Goal: Task Accomplishment & Management: Manage account settings

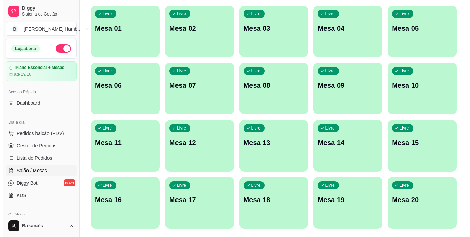
scroll to position [88, 0]
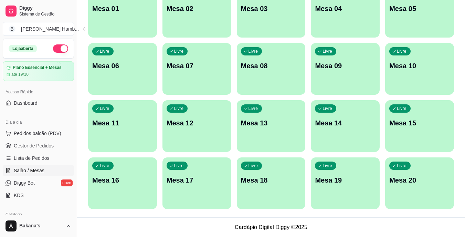
click at [335, 108] on div "Livre" at bounding box center [325, 108] width 21 height 8
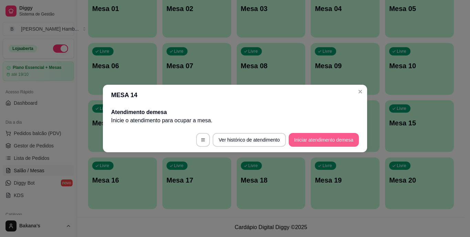
click at [329, 141] on button "Iniciar atendimento de mesa" at bounding box center [324, 140] width 70 height 14
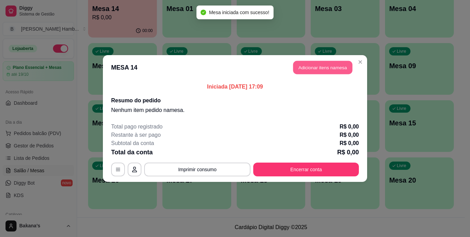
click at [317, 65] on button "Adicionar itens na mesa" at bounding box center [322, 67] width 59 height 13
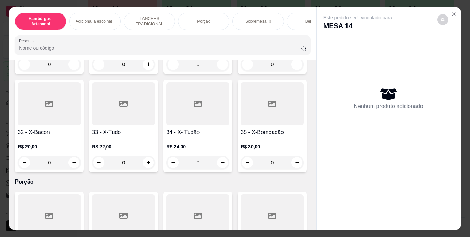
scroll to position [1136, 0]
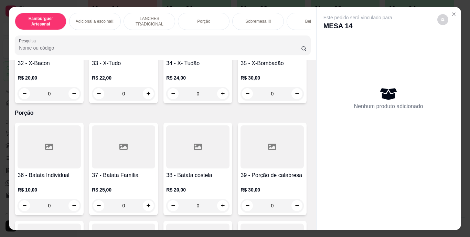
type input "1"
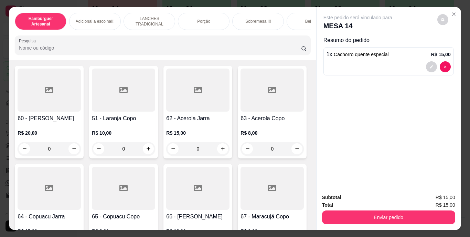
scroll to position [2204, 0]
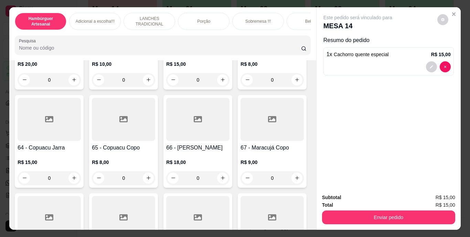
type input "1"
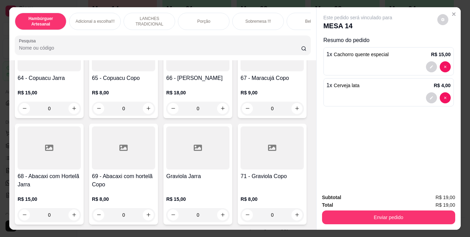
scroll to position [2410, 0]
type input "1"
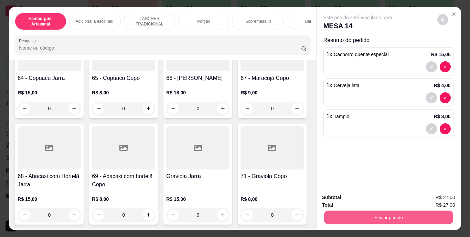
click at [346, 211] on button "Enviar pedido" at bounding box center [388, 217] width 129 height 13
click at [432, 195] on button "Enviar pedido" at bounding box center [437, 197] width 39 height 13
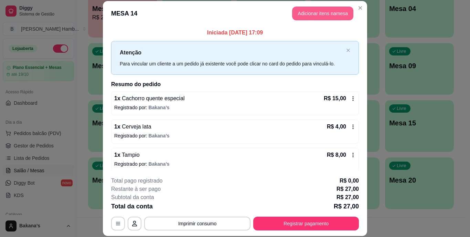
click at [330, 11] on button "Adicionar itens na mesa" at bounding box center [322, 14] width 61 height 14
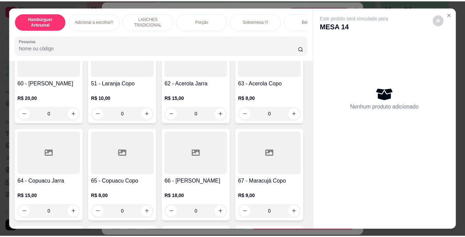
scroll to position [2238, 0]
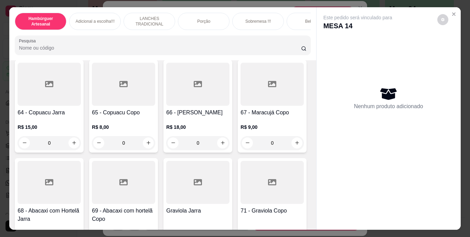
type input "1"
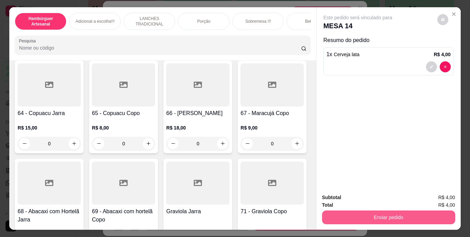
click at [416, 212] on button "Enviar pedido" at bounding box center [388, 217] width 133 height 14
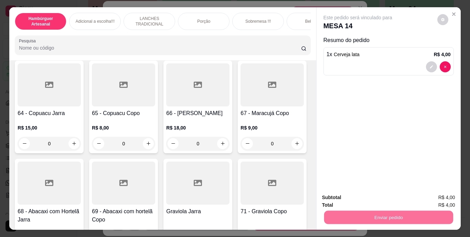
click at [436, 196] on button "Enviar pedido" at bounding box center [438, 197] width 38 height 13
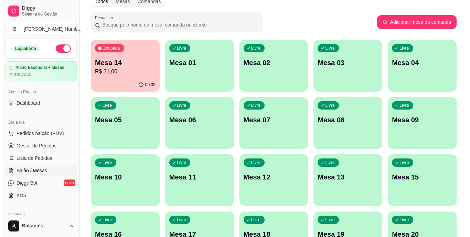
scroll to position [0, 0]
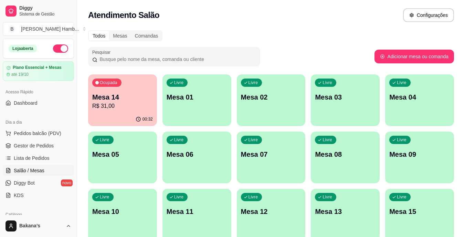
click at [135, 97] on p "Mesa 14" at bounding box center [122, 97] width 61 height 10
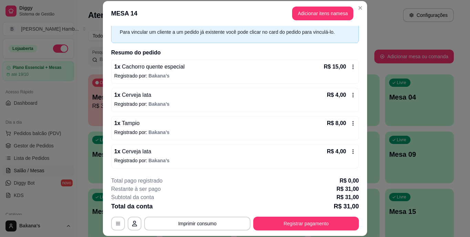
scroll to position [21, 0]
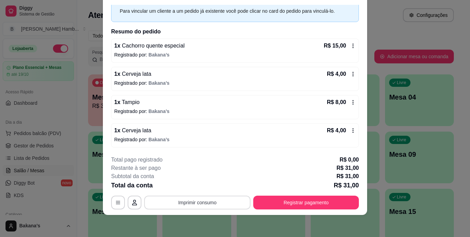
click at [211, 206] on button "Imprimir consumo" at bounding box center [197, 203] width 106 height 14
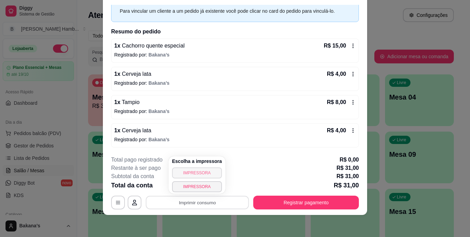
click at [198, 173] on button "IMPRESSORA" at bounding box center [197, 172] width 50 height 11
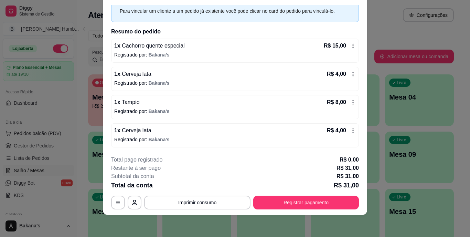
scroll to position [0, 0]
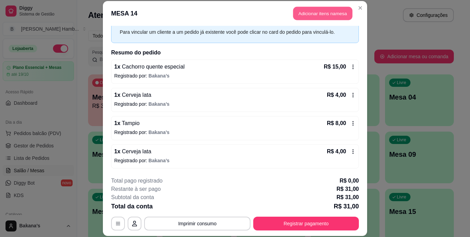
click at [335, 8] on button "Adicionar itens na mesa" at bounding box center [322, 13] width 59 height 13
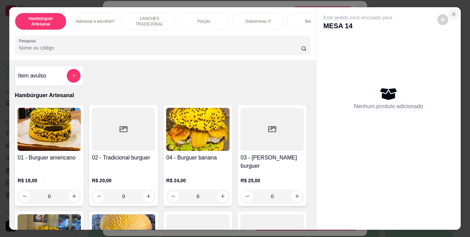
click at [454, 12] on icon "Close" at bounding box center [454, 14] width 6 height 6
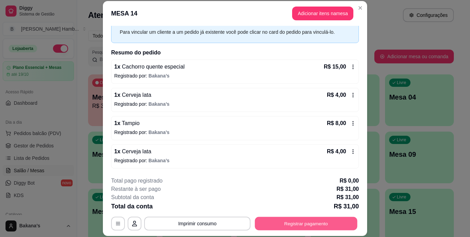
click at [302, 225] on button "Registrar pagamento" at bounding box center [306, 223] width 103 height 13
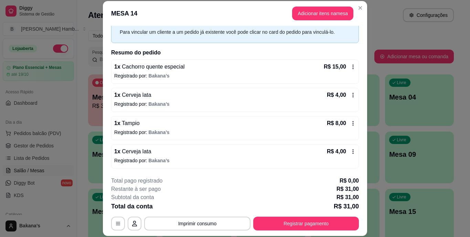
scroll to position [21, 0]
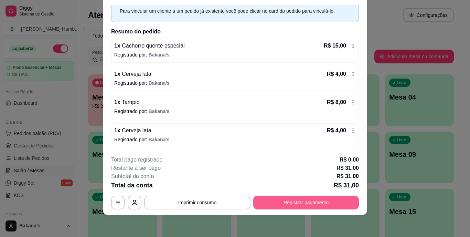
click at [324, 202] on button "Registrar pagamento" at bounding box center [306, 203] width 106 height 14
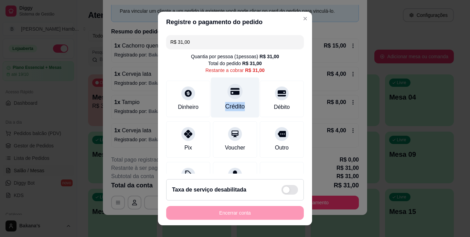
click at [236, 100] on div "Crédito" at bounding box center [235, 97] width 49 height 40
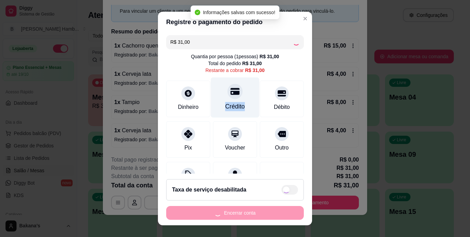
type input "R$ 0,00"
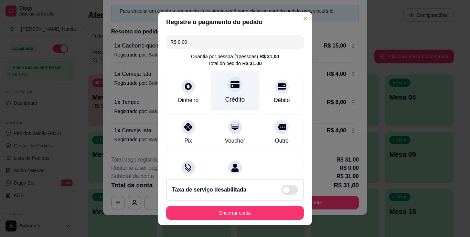
click at [235, 84] on div at bounding box center [235, 84] width 15 height 15
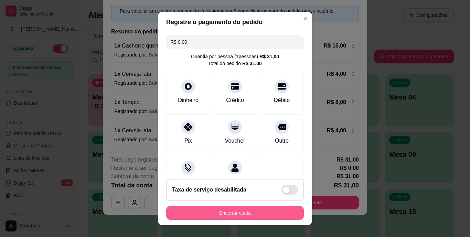
click at [270, 211] on button "Encerrar conta" at bounding box center [235, 213] width 138 height 14
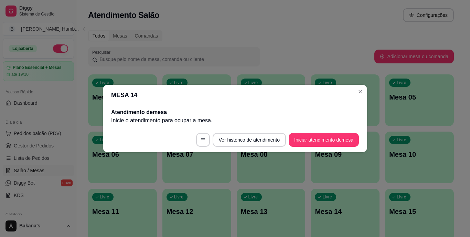
scroll to position [0, 0]
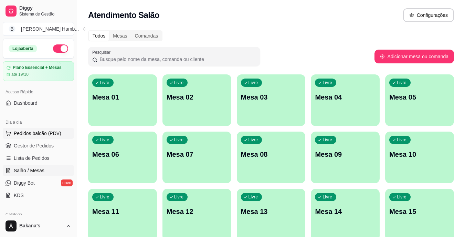
click at [43, 134] on span "Pedidos balcão (PDV)" at bounding box center [38, 133] width 48 height 7
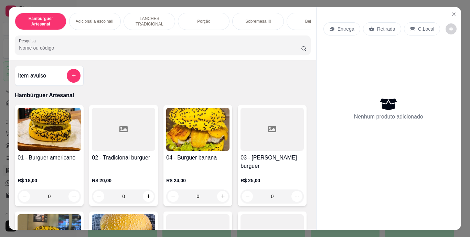
click at [299, 18] on div "Bebidas" at bounding box center [313, 21] width 52 height 17
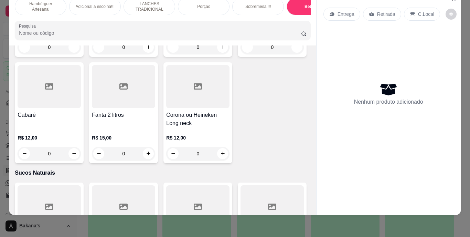
scroll to position [2072, 0]
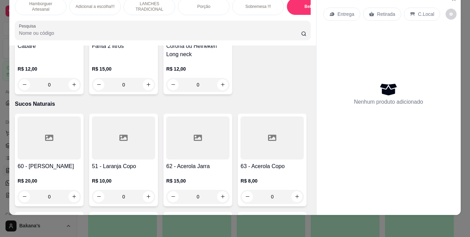
type input "1"
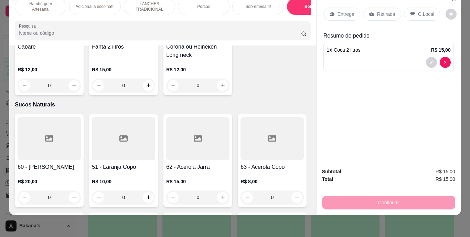
click at [385, 11] on p "Retirada" at bounding box center [386, 14] width 18 height 7
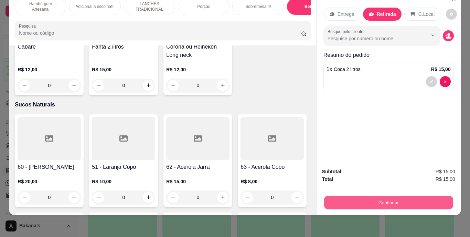
click at [413, 200] on button "Continuar" at bounding box center [388, 202] width 129 height 13
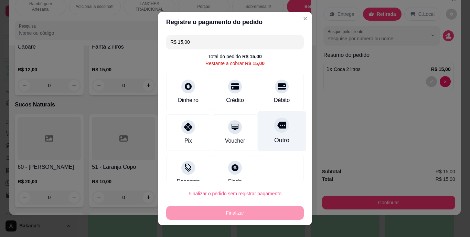
click at [274, 123] on div at bounding box center [281, 125] width 15 height 15
type input "R$ 0,00"
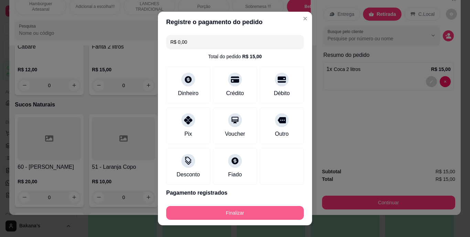
click at [286, 216] on button "Finalizar" at bounding box center [235, 213] width 138 height 14
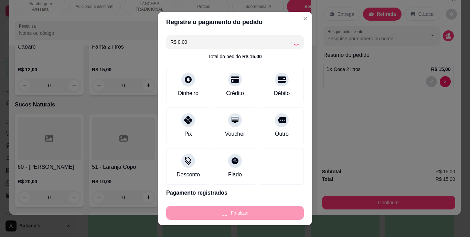
type input "0"
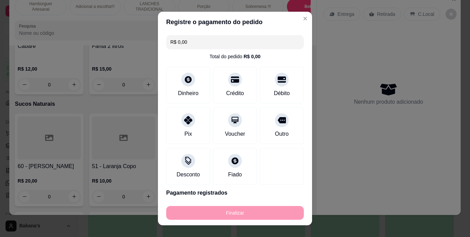
type input "-R$ 15,00"
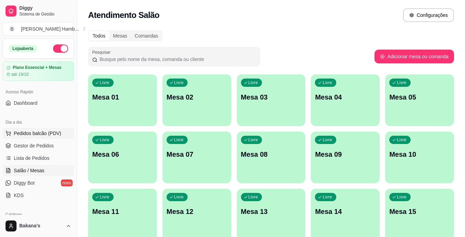
click at [36, 136] on span "Pedidos balcão (PDV)" at bounding box center [38, 133] width 48 height 7
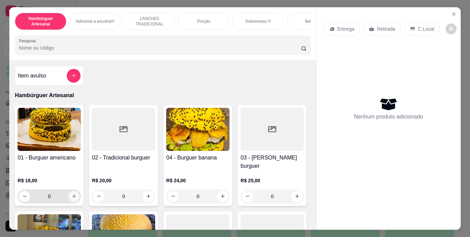
click at [72, 191] on button "increase-product-quantity" at bounding box center [74, 196] width 11 height 11
type input "1"
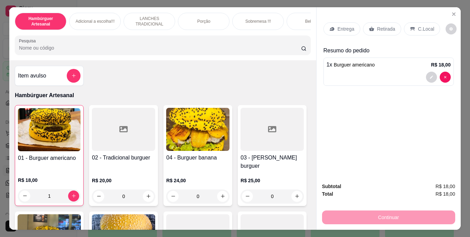
click at [386, 25] on p "Retirada" at bounding box center [386, 28] width 18 height 7
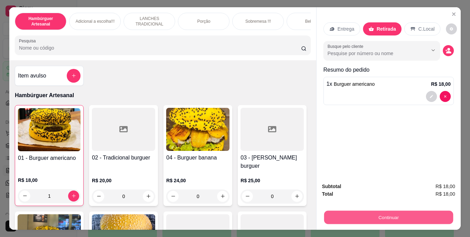
click at [378, 213] on button "Continuar" at bounding box center [388, 217] width 129 height 13
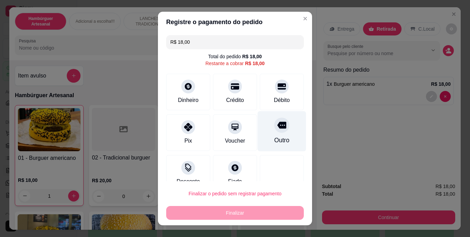
click at [262, 129] on div "Outro" at bounding box center [282, 131] width 49 height 40
type input "R$ 0,00"
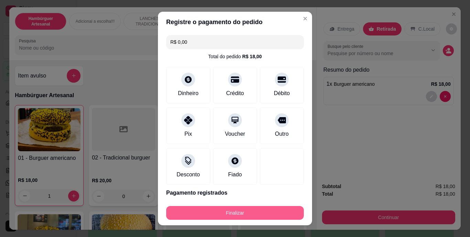
click at [263, 211] on button "Finalizar" at bounding box center [235, 213] width 138 height 14
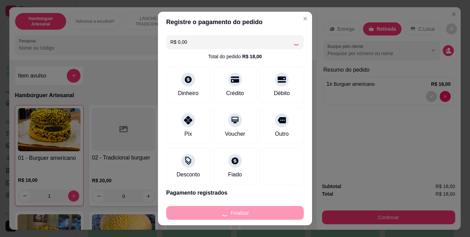
type input "0"
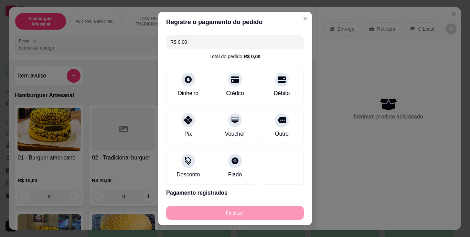
type input "-R$ 18,00"
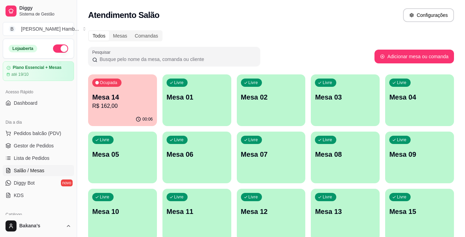
click at [132, 102] on div "Mesa 14 R$ 162,00" at bounding box center [122, 101] width 61 height 18
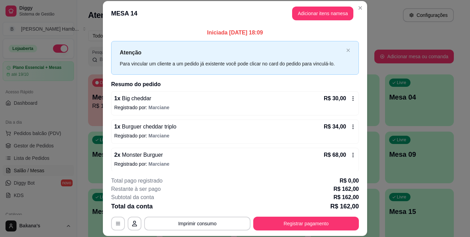
scroll to position [34, 0]
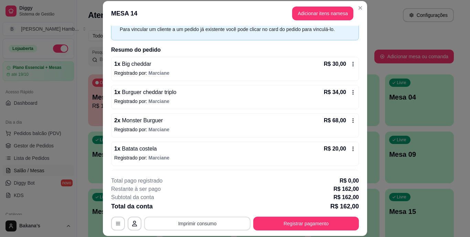
click at [171, 225] on button "Imprimir consumo" at bounding box center [197, 224] width 106 height 14
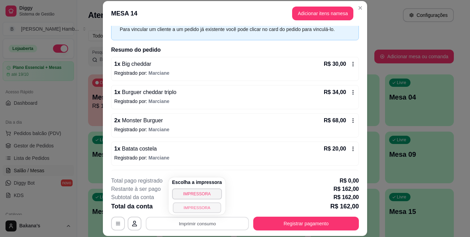
click at [176, 207] on button "IMPRESSORA" at bounding box center [197, 207] width 48 height 11
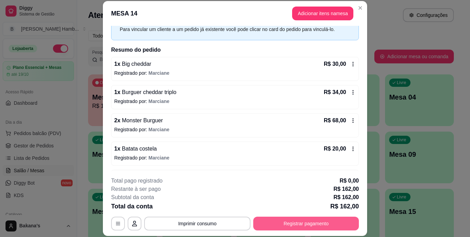
click at [325, 221] on button "Registrar pagamento" at bounding box center [306, 224] width 106 height 14
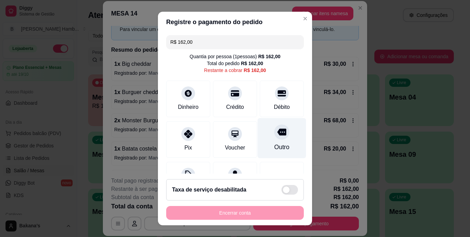
click at [278, 135] on icon at bounding box center [282, 132] width 9 height 9
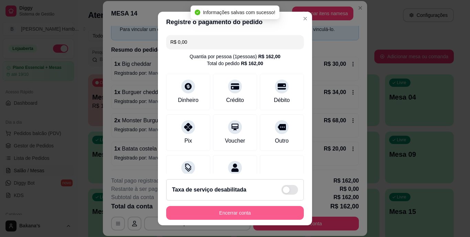
type input "R$ 0,00"
click at [269, 214] on button "Encerrar conta" at bounding box center [235, 212] width 134 height 13
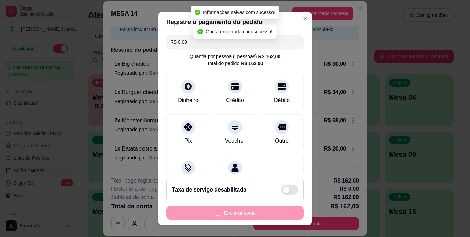
scroll to position [0, 0]
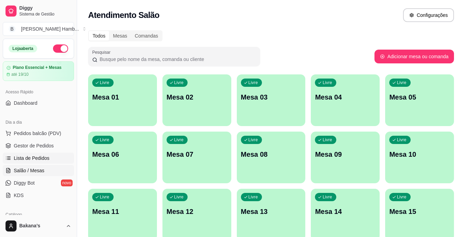
click at [50, 160] on link "Lista de Pedidos" at bounding box center [38, 158] width 71 height 11
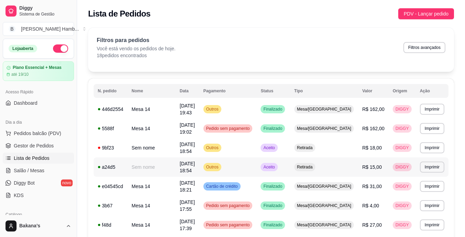
click at [358, 166] on td "Retirada" at bounding box center [324, 166] width 68 height 19
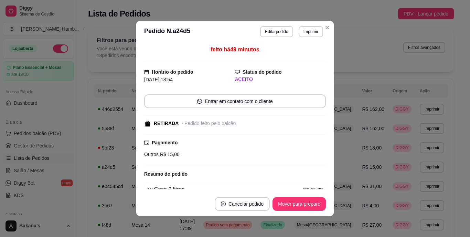
scroll to position [35, 0]
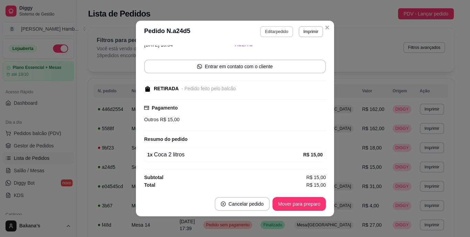
click at [268, 28] on button "Editar pedido" at bounding box center [276, 31] width 33 height 11
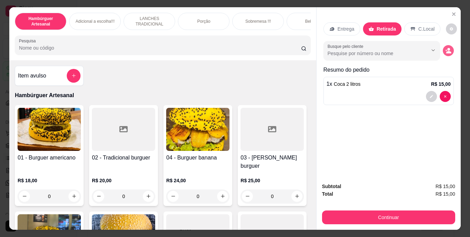
click at [446, 48] on icon "decrease-product-quantity" at bounding box center [449, 51] width 6 height 6
click at [452, 13] on icon "Close" at bounding box center [454, 14] width 6 height 6
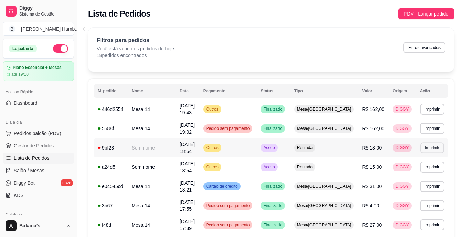
click at [430, 148] on button "Imprimir" at bounding box center [432, 147] width 24 height 11
click at [390, 149] on td "DIGGY" at bounding box center [402, 147] width 27 height 19
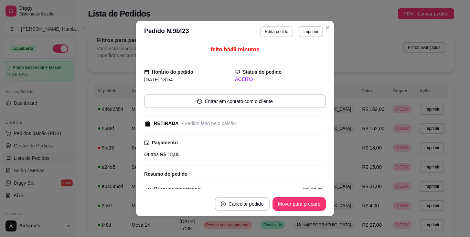
click at [265, 32] on button "Editar pedido" at bounding box center [276, 31] width 33 height 11
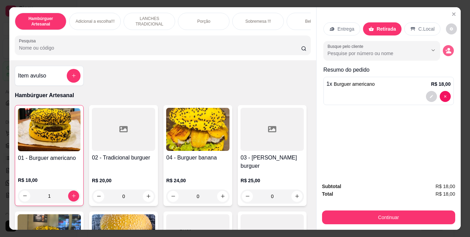
click at [443, 48] on button "decrease-product-quantity" at bounding box center [448, 50] width 11 height 11
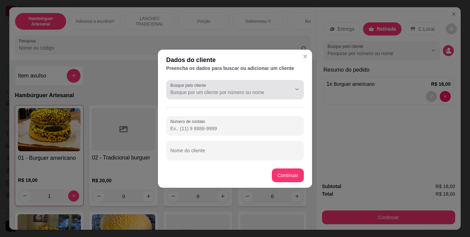
click at [257, 87] on div at bounding box center [234, 90] width 129 height 14
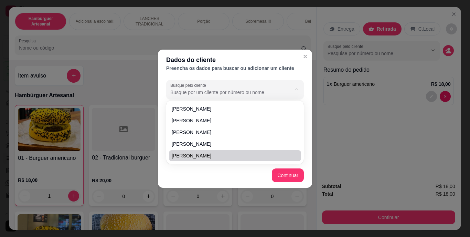
type input "V"
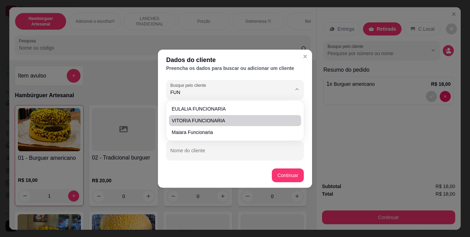
click at [202, 120] on span "VITORIA FUNCIONARIA" at bounding box center [232, 120] width 120 height 7
type input "VITORIA FUNCIONARIA"
type input "[PHONE_NUMBER]"
type input "VITORIA FUNCIONARIA"
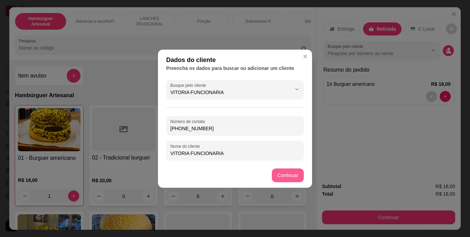
type input "VITORIA FUNCIONARIA"
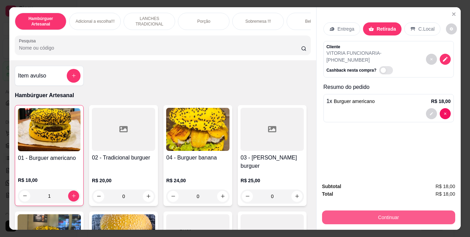
click at [374, 218] on button "Continuar" at bounding box center [388, 217] width 133 height 14
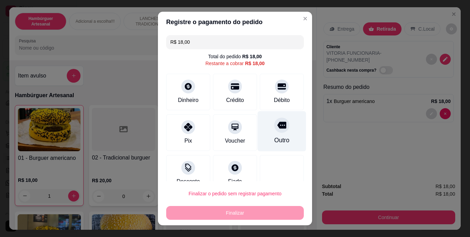
click at [278, 126] on icon at bounding box center [282, 125] width 9 height 9
type input "R$ 0,00"
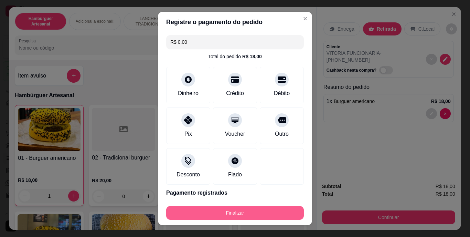
click at [271, 213] on button "Finalizar" at bounding box center [235, 213] width 138 height 14
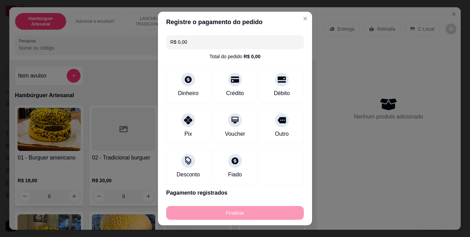
type input "0"
type input "-R$ 18,00"
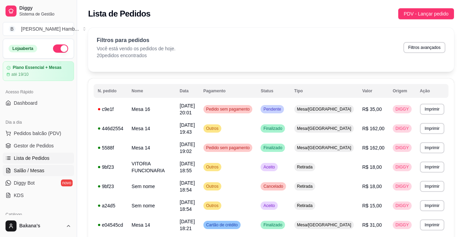
click at [38, 169] on span "Salão / Mesas" at bounding box center [29, 170] width 31 height 7
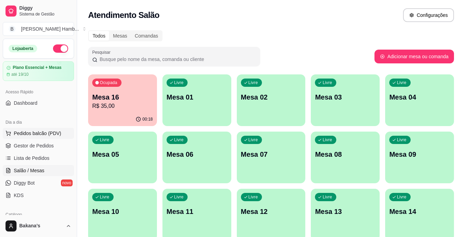
click at [48, 129] on button "Pedidos balcão (PDV)" at bounding box center [38, 133] width 71 height 11
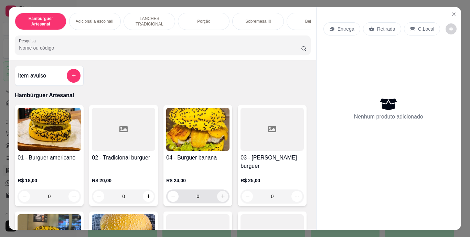
click at [222, 194] on icon "increase-product-quantity" at bounding box center [223, 196] width 4 height 4
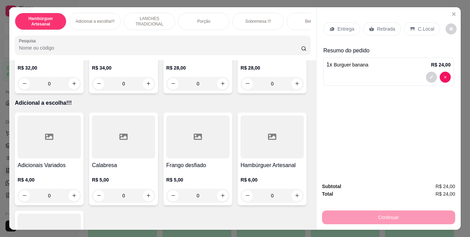
scroll to position [654, 0]
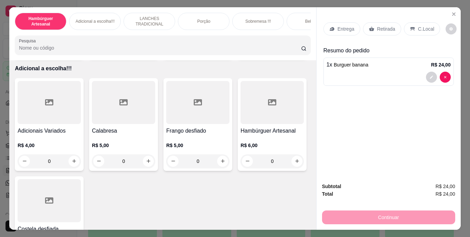
click at [103, 19] on p "Adicional a escolha!!!" at bounding box center [95, 22] width 39 height 6
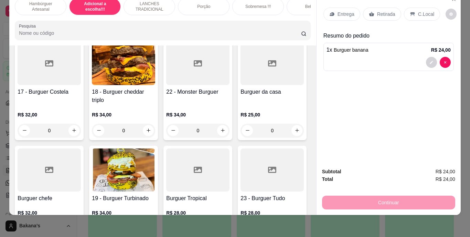
scroll to position [322, 0]
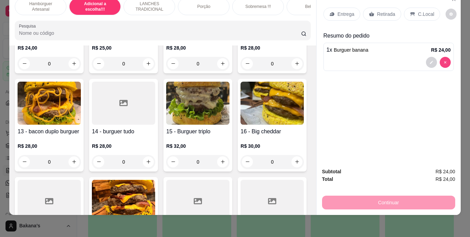
type input "0"
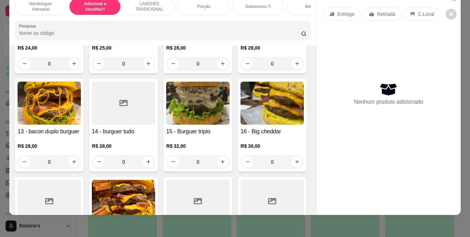
scroll to position [322, 0]
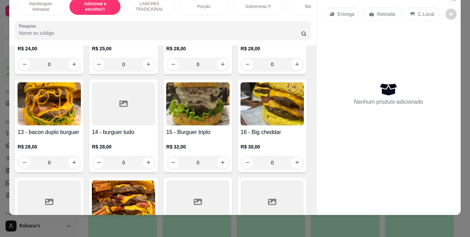
click at [38, 4] on p "Hambúrguer Artesanal" at bounding box center [41, 6] width 40 height 11
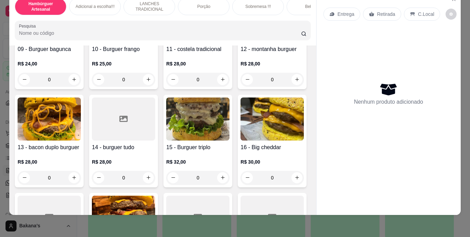
scroll to position [375, 0]
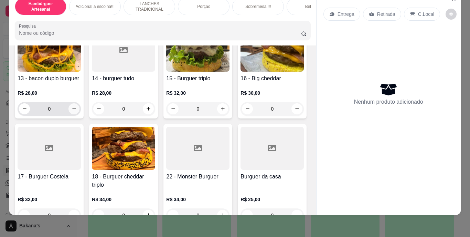
click at [74, 111] on icon "increase-product-quantity" at bounding box center [74, 108] width 5 height 5
type input "1"
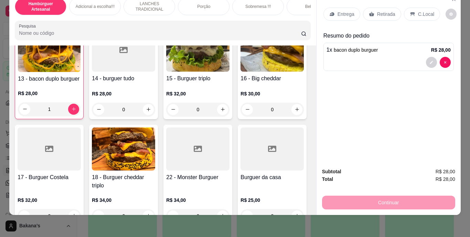
scroll to position [513, 0]
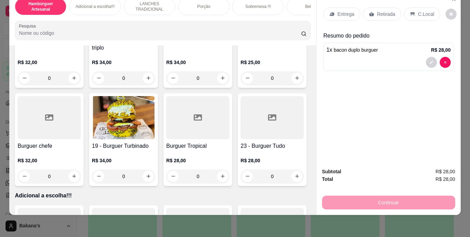
click at [90, 4] on p "Adicional a escolha!!!" at bounding box center [95, 7] width 39 height 6
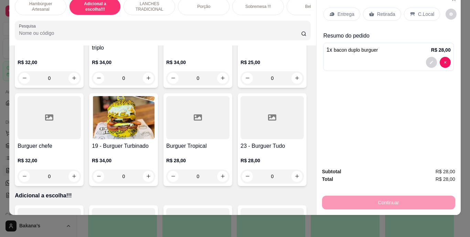
scroll to position [847, 0]
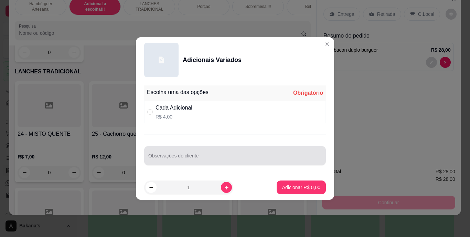
click at [214, 157] on input "Observações do cliente" at bounding box center [235, 158] width 174 height 7
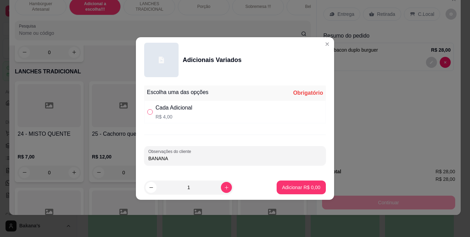
type input "BANANA"
click at [150, 108] on label "" at bounding box center [150, 112] width 6 height 8
click at [150, 109] on input "" at bounding box center [150, 112] width 6 height 6
click at [152, 112] on input "" at bounding box center [150, 112] width 6 height 6
radio input "true"
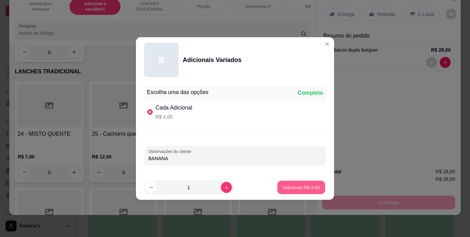
click at [294, 184] on p "Adicionar R$ 4,00" at bounding box center [301, 187] width 37 height 7
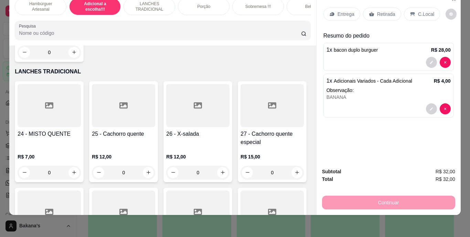
click at [384, 11] on p "Retirada" at bounding box center [386, 14] width 18 height 7
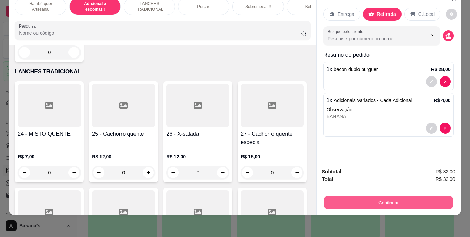
click at [408, 196] on button "Continuar" at bounding box center [388, 202] width 129 height 13
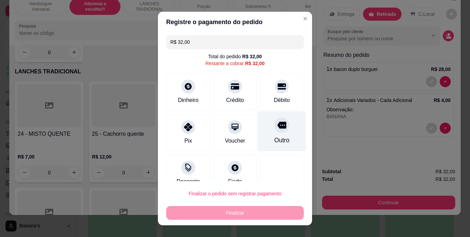
click at [275, 131] on div at bounding box center [281, 125] width 15 height 15
type input "R$ 0,00"
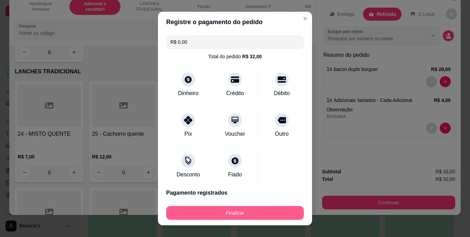
click at [260, 211] on button "Finalizar" at bounding box center [235, 213] width 138 height 14
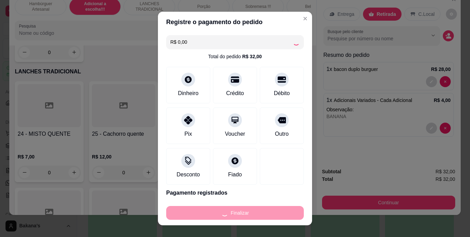
type input "0"
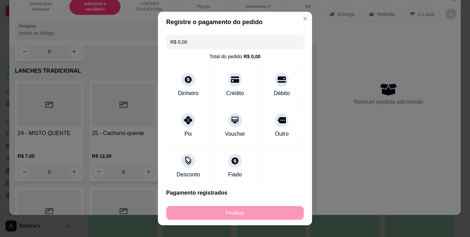
type input "-R$ 32,00"
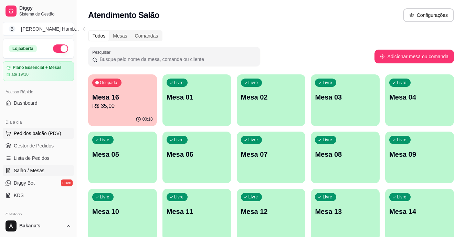
click at [51, 135] on span "Pedidos balcão (PDV)" at bounding box center [38, 133] width 48 height 7
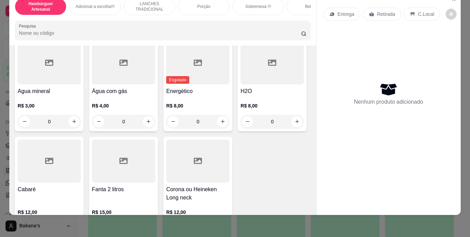
scroll to position [1859, 0]
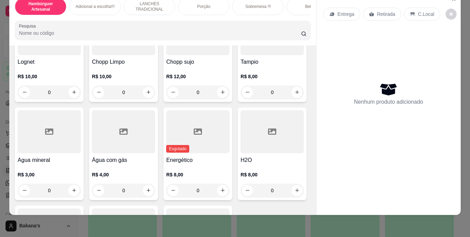
type input "1"
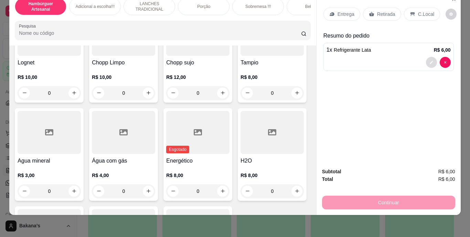
click at [427, 57] on button "decrease-product-quantity" at bounding box center [431, 62] width 11 height 11
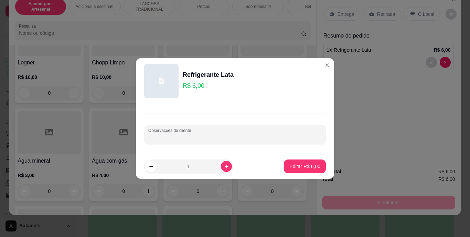
click at [259, 135] on input "Observações do cliente" at bounding box center [235, 137] width 174 height 7
type input "ZERO"
click at [292, 168] on p "Editar R$ 6,00" at bounding box center [305, 166] width 31 height 7
type input "0"
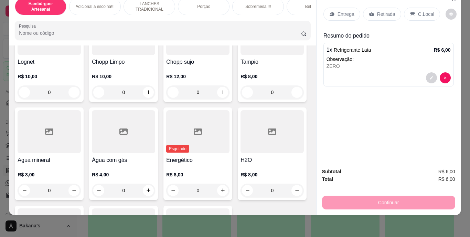
click at [377, 11] on p "Retirada" at bounding box center [386, 14] width 18 height 7
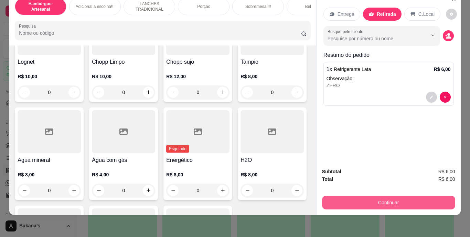
click at [400, 198] on button "Continuar" at bounding box center [388, 203] width 133 height 14
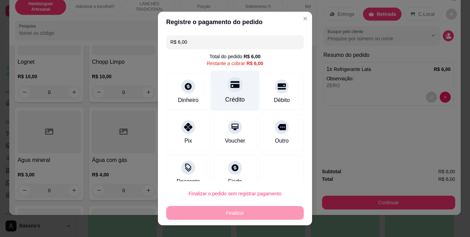
click at [234, 97] on div "Crédito" at bounding box center [236, 99] width 20 height 9
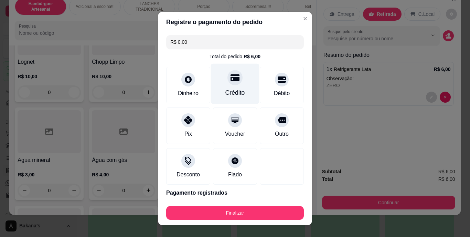
click at [237, 84] on div "Crédito" at bounding box center [235, 84] width 49 height 40
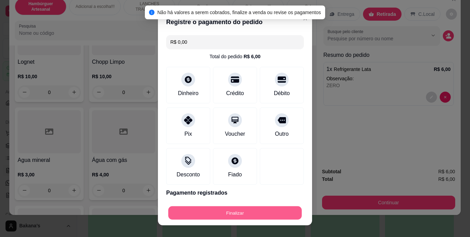
click at [246, 208] on button "Finalizar" at bounding box center [235, 212] width 134 height 13
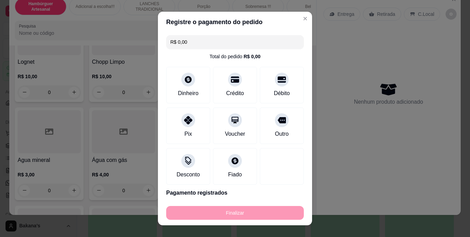
type input "-R$ 6,00"
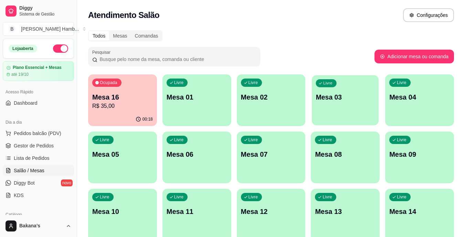
click at [351, 102] on div "Livre Mesa 03" at bounding box center [345, 96] width 67 height 42
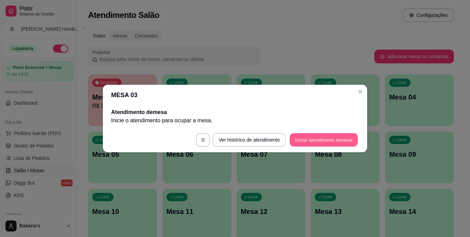
click at [308, 134] on button "Iniciar atendimento de mesa" at bounding box center [324, 139] width 68 height 13
click at [308, 134] on footer "Ver histórico de atendimento Iniciar atendimento de mesa" at bounding box center [235, 139] width 264 height 25
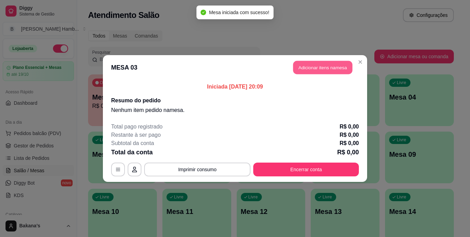
click at [322, 61] on button "Adicionar itens na mesa" at bounding box center [322, 67] width 59 height 13
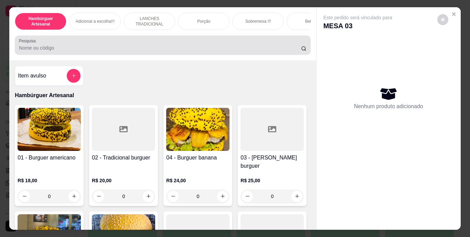
click at [205, 46] on div at bounding box center [163, 45] width 288 height 14
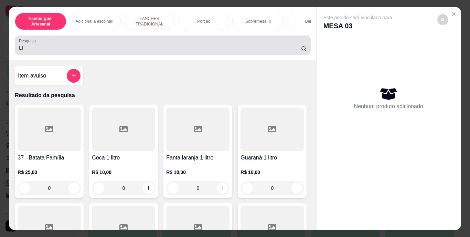
click at [189, 52] on div "LI" at bounding box center [163, 45] width 288 height 14
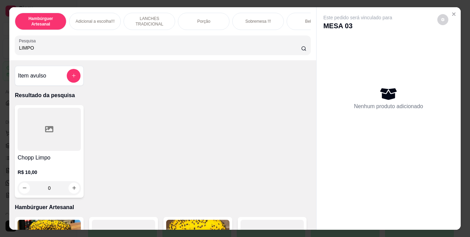
type input "LIMPO"
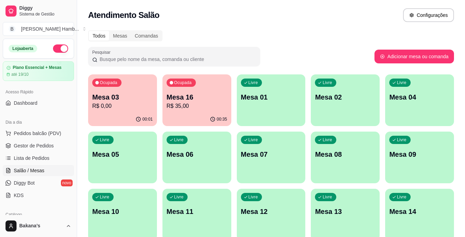
click at [85, 108] on div "Todos Mesas Comandas Pesquisar Adicionar mesa ou comanda Ocupada Mesa 03 R$ 0,0…" at bounding box center [271, 166] width 388 height 280
click at [90, 106] on div "Ocupada Mesa 03 R$ 0,00" at bounding box center [122, 93] width 69 height 38
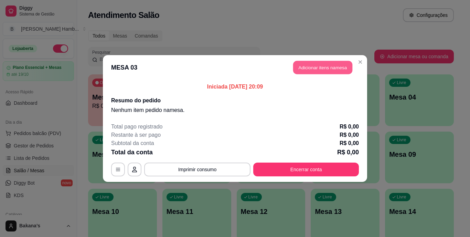
click at [340, 64] on button "Adicionar itens na mesa" at bounding box center [322, 67] width 59 height 13
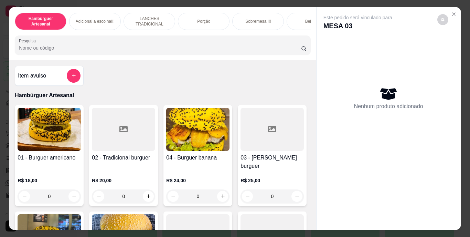
click at [275, 48] on input "Pesquisa" at bounding box center [160, 47] width 282 height 7
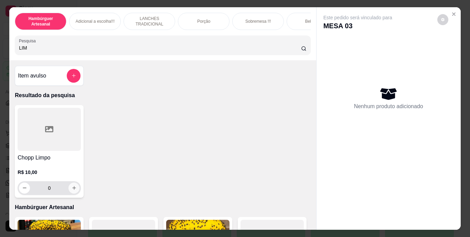
type input "LIM"
click at [73, 190] on icon "increase-product-quantity" at bounding box center [74, 187] width 5 height 5
type input "1"
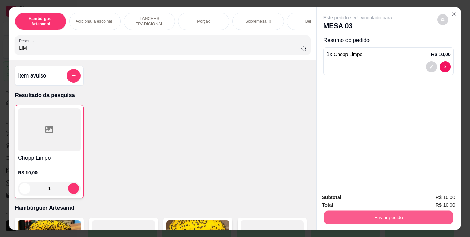
click at [358, 216] on button "Enviar pedido" at bounding box center [388, 217] width 129 height 13
click at [452, 196] on button "Enviar pedido" at bounding box center [438, 197] width 38 height 13
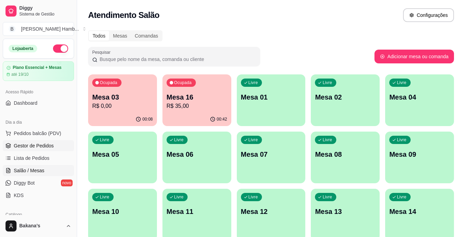
click at [60, 144] on link "Gestor de Pedidos" at bounding box center [38, 145] width 71 height 11
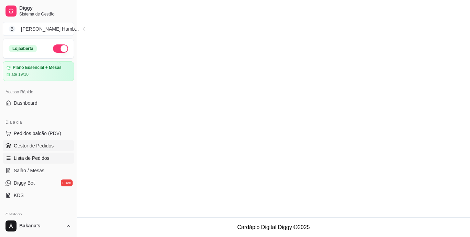
click at [56, 159] on link "Lista de Pedidos" at bounding box center [38, 158] width 71 height 11
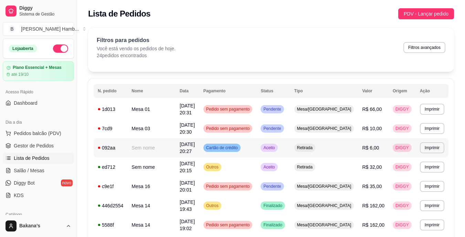
click at [374, 152] on td "R$ 6,00" at bounding box center [373, 147] width 31 height 19
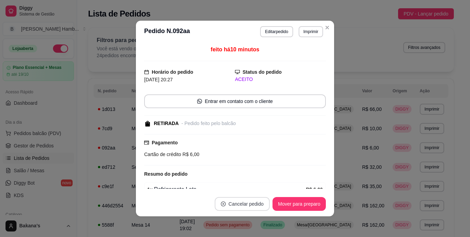
click at [254, 202] on button "Cancelar pedido" at bounding box center [242, 204] width 55 height 14
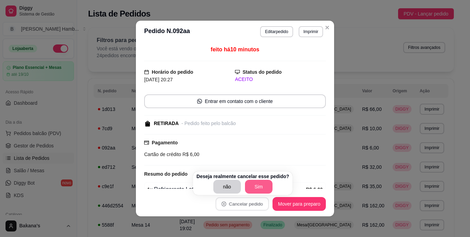
click at [259, 188] on button "Sim" at bounding box center [259, 187] width 28 height 14
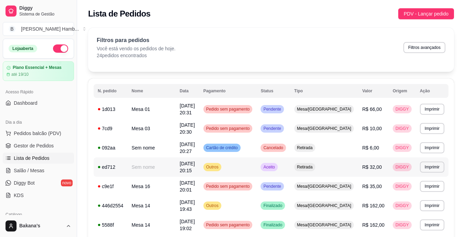
click at [370, 168] on span "R$ 32,00" at bounding box center [372, 167] width 20 height 6
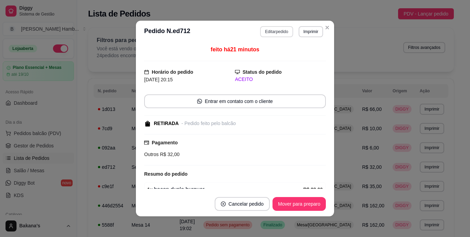
click at [282, 32] on button "Editar pedido" at bounding box center [276, 31] width 33 height 11
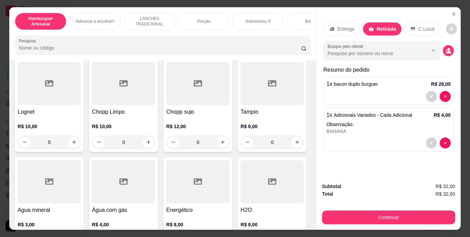
scroll to position [1859, 0]
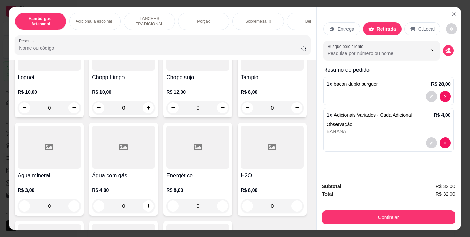
type input "1"
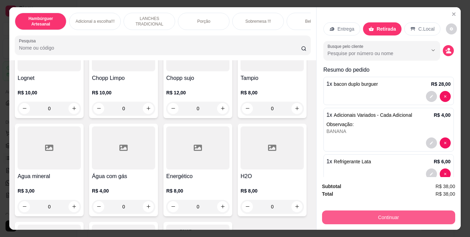
click at [362, 210] on button "Continuar" at bounding box center [388, 217] width 133 height 14
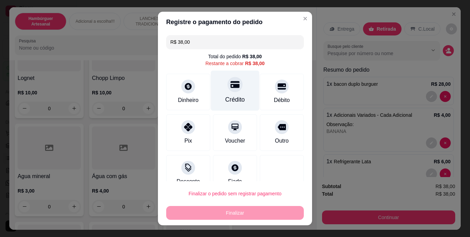
click at [232, 95] on div "Crédito" at bounding box center [236, 99] width 20 height 9
type input "R$ 0,00"
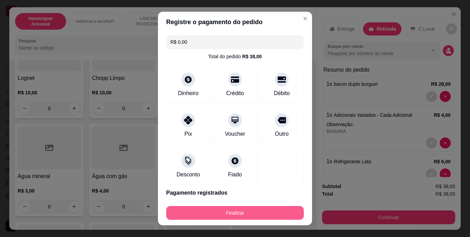
click at [221, 207] on button "Finalizar" at bounding box center [235, 213] width 138 height 14
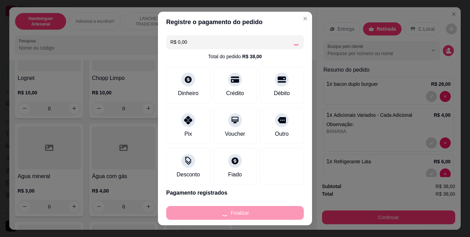
type input "0"
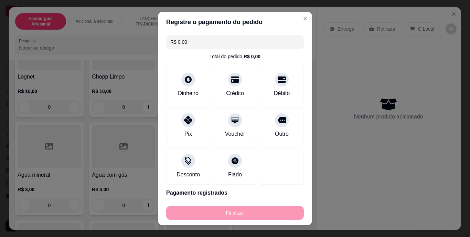
type input "-R$ 38,00"
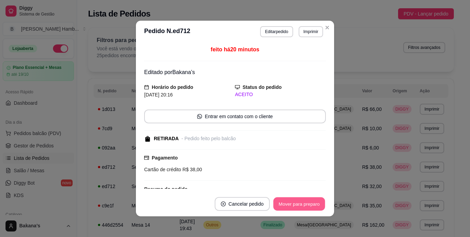
click at [282, 201] on button "Mover para preparo" at bounding box center [299, 203] width 52 height 13
click at [303, 203] on button "Mover para retirada disponível" at bounding box center [288, 203] width 74 height 13
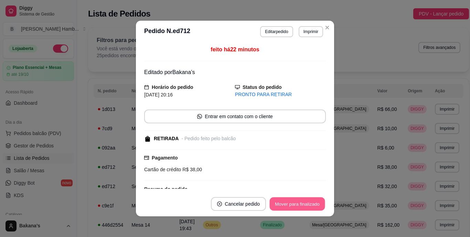
click at [303, 204] on button "Mover para finalizado" at bounding box center [297, 203] width 55 height 13
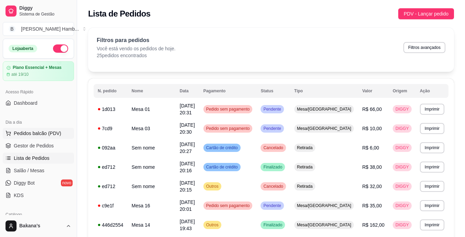
click at [55, 132] on span "Pedidos balcão (PDV)" at bounding box center [38, 133] width 48 height 7
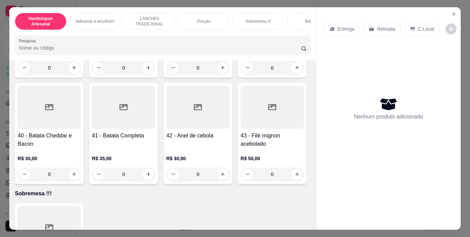
scroll to position [1171, 0]
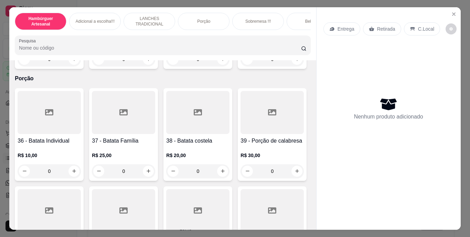
type input "1"
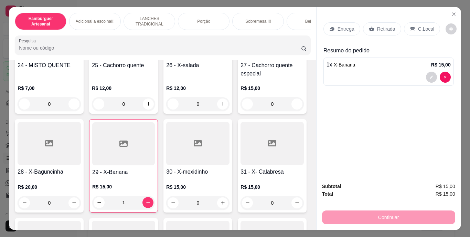
scroll to position [861, 0]
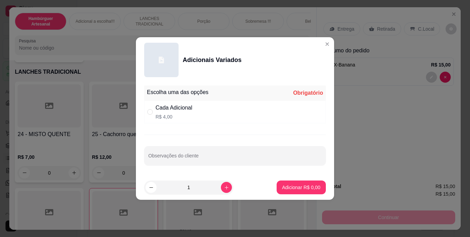
click at [159, 106] on div "Cada Adicional" at bounding box center [174, 108] width 37 height 8
radio input "true"
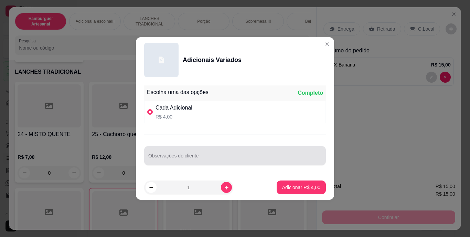
click at [213, 156] on input "Observações do cliente" at bounding box center [235, 158] width 174 height 7
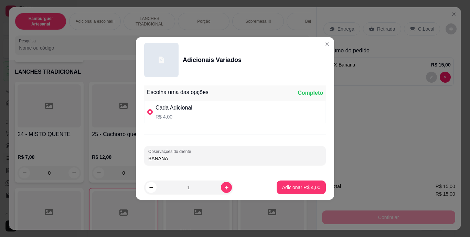
type input "BANANA"
click at [285, 185] on p "Adicionar R$ 4,00" at bounding box center [301, 187] width 37 height 7
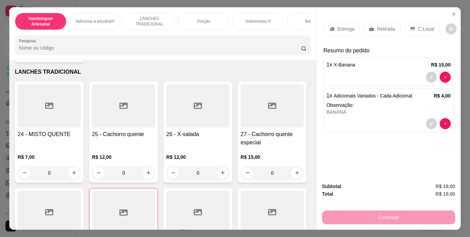
click at [384, 25] on p "Retirada" at bounding box center [386, 28] width 18 height 7
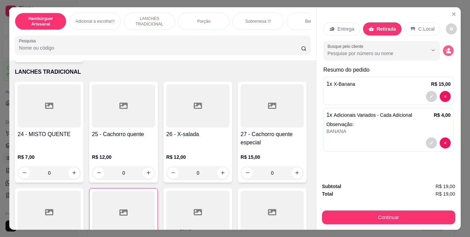
click at [446, 48] on icon "decrease-product-quantity" at bounding box center [449, 51] width 6 height 6
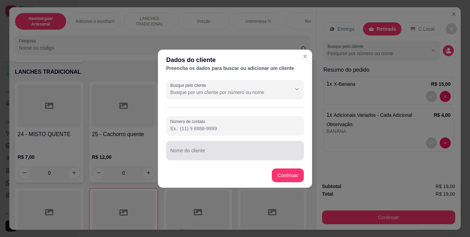
click at [219, 145] on div at bounding box center [234, 151] width 129 height 14
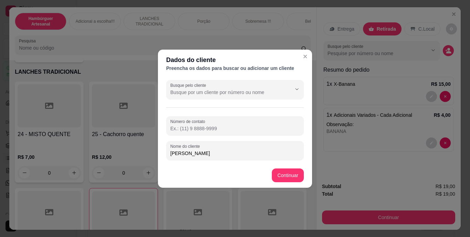
type input "[PERSON_NAME]"
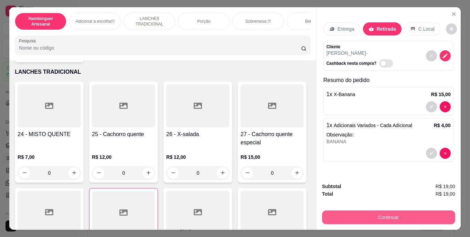
click at [367, 213] on button "Continuar" at bounding box center [388, 217] width 133 height 14
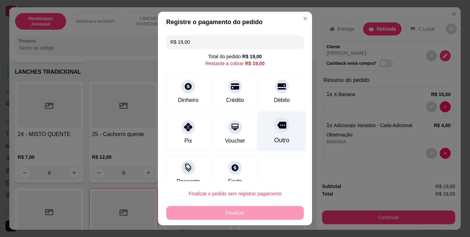
click at [274, 137] on div "Outro" at bounding box center [281, 140] width 15 height 9
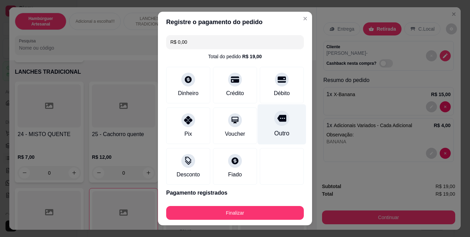
type input "R$ 0,00"
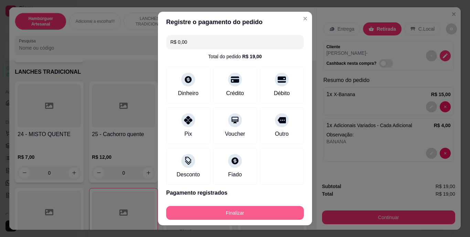
click at [264, 212] on button "Finalizar" at bounding box center [235, 213] width 138 height 14
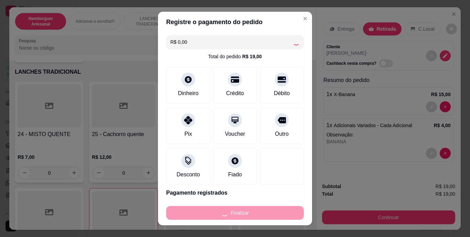
type input "0"
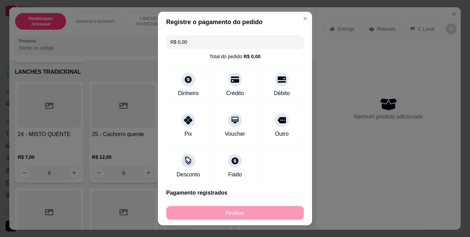
type input "-R$ 19,00"
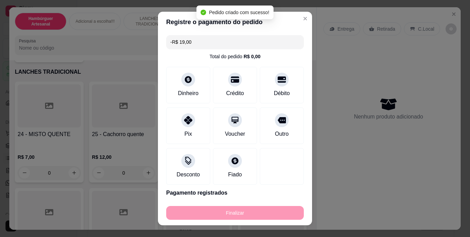
click at [264, 212] on div "Finalizar" at bounding box center [235, 213] width 138 height 14
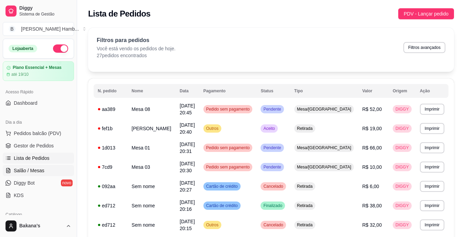
click at [54, 169] on link "Salão / Mesas" at bounding box center [38, 170] width 71 height 11
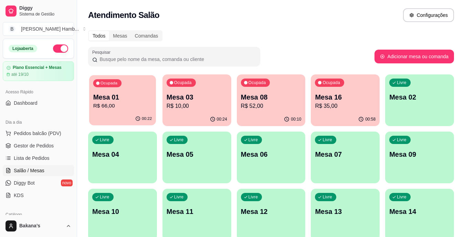
click at [122, 118] on div "00:22" at bounding box center [122, 118] width 67 height 13
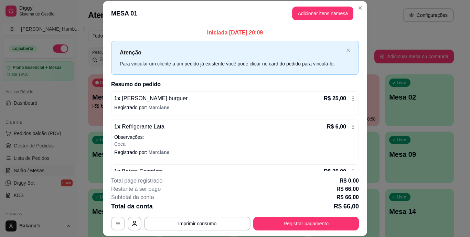
click at [120, 218] on button "button" at bounding box center [118, 224] width 14 height 14
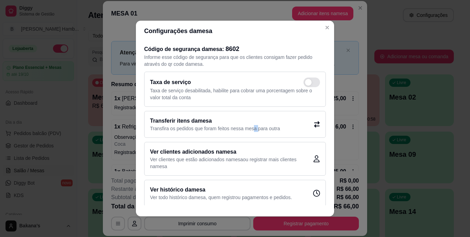
click at [253, 129] on p "Transfira os pedidos que foram feitos nessa mesa para outra" at bounding box center [215, 128] width 130 height 7
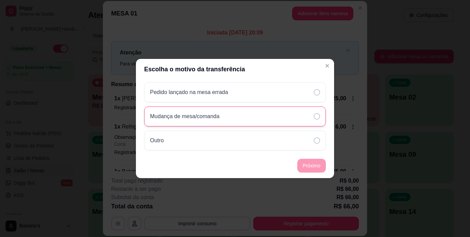
drag, startPoint x: 253, startPoint y: 129, endPoint x: 230, endPoint y: 115, distance: 27.3
click at [206, 115] on p "Mudança de mesa/comanda" at bounding box center [185, 116] width 70 height 8
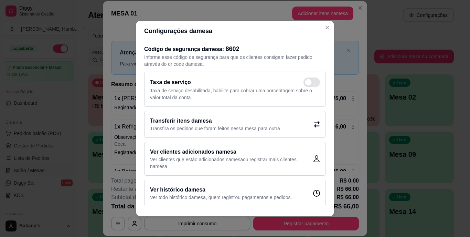
click at [175, 124] on h2 "Transferir itens da mesa" at bounding box center [215, 121] width 130 height 8
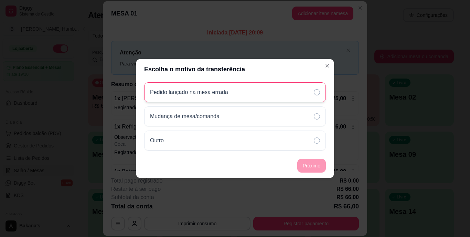
click at [213, 91] on p "Pedido lançado na mesa errada" at bounding box center [189, 92] width 78 height 8
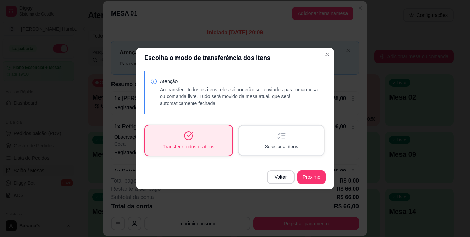
click at [290, 144] on span "Selecionar itens" at bounding box center [281, 146] width 33 height 7
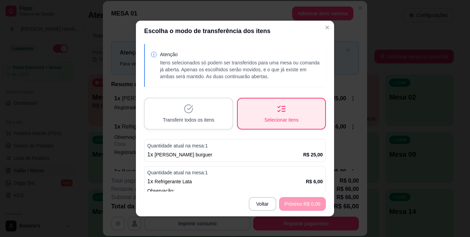
click at [298, 146] on p "Quantidade atual na mesa: 1" at bounding box center [235, 145] width 176 height 7
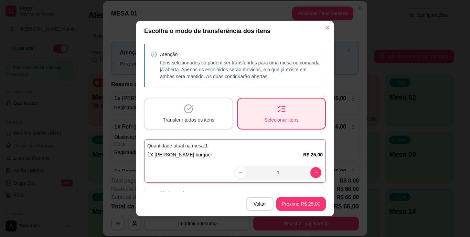
click at [300, 166] on input "1" at bounding box center [278, 173] width 64 height 14
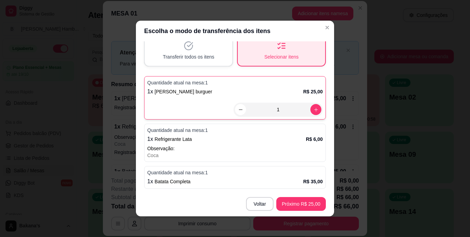
click at [301, 148] on p "Observação:" at bounding box center [235, 148] width 176 height 7
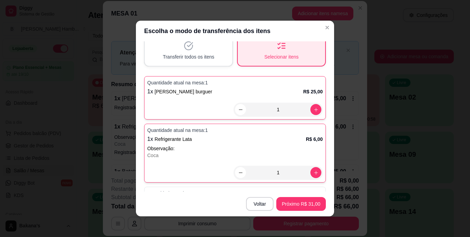
scroll to position [84, 0]
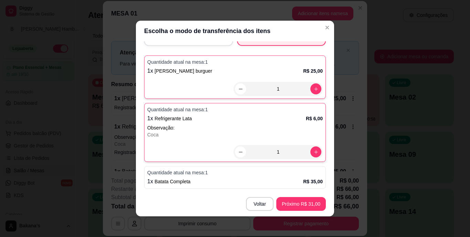
click at [296, 168] on div "Quantidade atual na mesa: 1 1 x Batata Completa R$ 35,00" at bounding box center [235, 177] width 182 height 23
click at [296, 168] on div "Quantidade atual na mesa: 1 1 x Batata Completa R$ 35,00 1" at bounding box center [235, 187] width 182 height 43
click at [296, 168] on div "Quantidade atual na mesa: 1 1 x Batata Completa R$ 35,00" at bounding box center [235, 177] width 182 height 23
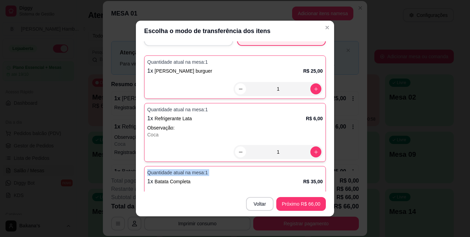
scroll to position [104, 0]
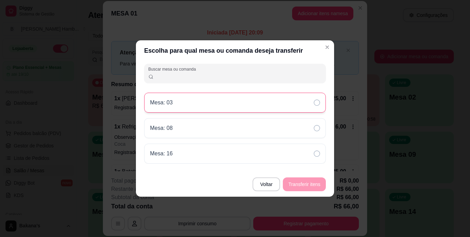
click at [246, 101] on div "Mesa: 03" at bounding box center [235, 103] width 182 height 20
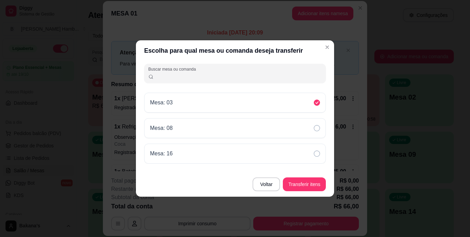
click at [302, 175] on footer "Voltar Transferir itens" at bounding box center [235, 184] width 198 height 25
click at [304, 179] on button "Transferir itens" at bounding box center [304, 184] width 43 height 14
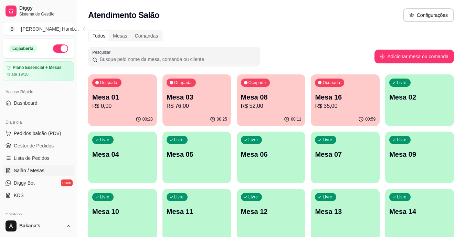
click at [196, 98] on p "Mesa 03" at bounding box center [197, 97] width 61 height 10
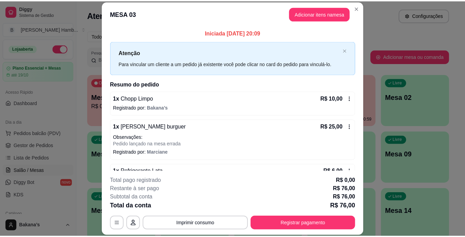
scroll to position [34, 0]
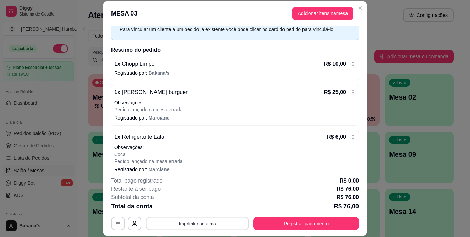
click at [202, 226] on button "Imprimir consumo" at bounding box center [197, 223] width 103 height 13
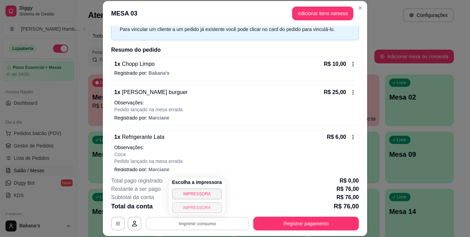
click at [202, 204] on button "IMPRESSORA" at bounding box center [197, 207] width 50 height 11
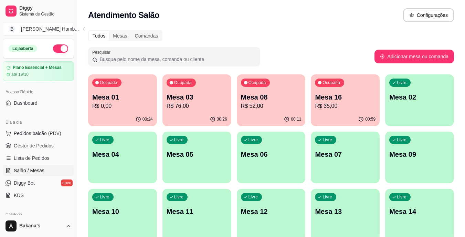
click at [121, 110] on p "R$ 0,00" at bounding box center [122, 106] width 61 height 8
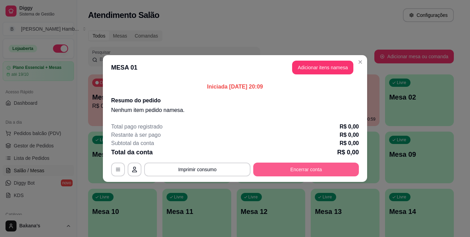
click at [264, 164] on button "Encerrar conta" at bounding box center [306, 170] width 106 height 14
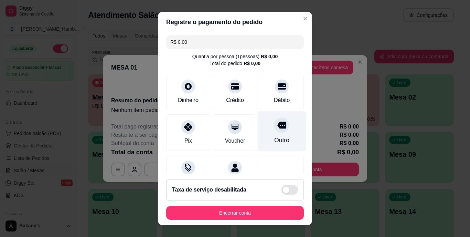
click at [274, 137] on div "Outro" at bounding box center [281, 140] width 15 height 9
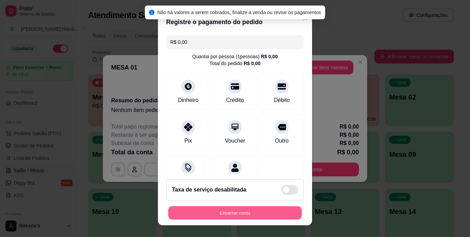
click at [243, 215] on button "Encerrar conta" at bounding box center [235, 212] width 134 height 13
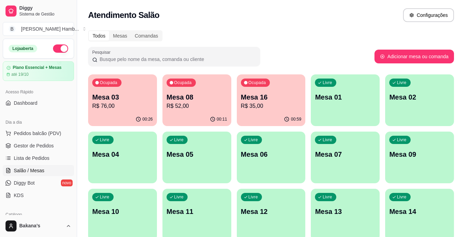
click at [181, 105] on p "R$ 52,00" at bounding box center [197, 106] width 61 height 8
click at [260, 100] on p "Mesa 16" at bounding box center [271, 97] width 61 height 10
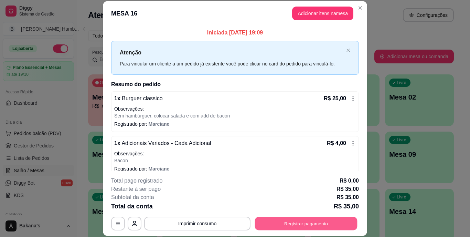
click at [307, 222] on button "Registrar pagamento" at bounding box center [306, 223] width 103 height 13
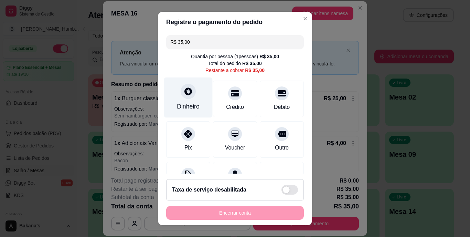
click at [187, 95] on icon at bounding box center [188, 91] width 9 height 9
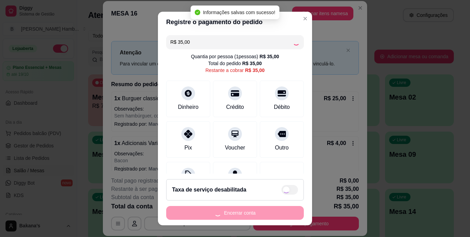
type input "R$ 0,00"
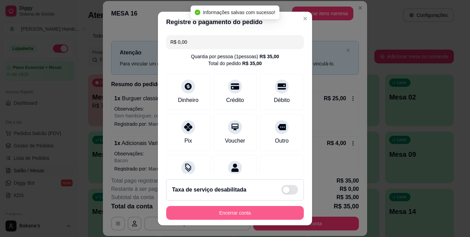
click at [243, 215] on button "Encerrar conta" at bounding box center [235, 213] width 138 height 14
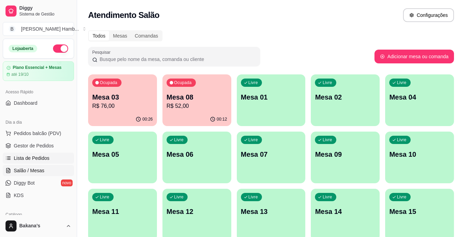
click at [56, 160] on link "Lista de Pedidos" at bounding box center [38, 158] width 71 height 11
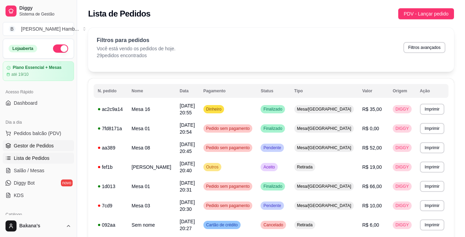
click at [56, 142] on link "Gestor de Pedidos" at bounding box center [38, 145] width 71 height 11
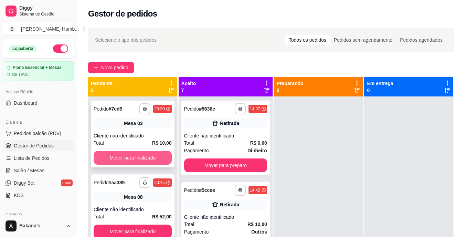
click at [156, 156] on button "Mover para finalizado" at bounding box center [133, 158] width 78 height 14
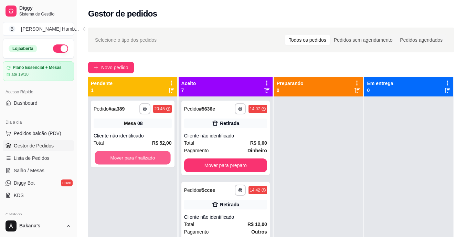
click at [156, 156] on button "Mover para finalizado" at bounding box center [133, 157] width 76 height 13
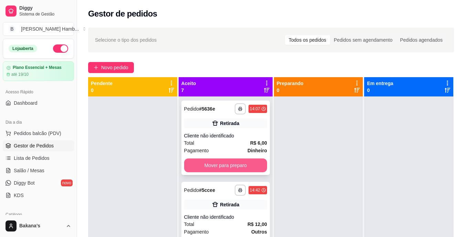
click at [230, 165] on button "Mover para preparo" at bounding box center [225, 165] width 83 height 14
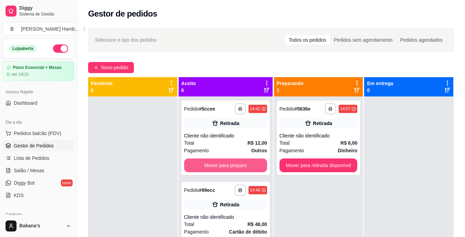
click at [230, 165] on button "Mover para preparo" at bounding box center [225, 165] width 83 height 14
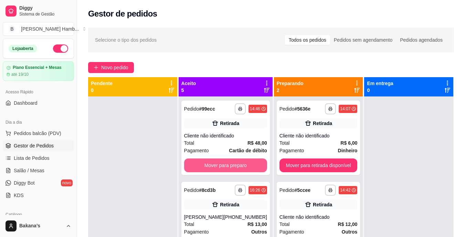
click at [230, 165] on button "Mover para preparo" at bounding box center [225, 165] width 83 height 14
click at [233, 170] on button "Mover para preparo" at bounding box center [225, 165] width 83 height 14
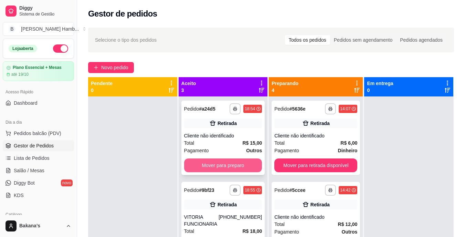
click at [219, 162] on button "Mover para preparo" at bounding box center [223, 165] width 78 height 14
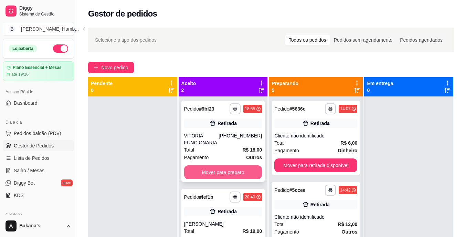
click at [220, 167] on button "Mover para preparo" at bounding box center [223, 172] width 78 height 14
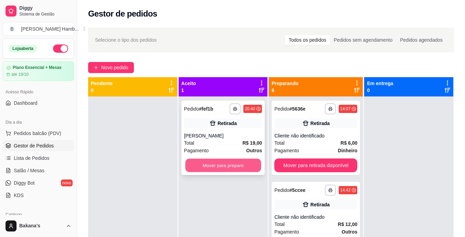
click at [222, 167] on button "Mover para preparo" at bounding box center [223, 165] width 76 height 13
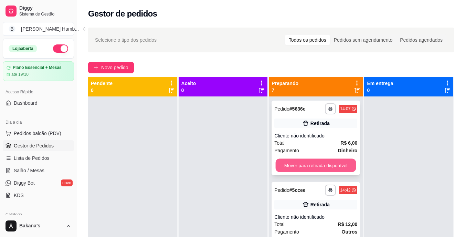
click at [299, 164] on button "Mover para retirada disponível" at bounding box center [316, 165] width 81 height 13
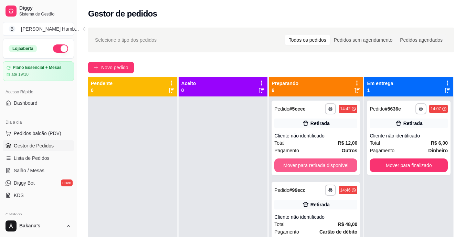
click at [299, 164] on button "Mover para retirada disponível" at bounding box center [315, 165] width 83 height 14
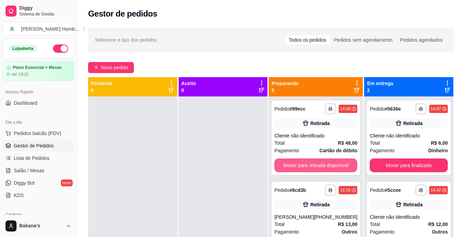
click at [299, 164] on button "Mover para retirada disponível" at bounding box center [315, 165] width 83 height 14
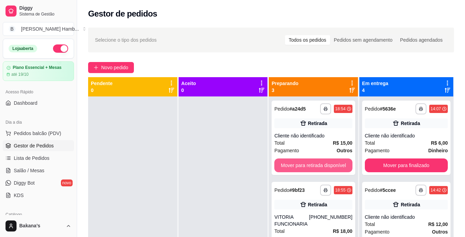
click at [299, 164] on button "Mover para retirada disponível" at bounding box center [313, 165] width 78 height 14
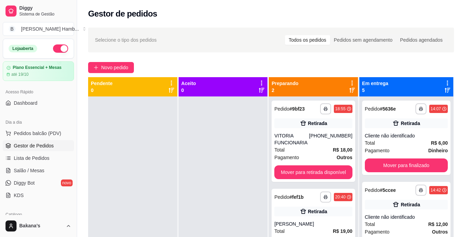
click at [299, 164] on div "**********" at bounding box center [314, 141] width 84 height 81
click at [335, 169] on button "Mover para retirada disponível" at bounding box center [314, 172] width 76 height 13
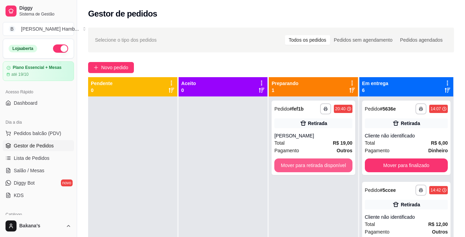
click at [341, 169] on button "Mover para retirada disponível" at bounding box center [313, 165] width 78 height 14
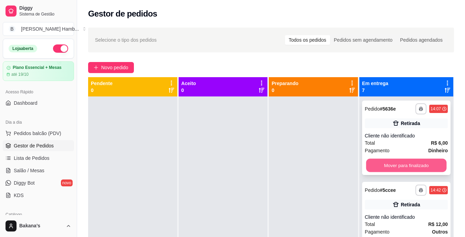
click at [377, 166] on button "Mover para finalizado" at bounding box center [406, 165] width 81 height 13
click at [379, 165] on button "Mover para finalizado" at bounding box center [406, 165] width 81 height 13
click at [384, 164] on button "Mover para finalizado" at bounding box center [406, 165] width 81 height 13
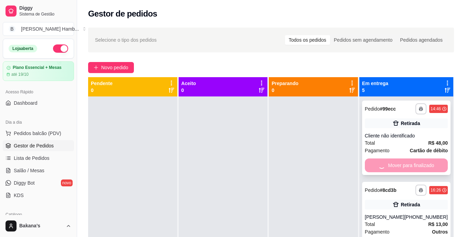
click at [387, 163] on div "Mover para finalizado" at bounding box center [406, 165] width 83 height 14
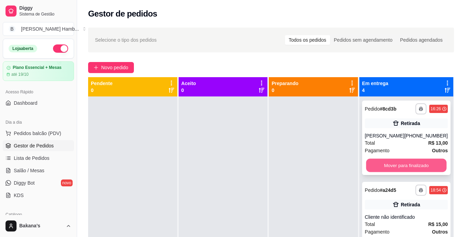
click at [394, 170] on button "Mover para finalizado" at bounding box center [406, 165] width 81 height 13
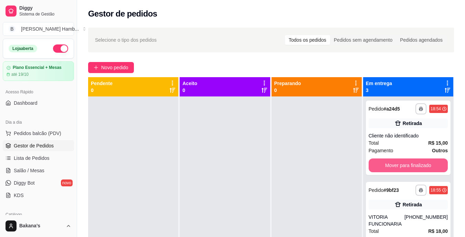
click at [394, 170] on button "Mover para finalizado" at bounding box center [408, 165] width 79 height 14
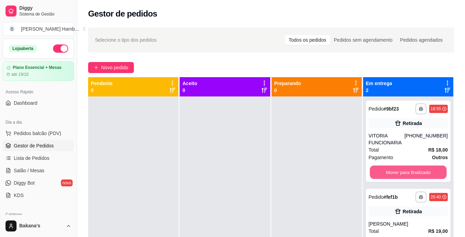
click at [402, 166] on button "Mover para finalizado" at bounding box center [408, 172] width 77 height 13
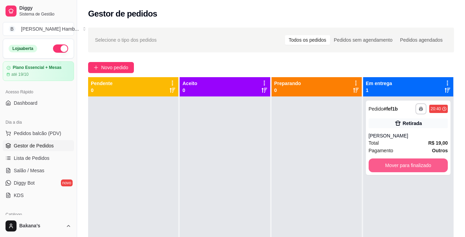
click at [402, 166] on button "Mover para finalizado" at bounding box center [408, 165] width 79 height 14
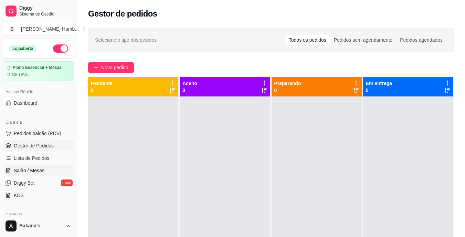
click at [28, 173] on span "Salão / Mesas" at bounding box center [29, 170] width 31 height 7
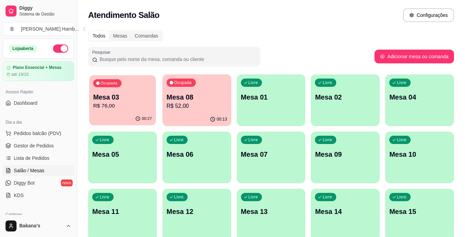
click at [114, 115] on div "00:27" at bounding box center [122, 118] width 67 height 13
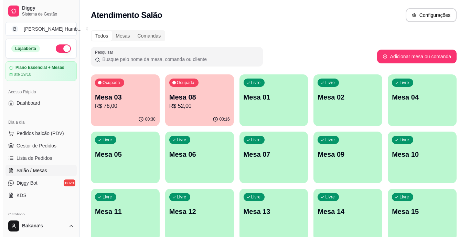
scroll to position [69, 0]
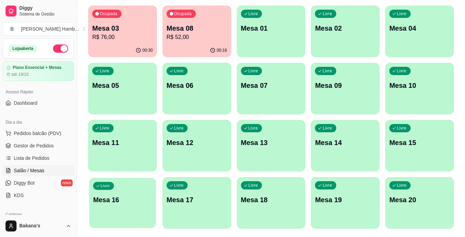
click at [115, 201] on p "Mesa 16" at bounding box center [122, 199] width 59 height 9
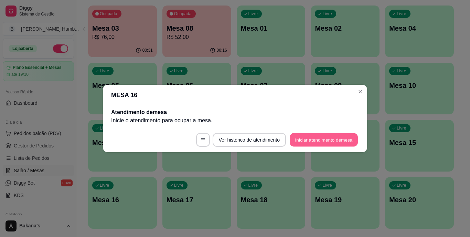
click at [314, 135] on button "Iniciar atendimento de mesa" at bounding box center [324, 139] width 68 height 13
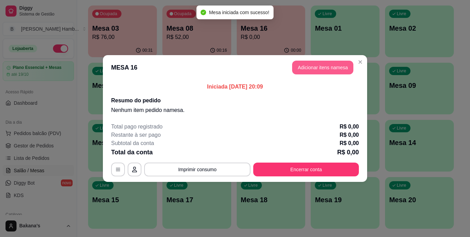
click at [333, 63] on button "Adicionar itens na mesa" at bounding box center [322, 68] width 61 height 14
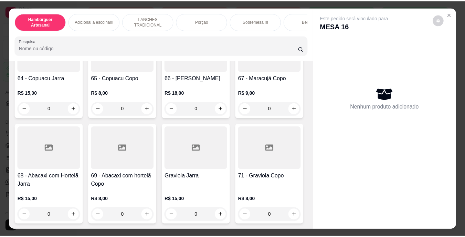
scroll to position [2410, 0]
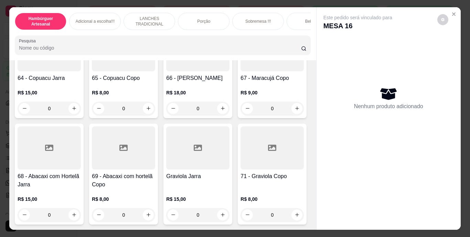
type input "1"
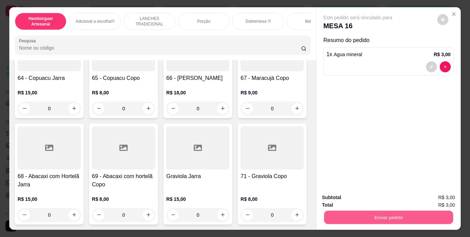
click at [372, 212] on button "Enviar pedido" at bounding box center [388, 217] width 129 height 13
click at [432, 193] on button "Enviar pedido" at bounding box center [437, 197] width 39 height 13
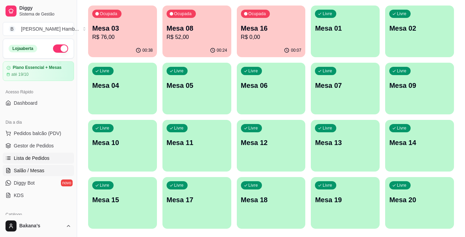
click at [50, 160] on link "Lista de Pedidos" at bounding box center [38, 158] width 71 height 11
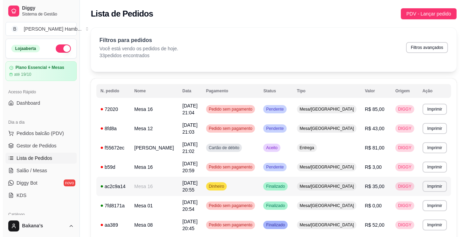
scroll to position [69, 0]
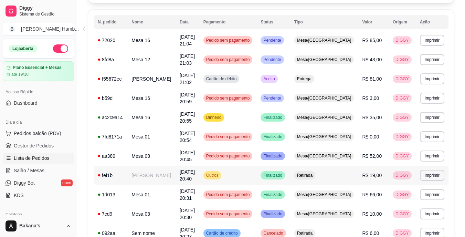
click at [168, 178] on td "[PERSON_NAME]" at bounding box center [151, 175] width 48 height 19
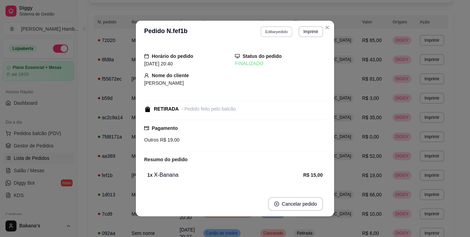
click at [281, 29] on button "Editar pedido" at bounding box center [277, 31] width 32 height 11
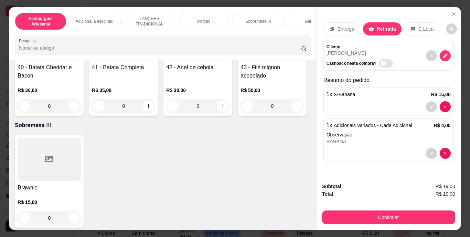
scroll to position [1205, 0]
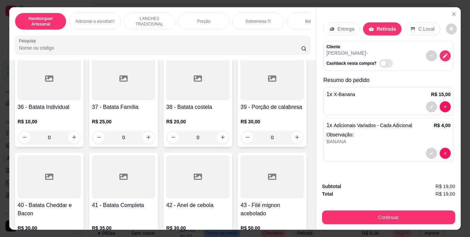
click at [77, 28] on icon "increase-product-quantity" at bounding box center [74, 25] width 5 height 5
type input "1"
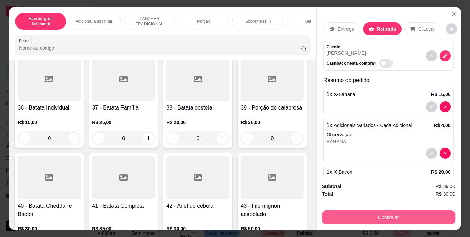
click at [330, 211] on button "Continuar" at bounding box center [388, 217] width 133 height 14
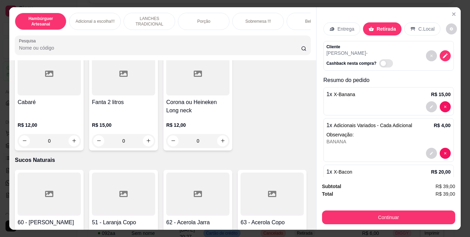
scroll to position [1894, 0]
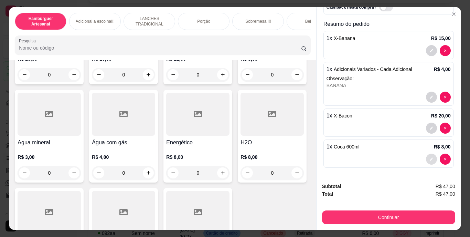
scroll to position [18, 0]
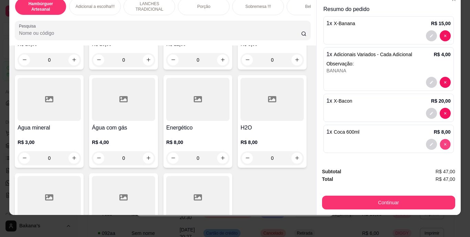
type input "0"
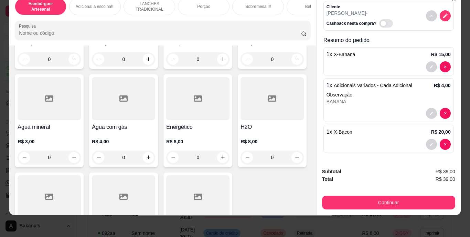
scroll to position [25, 0]
type input "1"
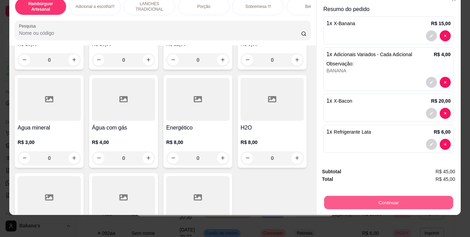
click at [364, 196] on button "Continuar" at bounding box center [388, 202] width 129 height 13
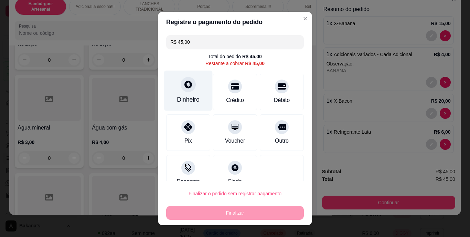
click at [189, 93] on div "Dinheiro" at bounding box center [188, 91] width 49 height 40
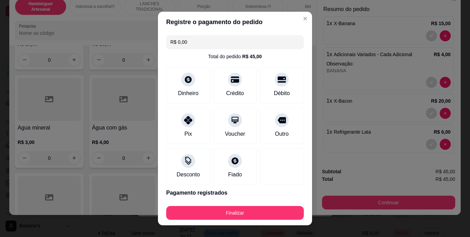
type input "R$ 0,00"
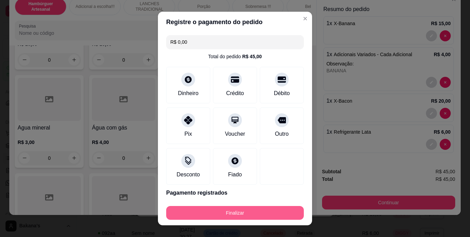
click at [251, 211] on button "Finalizar" at bounding box center [235, 213] width 138 height 14
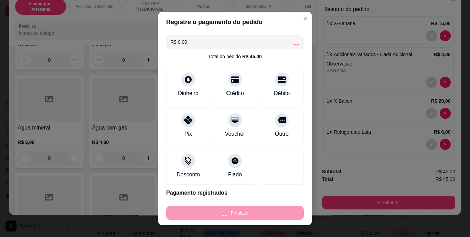
type input "0"
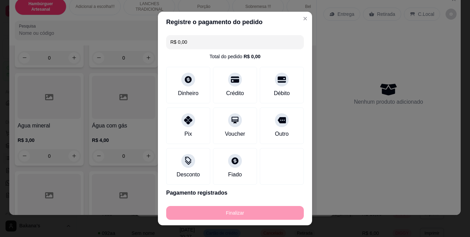
type input "-R$ 45,00"
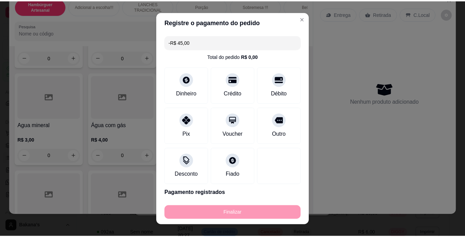
scroll to position [1893, 0]
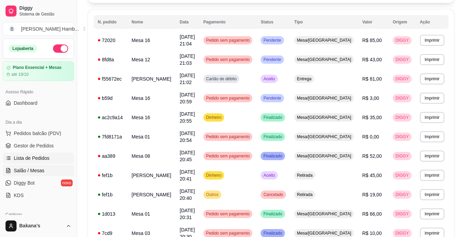
click at [39, 167] on span "Salão / Mesas" at bounding box center [29, 170] width 31 height 7
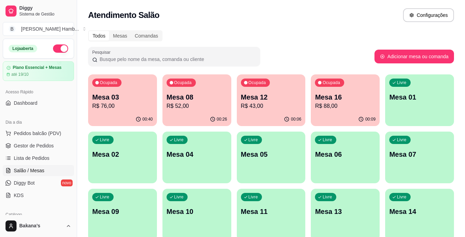
click at [189, 115] on div "00:26" at bounding box center [197, 119] width 69 height 13
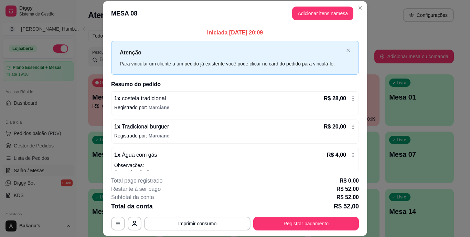
scroll to position [20, 0]
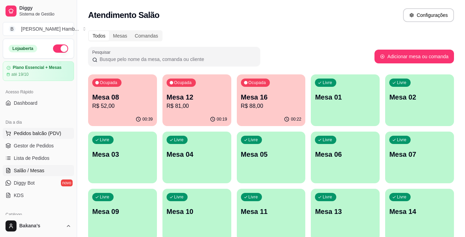
click at [32, 134] on span "Pedidos balcão (PDV)" at bounding box center [38, 133] width 48 height 7
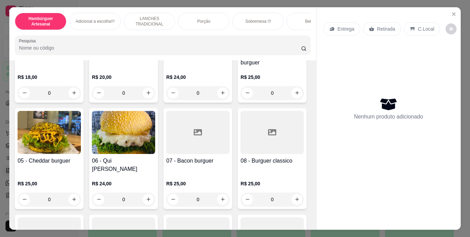
scroll to position [34, 0]
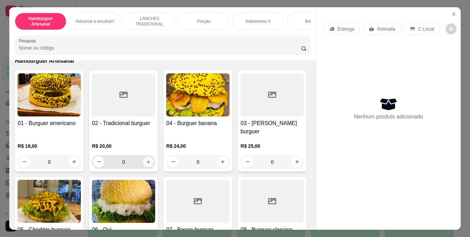
click at [147, 160] on icon "increase-product-quantity" at bounding box center [148, 161] width 3 height 3
type input "1"
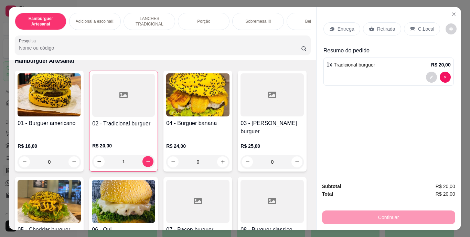
click at [377, 25] on p "Retirada" at bounding box center [386, 28] width 18 height 7
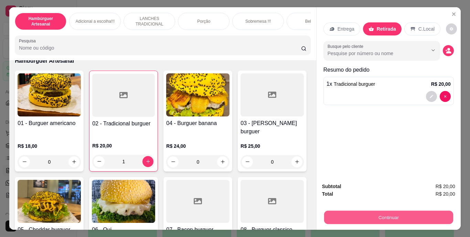
click at [380, 212] on button "Continuar" at bounding box center [388, 217] width 129 height 13
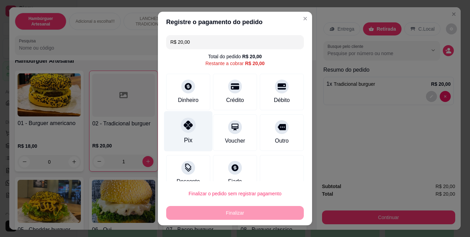
click at [187, 129] on icon at bounding box center [188, 125] width 9 height 9
type input "R$ 0,00"
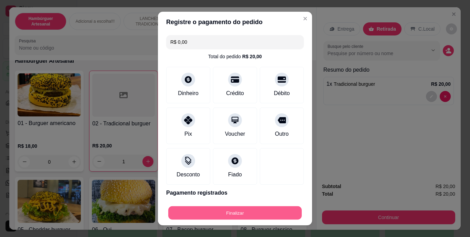
click at [217, 214] on button "Finalizar" at bounding box center [235, 212] width 134 height 13
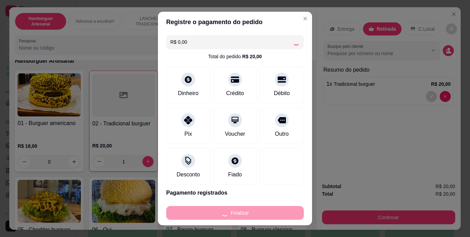
type input "0"
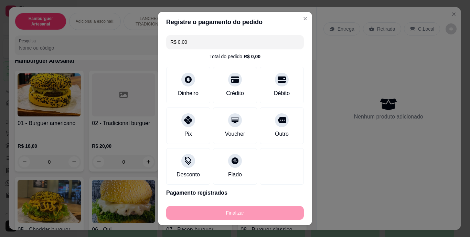
type input "-R$ 20,00"
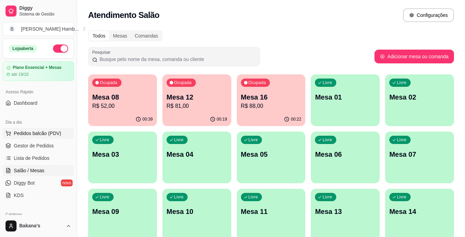
click at [41, 134] on span "Pedidos balcão (PDV)" at bounding box center [38, 133] width 48 height 7
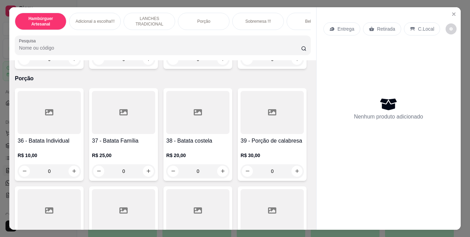
scroll to position [1274, 0]
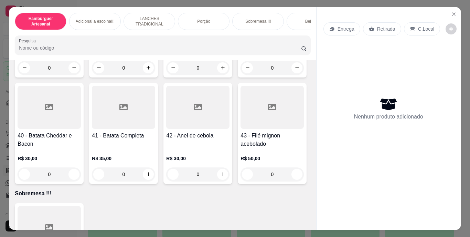
type input "1"
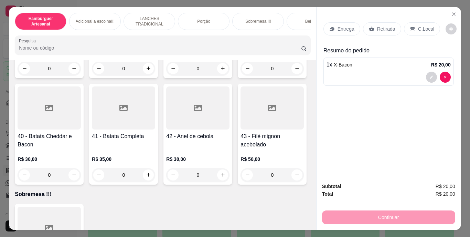
click at [384, 25] on p "Retirada" at bounding box center [386, 28] width 18 height 7
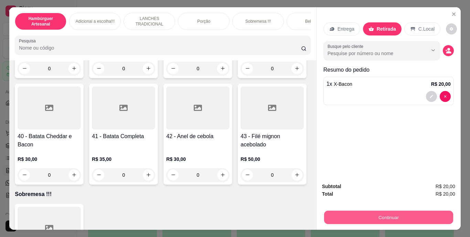
click at [378, 211] on button "Continuar" at bounding box center [388, 217] width 129 height 13
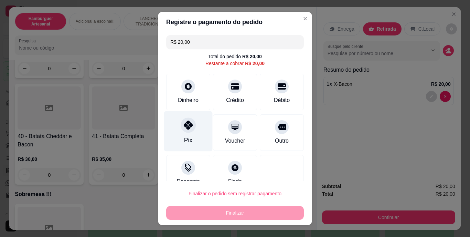
click at [187, 136] on div "Pix" at bounding box center [188, 140] width 8 height 9
type input "R$ 0,00"
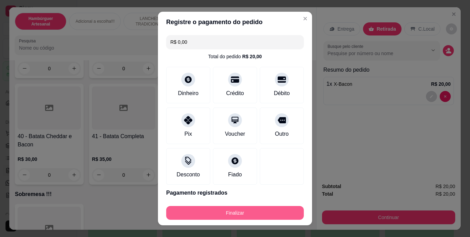
click at [234, 210] on button "Finalizar" at bounding box center [235, 213] width 138 height 14
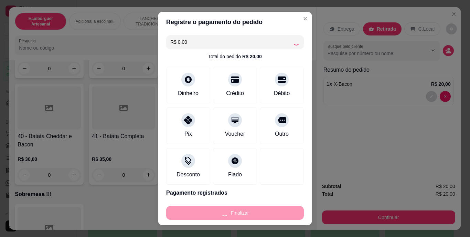
type input "0"
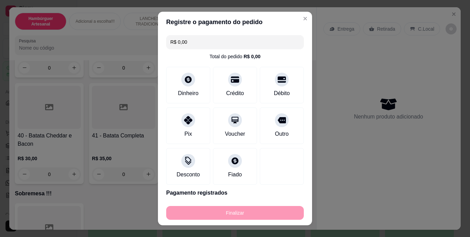
type input "-R$ 20,00"
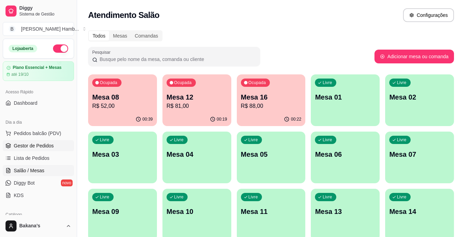
click at [46, 143] on span "Gestor de Pedidos" at bounding box center [34, 145] width 40 height 7
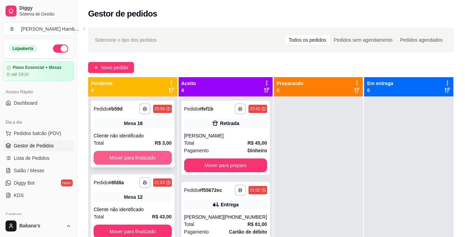
click at [115, 156] on button "Mover para finalizado" at bounding box center [133, 158] width 78 height 14
click at [119, 154] on button "Mover para finalizado" at bounding box center [133, 158] width 78 height 14
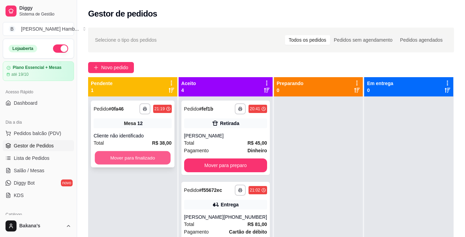
click at [133, 156] on button "Mover para finalizado" at bounding box center [133, 157] width 76 height 13
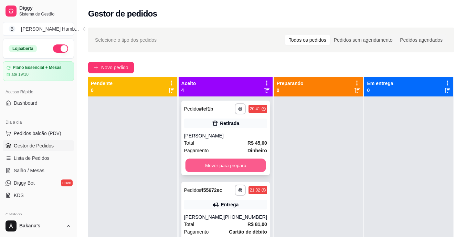
click at [236, 164] on button "Mover para preparo" at bounding box center [225, 165] width 81 height 13
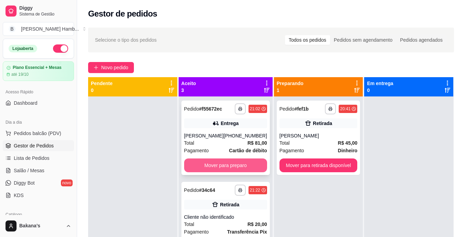
click at [237, 165] on button "Mover para preparo" at bounding box center [225, 165] width 83 height 14
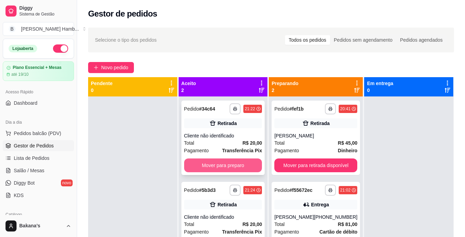
click at [240, 166] on button "Mover para preparo" at bounding box center [223, 165] width 78 height 14
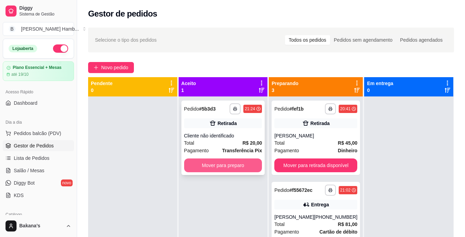
click at [240, 168] on button "Mover para preparo" at bounding box center [223, 165] width 78 height 14
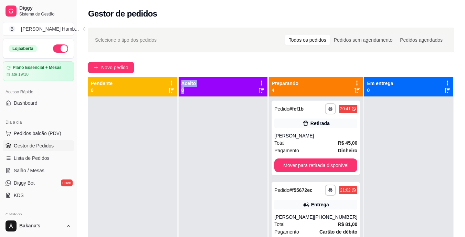
click at [177, 160] on div "**********" at bounding box center [271, 195] width 366 height 237
drag, startPoint x: 177, startPoint y: 160, endPoint x: 155, endPoint y: 135, distance: 33.4
click at [155, 135] on div at bounding box center [132, 214] width 89 height 237
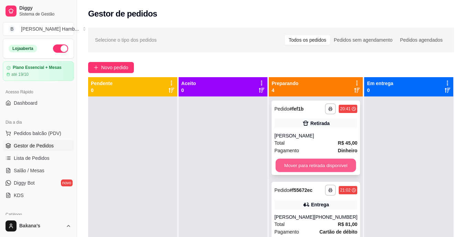
click at [294, 165] on button "Mover para retirada disponível" at bounding box center [316, 165] width 81 height 13
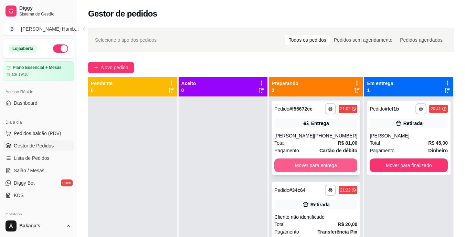
click at [302, 161] on button "Mover para entrega" at bounding box center [315, 165] width 83 height 14
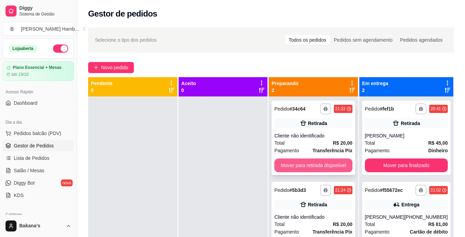
click at [303, 158] on button "Mover para retirada disponível" at bounding box center [313, 165] width 78 height 14
click at [303, 160] on button "Mover para retirada disponível" at bounding box center [313, 165] width 78 height 14
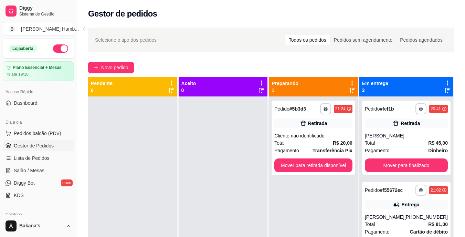
click at [188, 138] on div at bounding box center [223, 214] width 89 height 237
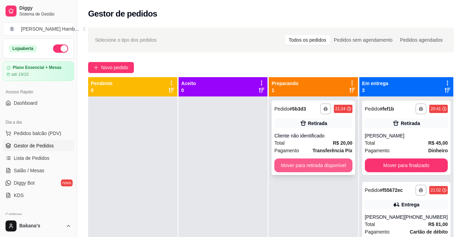
click at [300, 166] on button "Mover para retirada disponível" at bounding box center [313, 165] width 78 height 14
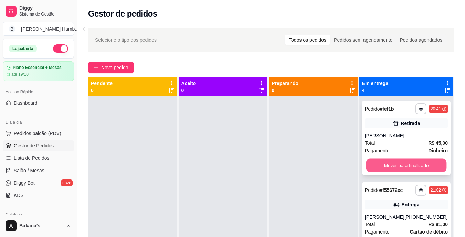
click at [406, 164] on button "Mover para finalizado" at bounding box center [406, 165] width 81 height 13
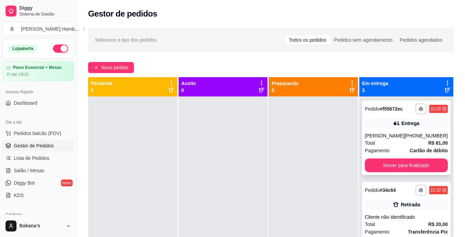
click at [405, 156] on div "**********" at bounding box center [406, 138] width 88 height 74
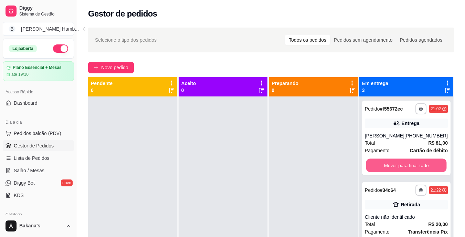
click at [407, 162] on button "Mover para finalizado" at bounding box center [406, 165] width 81 height 13
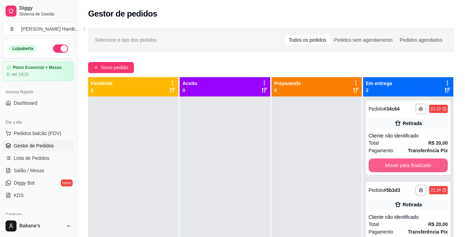
click at [407, 162] on button "Mover para finalizado" at bounding box center [408, 165] width 79 height 14
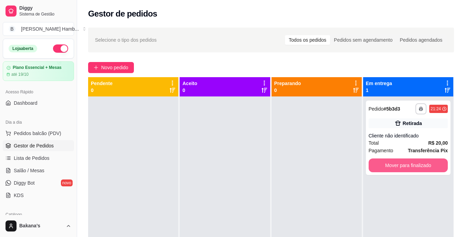
click at [407, 162] on button "Mover para finalizado" at bounding box center [408, 165] width 79 height 14
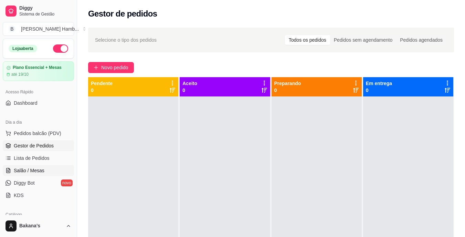
click at [38, 169] on span "Salão / Mesas" at bounding box center [29, 170] width 31 height 7
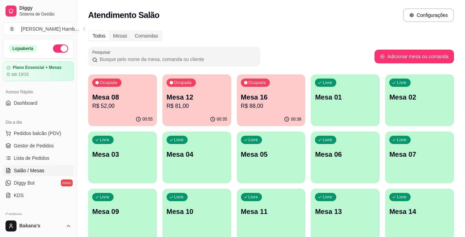
click at [181, 100] on p "Mesa 12" at bounding box center [197, 97] width 61 height 10
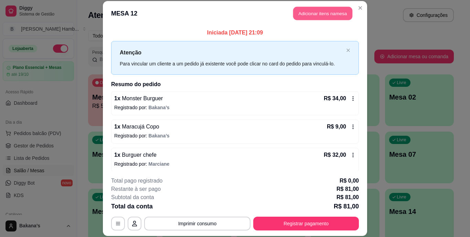
click at [325, 8] on button "Adicionar itens na mesa" at bounding box center [322, 13] width 59 height 13
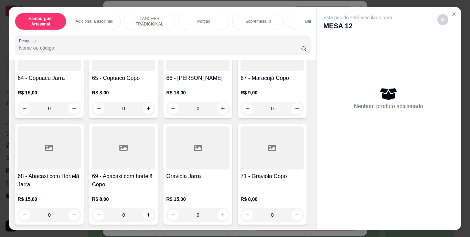
scroll to position [2961, 0]
click at [292, 104] on button "increase-product-quantity" at bounding box center [297, 108] width 11 height 11
click at [295, 110] on icon "increase-product-quantity" at bounding box center [296, 108] width 3 height 3
type input "1"
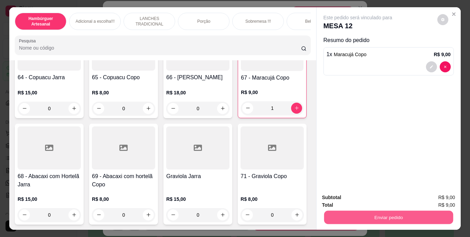
click at [407, 211] on button "Enviar pedido" at bounding box center [388, 217] width 129 height 13
click at [430, 192] on button "Enviar pedido" at bounding box center [438, 197] width 38 height 13
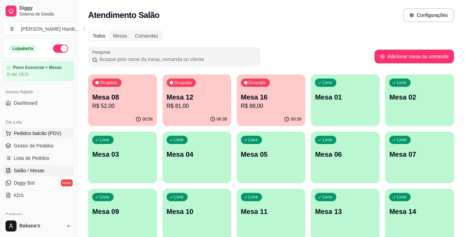
click at [30, 133] on span "Pedidos balcão (PDV)" at bounding box center [38, 133] width 48 height 7
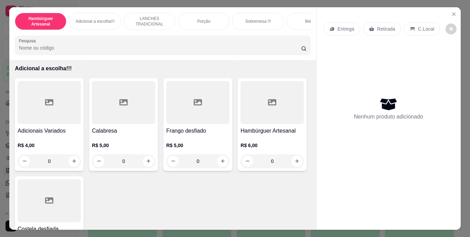
scroll to position [689, 0]
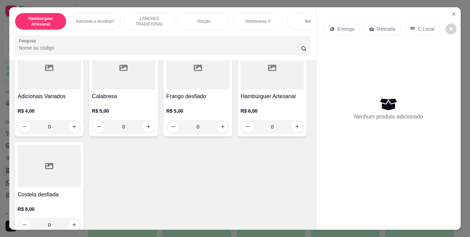
click at [220, 17] on icon "increase-product-quantity" at bounding box center [222, 14] width 5 height 5
type input "1"
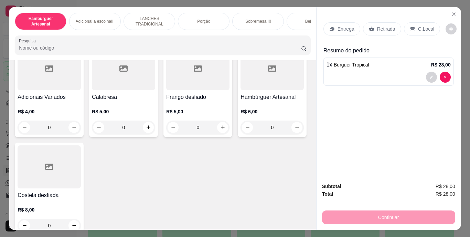
click at [146, 18] on icon "increase-product-quantity" at bounding box center [148, 15] width 5 height 5
type input "3"
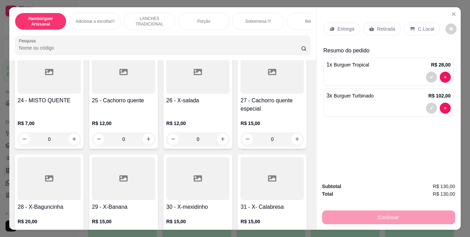
scroll to position [999, 0]
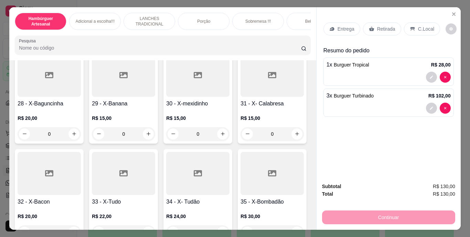
click at [74, 38] on icon "increase-product-quantity" at bounding box center [74, 35] width 5 height 5
type input "1"
click at [338, 26] on p "Entrega" at bounding box center [346, 28] width 17 height 7
click at [341, 25] on p "Entrega" at bounding box center [346, 28] width 17 height 7
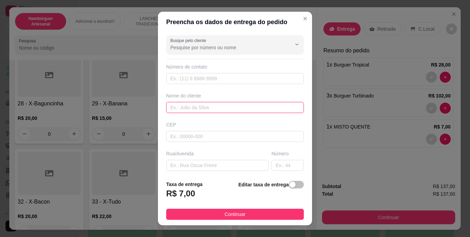
click at [237, 106] on input "text" at bounding box center [235, 107] width 138 height 11
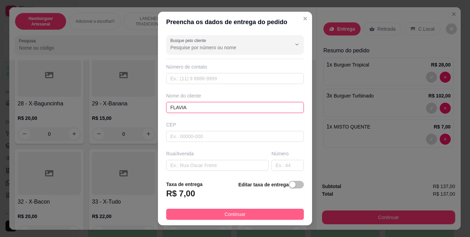
type input "FLAVIA"
click at [227, 214] on span "Continuar" at bounding box center [235, 214] width 21 height 8
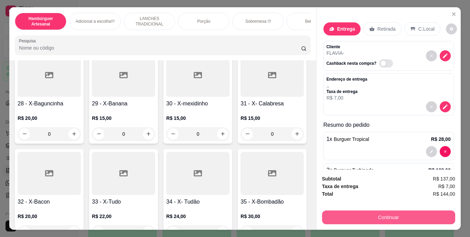
click at [336, 211] on button "Continuar" at bounding box center [388, 217] width 133 height 14
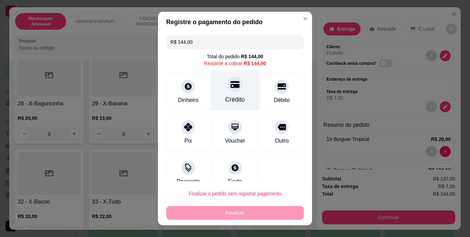
click at [232, 91] on div at bounding box center [235, 84] width 15 height 15
type input "R$ 0,00"
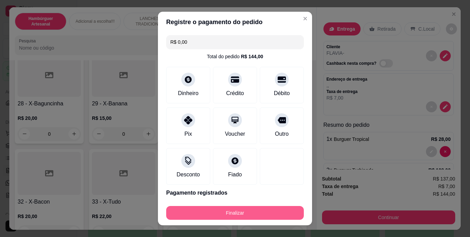
click at [247, 208] on button "Finalizar" at bounding box center [235, 213] width 138 height 14
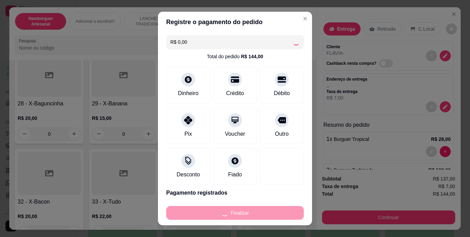
type input "0"
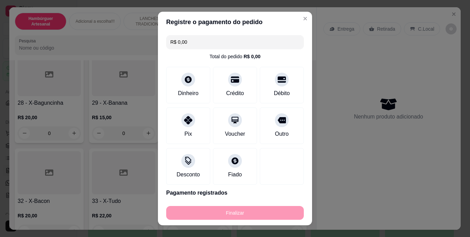
type input "-R$ 144,00"
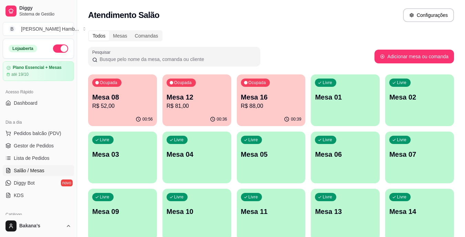
click at [213, 102] on p "R$ 81,00" at bounding box center [197, 106] width 61 height 8
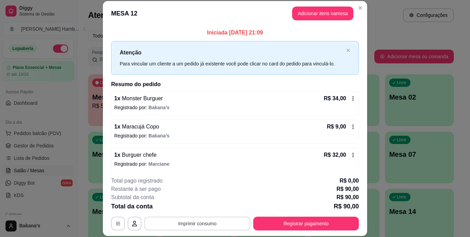
click at [209, 221] on button "Imprimir consumo" at bounding box center [197, 224] width 106 height 14
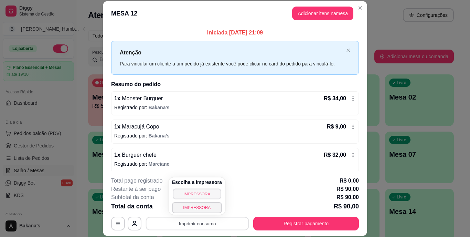
click at [211, 191] on button "IMPRESSORA" at bounding box center [197, 193] width 48 height 11
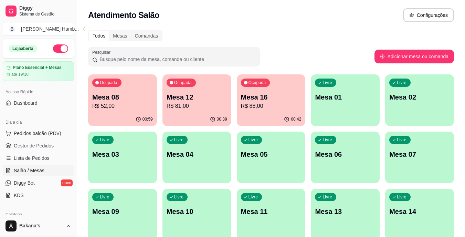
click at [119, 105] on p "R$ 52,00" at bounding box center [122, 106] width 61 height 8
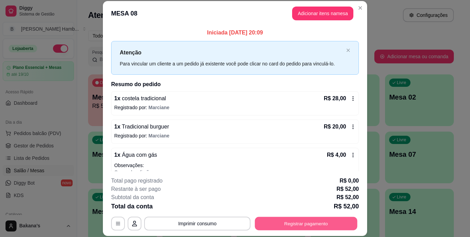
click at [281, 223] on button "Registrar pagamento" at bounding box center [306, 223] width 103 height 13
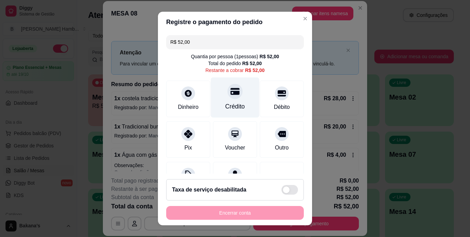
click at [240, 101] on div "Crédito" at bounding box center [235, 97] width 49 height 40
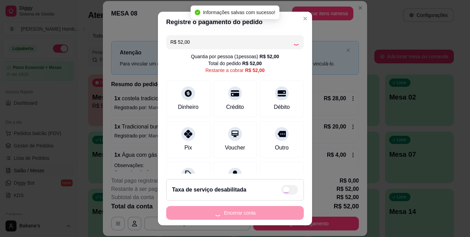
type input "R$ 0,00"
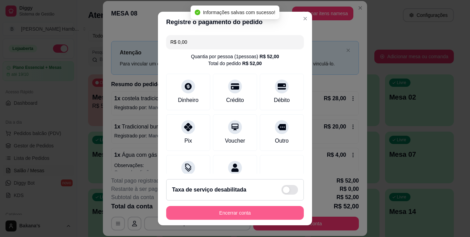
click at [252, 208] on button "Encerrar conta" at bounding box center [235, 213] width 138 height 14
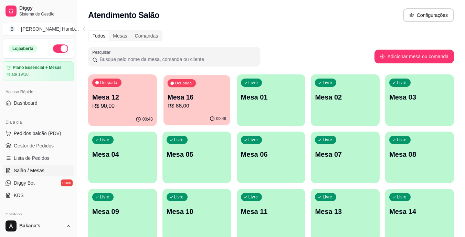
click at [186, 95] on p "Mesa 16" at bounding box center [196, 97] width 59 height 9
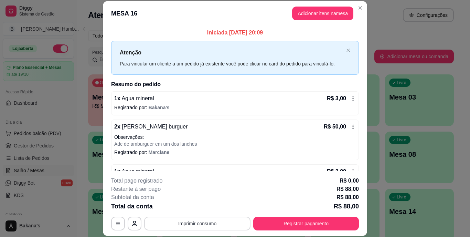
click at [238, 225] on button "Imprimir consumo" at bounding box center [197, 224] width 106 height 14
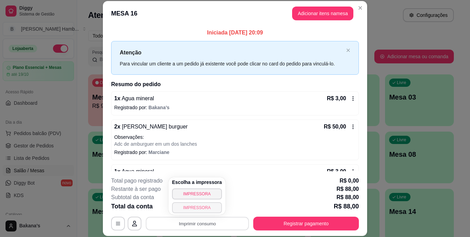
click at [207, 208] on button "IMPRESSORA" at bounding box center [197, 207] width 50 height 11
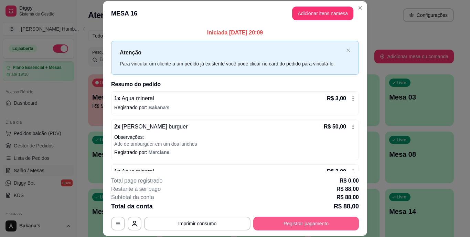
click at [285, 220] on button "Registrar pagamento" at bounding box center [306, 224] width 106 height 14
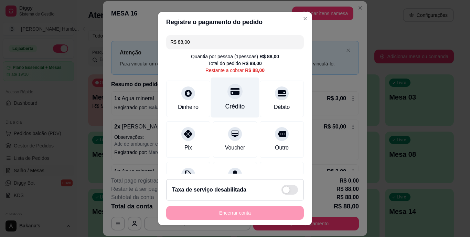
click at [237, 106] on div "Crédito" at bounding box center [236, 106] width 20 height 9
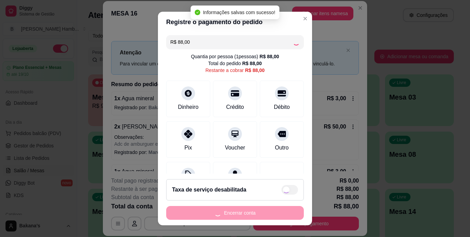
type input "R$ 0,00"
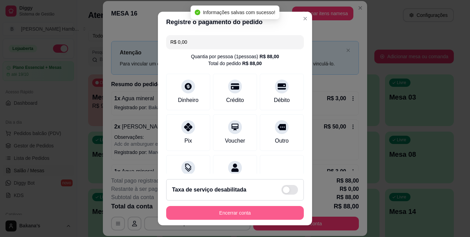
click at [226, 212] on button "Encerrar conta" at bounding box center [235, 213] width 138 height 14
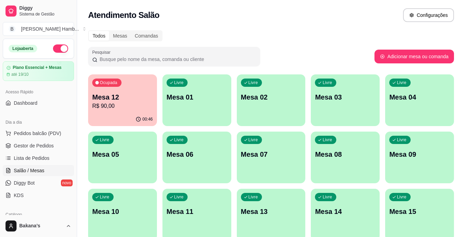
click at [31, 134] on span "Pedidos balcão (PDV)" at bounding box center [38, 133] width 48 height 7
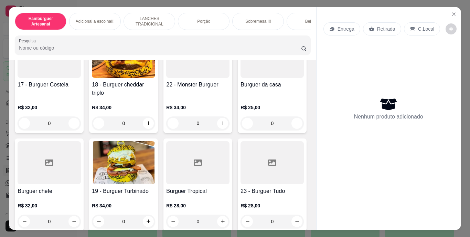
scroll to position [517, 0]
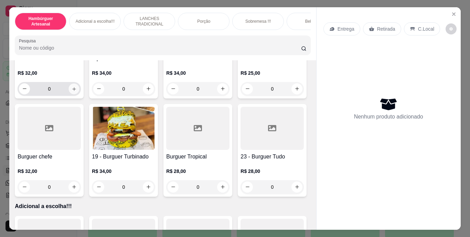
click at [77, 91] on icon "increase-product-quantity" at bounding box center [74, 88] width 5 height 5
type input "1"
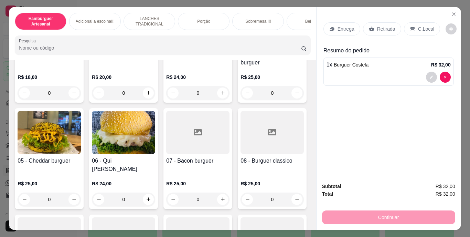
scroll to position [0, 0]
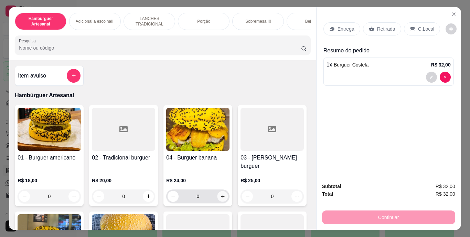
click at [219, 191] on button "increase-product-quantity" at bounding box center [223, 196] width 11 height 11
type input "1"
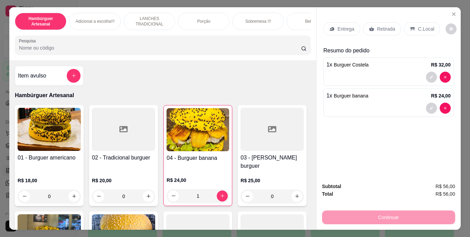
click at [385, 22] on div "Retirada" at bounding box center [382, 28] width 38 height 13
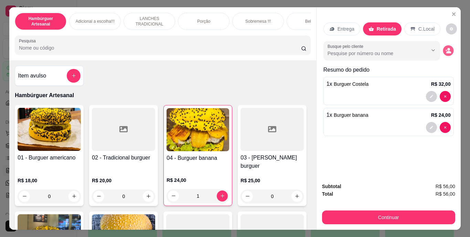
click at [447, 48] on icon "decrease-product-quantity" at bounding box center [449, 51] width 6 height 6
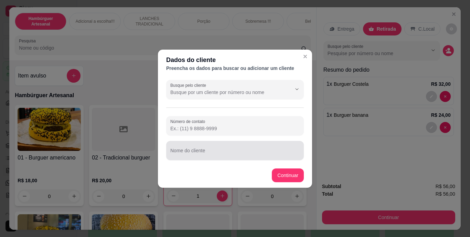
click at [238, 148] on div at bounding box center [234, 151] width 129 height 14
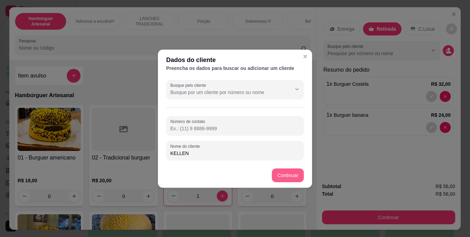
type input "KELLEN"
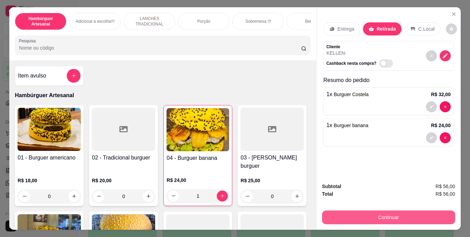
click at [355, 210] on button "Continuar" at bounding box center [388, 217] width 133 height 14
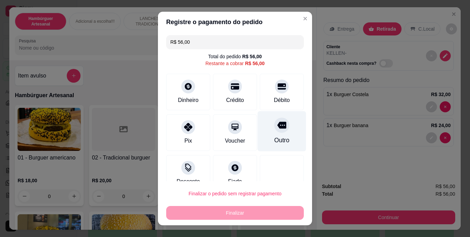
click at [274, 138] on div "Outro" at bounding box center [281, 140] width 15 height 9
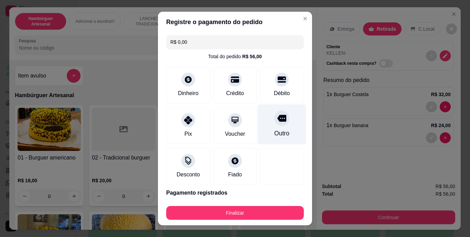
type input "R$ 0,00"
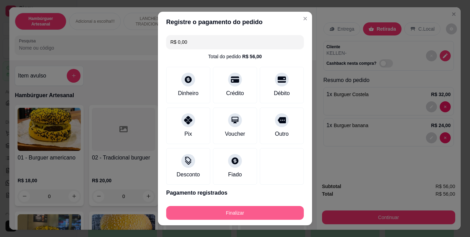
click at [274, 208] on button "Finalizar" at bounding box center [235, 213] width 138 height 14
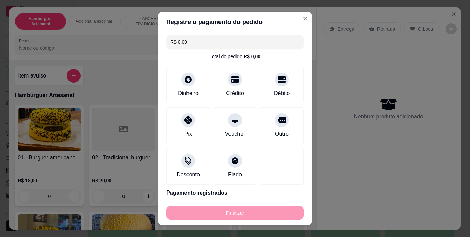
type input "0"
type input "-R$ 56,00"
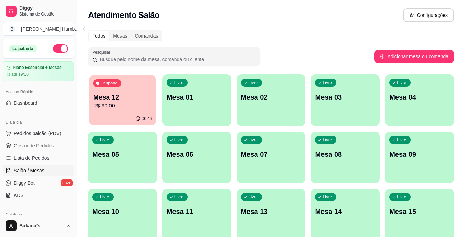
click at [122, 102] on p "R$ 90,00" at bounding box center [122, 106] width 59 height 8
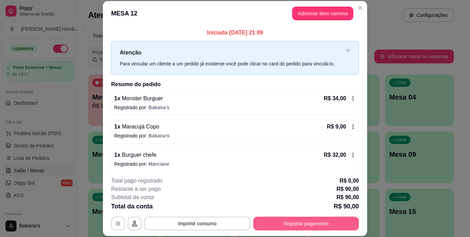
click at [290, 228] on button "Registrar pagamento" at bounding box center [306, 224] width 106 height 14
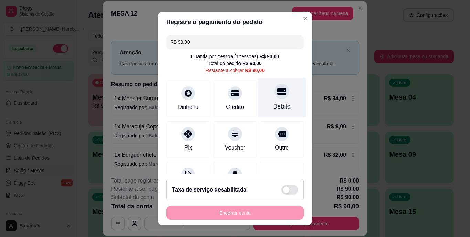
click at [273, 106] on div "Débito" at bounding box center [282, 106] width 18 height 9
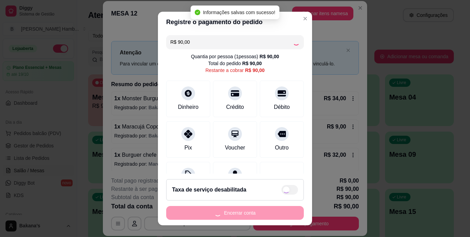
type input "R$ 0,00"
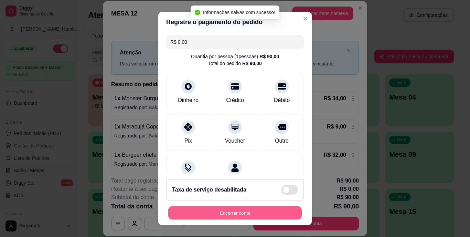
click at [237, 210] on button "Encerrar conta" at bounding box center [235, 212] width 134 height 13
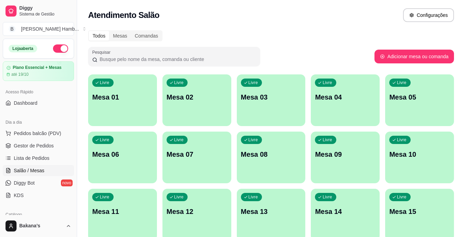
click at [51, 155] on link "Lista de Pedidos" at bounding box center [38, 158] width 71 height 11
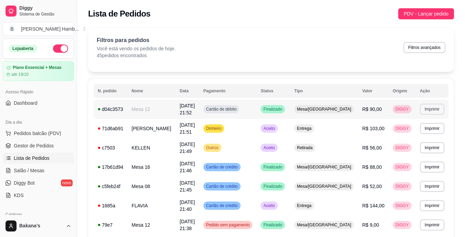
click at [426, 107] on button "Imprimir" at bounding box center [432, 109] width 24 height 11
click at [420, 130] on button "IMPRESSORA" at bounding box center [420, 133] width 50 height 11
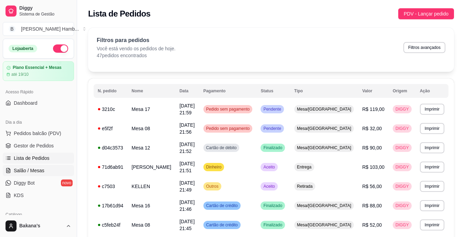
click at [44, 171] on link "Salão / Mesas" at bounding box center [38, 170] width 71 height 11
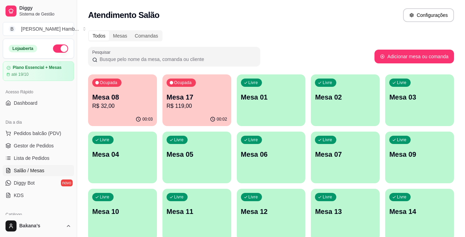
click at [131, 98] on p "Mesa 08" at bounding box center [122, 97] width 61 height 10
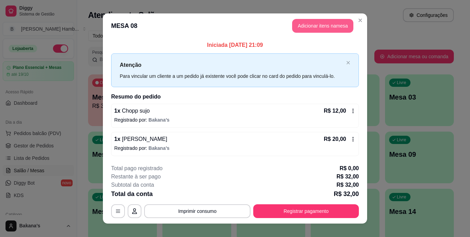
click at [313, 27] on button "Adicionar itens na mesa" at bounding box center [322, 26] width 61 height 14
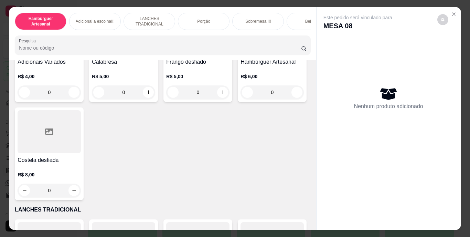
scroll to position [689, 0]
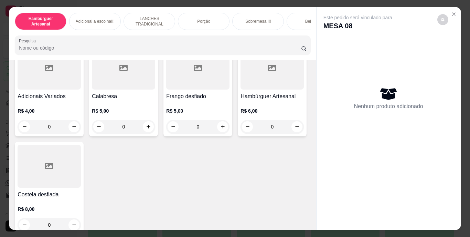
click at [220, 17] on icon "increase-product-quantity" at bounding box center [222, 14] width 5 height 5
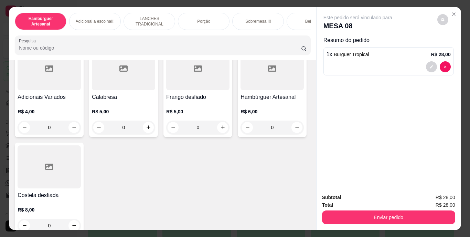
click at [220, 18] on icon "increase-product-quantity" at bounding box center [222, 14] width 5 height 5
type input "2"
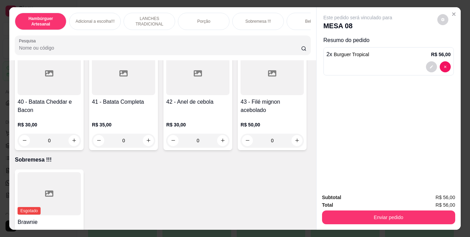
scroll to position [1481, 0]
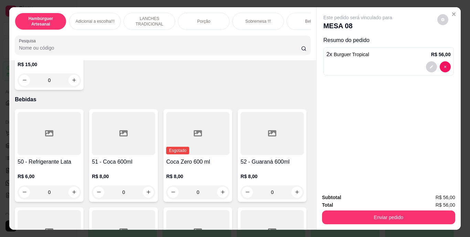
type input "1"
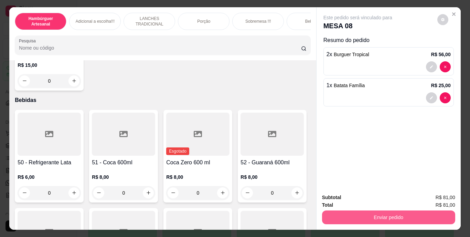
click at [394, 213] on button "Enviar pedido" at bounding box center [388, 217] width 133 height 14
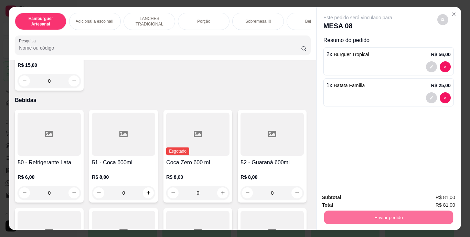
click at [429, 196] on button "Enviar pedido" at bounding box center [438, 197] width 38 height 13
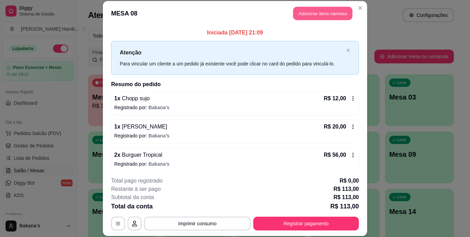
click at [322, 12] on button "Adicionar itens na mesa" at bounding box center [322, 13] width 59 height 13
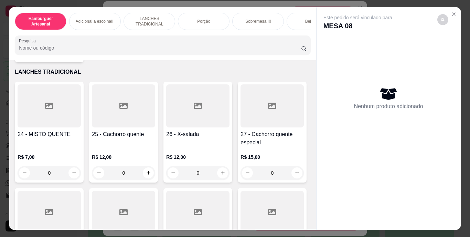
scroll to position [792, 0]
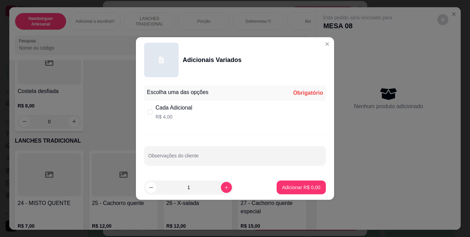
click at [157, 113] on div "Cada Adicional R$ 4,00" at bounding box center [174, 112] width 37 height 17
radio input "true"
click at [181, 158] on input "Observações do cliente" at bounding box center [235, 158] width 174 height 7
click at [224, 189] on icon "increase-product-quantity" at bounding box center [226, 187] width 5 height 5
type input "2"
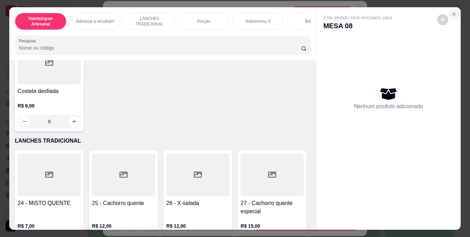
click at [451, 11] on icon "Close" at bounding box center [454, 14] width 6 height 6
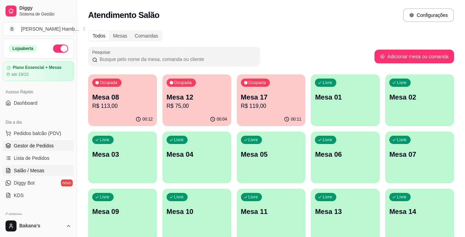
click at [25, 144] on span "Gestor de Pedidos" at bounding box center [34, 145] width 40 height 7
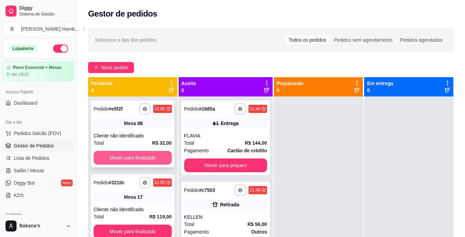
click at [163, 158] on button "Mover para finalizado" at bounding box center [133, 158] width 78 height 14
click at [163, 158] on button "Mover para finalizado" at bounding box center [133, 157] width 76 height 13
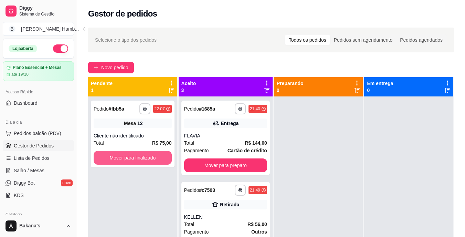
click at [163, 158] on button "Mover para finalizado" at bounding box center [133, 158] width 78 height 14
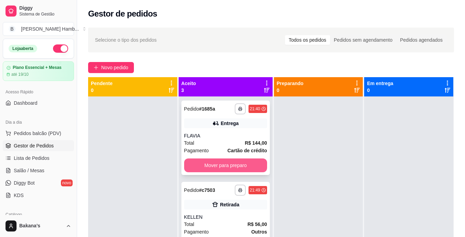
click at [205, 164] on button "Mover para preparo" at bounding box center [225, 165] width 83 height 14
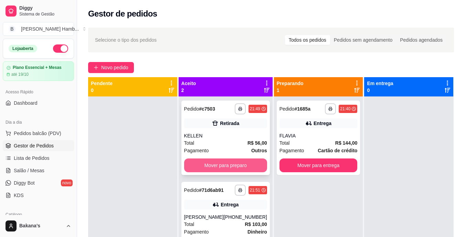
click at [206, 164] on button "Mover para preparo" at bounding box center [225, 165] width 83 height 14
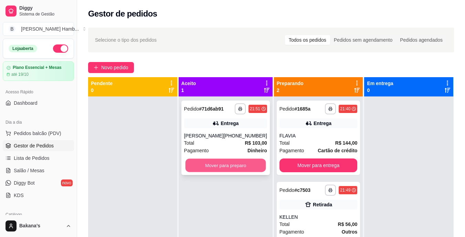
click at [223, 164] on button "Mover para preparo" at bounding box center [225, 165] width 81 height 13
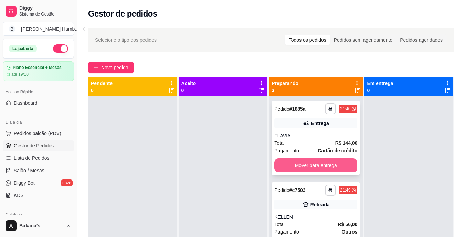
click at [299, 166] on button "Mover para entrega" at bounding box center [315, 165] width 83 height 14
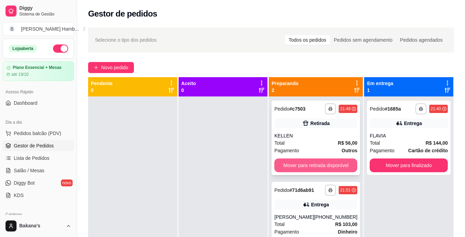
click at [310, 164] on button "Mover para retirada disponível" at bounding box center [315, 165] width 83 height 14
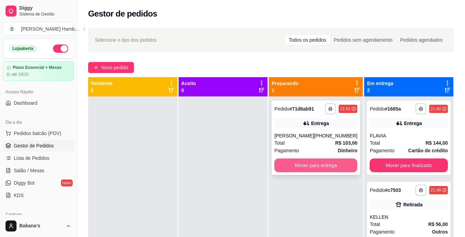
click at [312, 165] on button "Mover para entrega" at bounding box center [315, 165] width 83 height 14
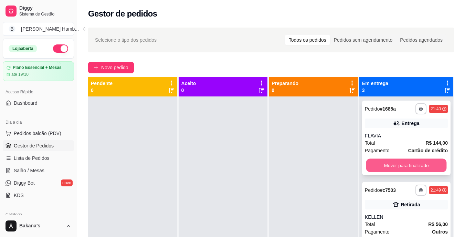
click at [385, 166] on button "Mover para finalizado" at bounding box center [406, 165] width 81 height 13
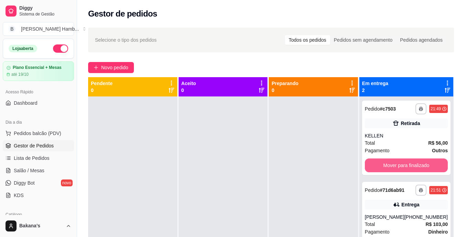
click at [385, 166] on button "Mover para finalizado" at bounding box center [406, 165] width 83 height 14
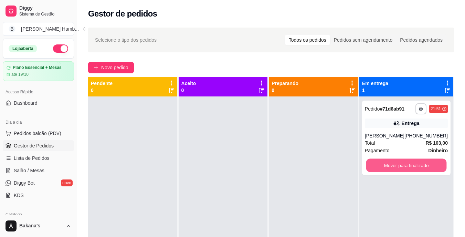
click at [388, 164] on button "Mover para finalizado" at bounding box center [406, 165] width 81 height 13
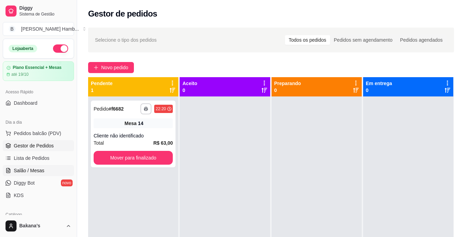
click at [34, 170] on span "Salão / Mesas" at bounding box center [29, 170] width 31 height 7
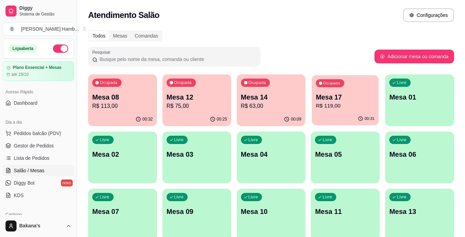
click at [336, 85] on p "Ocupada" at bounding box center [331, 84] width 17 height 6
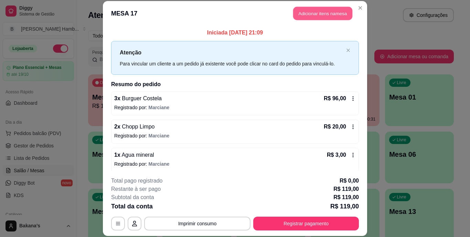
click at [332, 14] on button "Adicionar itens na mesa" at bounding box center [322, 13] width 59 height 13
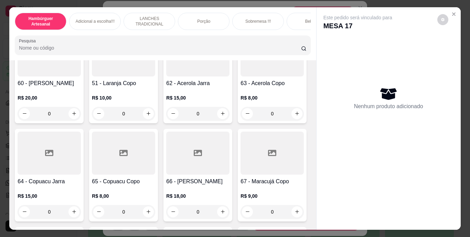
scroll to position [2101, 0]
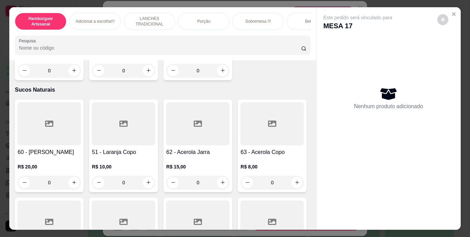
type input "1"
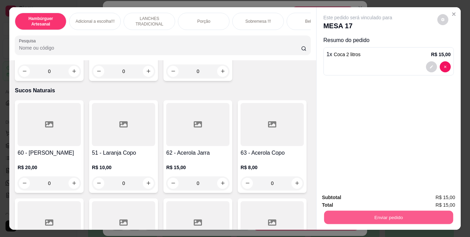
click at [341, 213] on button "Enviar pedido" at bounding box center [388, 217] width 129 height 13
click at [388, 195] on button "Registrar cliente" at bounding box center [391, 197] width 44 height 13
click at [355, 209] on div "Enviar pedido" at bounding box center [388, 216] width 133 height 15
click at [407, 210] on button "Enviar pedido" at bounding box center [388, 217] width 133 height 14
click at [430, 195] on button "Enviar pedido" at bounding box center [438, 197] width 38 height 13
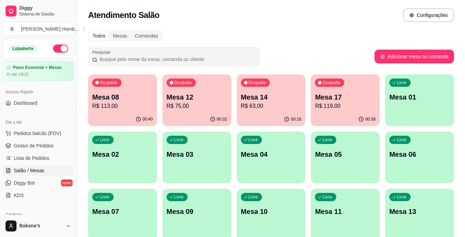
click at [190, 102] on p "R$ 75,00" at bounding box center [197, 106] width 61 height 8
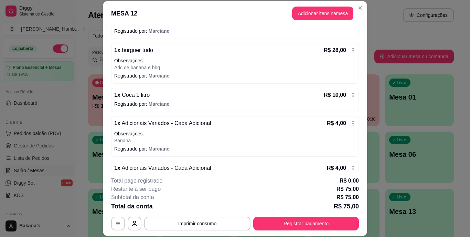
scroll to position [171, 0]
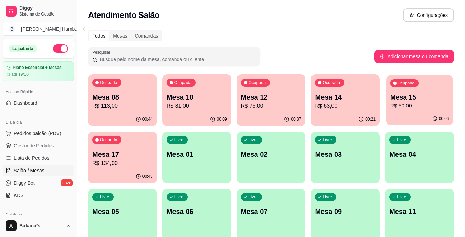
click at [420, 107] on p "R$ 50,00" at bounding box center [419, 106] width 59 height 8
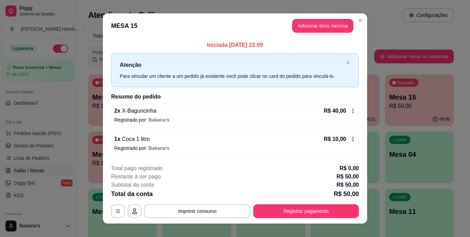
scroll to position [9, 0]
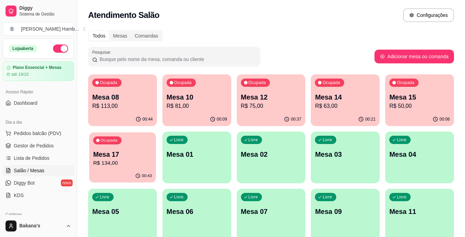
click at [129, 151] on p "Mesa 17" at bounding box center [122, 154] width 59 height 9
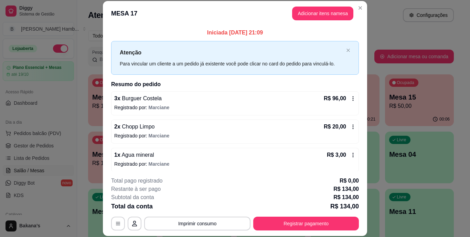
scroll to position [32, 0]
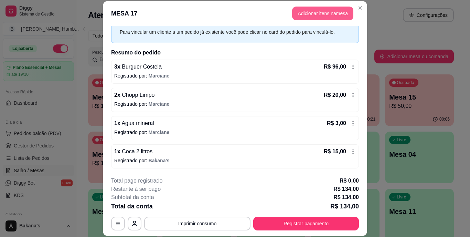
click at [325, 15] on button "Adicionar itens na mesa" at bounding box center [322, 14] width 61 height 14
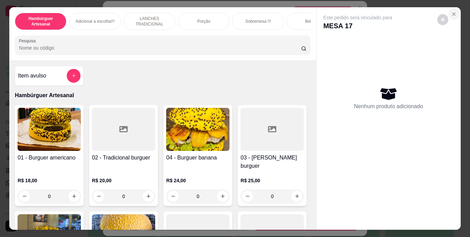
click at [452, 11] on icon "Close" at bounding box center [454, 14] width 6 height 6
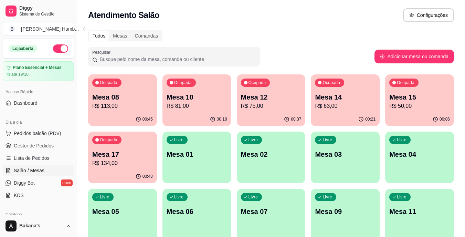
click at [291, 104] on p "R$ 75,00" at bounding box center [271, 106] width 61 height 8
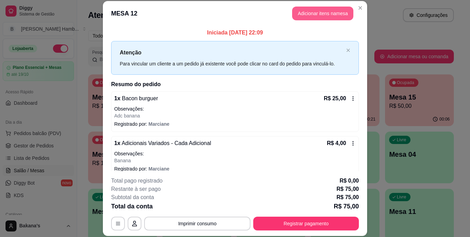
click at [332, 14] on button "Adicionar itens na mesa" at bounding box center [322, 14] width 61 height 14
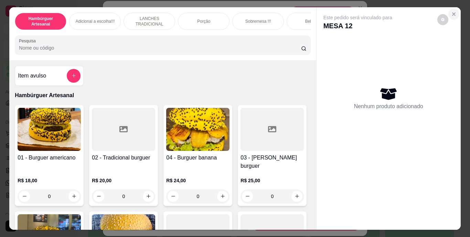
click at [451, 11] on icon "Close" at bounding box center [454, 14] width 6 height 6
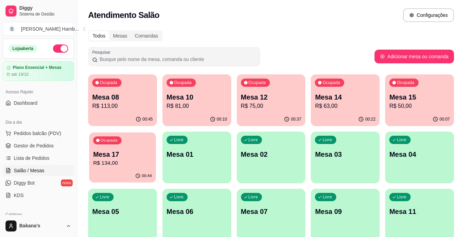
click at [107, 156] on div "Mesa 17 R$ 134,00" at bounding box center [122, 158] width 59 height 17
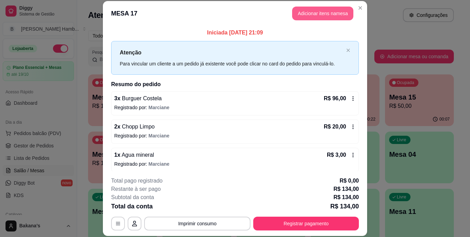
click at [330, 15] on button "Adicionar itens na mesa" at bounding box center [322, 14] width 61 height 14
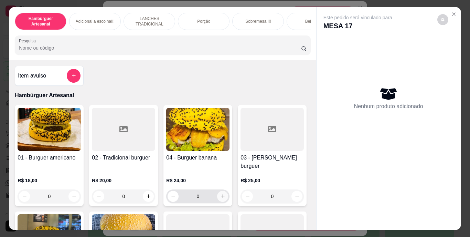
click at [222, 194] on icon "increase-product-quantity" at bounding box center [222, 196] width 5 height 5
type input "1"
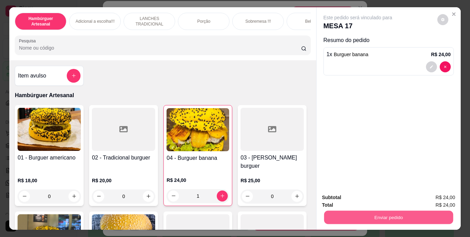
click at [341, 213] on button "Enviar pedido" at bounding box center [388, 217] width 129 height 13
click at [427, 198] on button "Enviar pedido" at bounding box center [438, 197] width 38 height 13
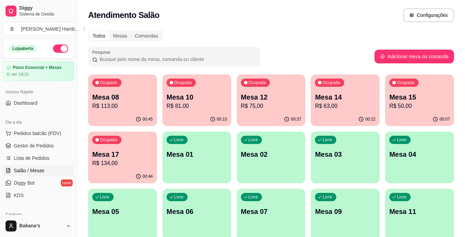
click at [256, 100] on p "Mesa 12" at bounding box center [271, 97] width 61 height 10
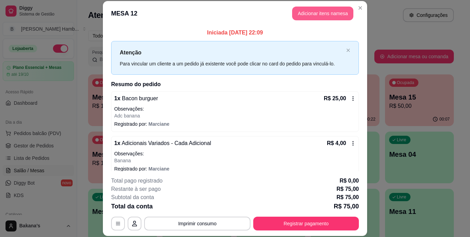
click at [322, 13] on button "Adicionar itens na mesa" at bounding box center [322, 14] width 61 height 14
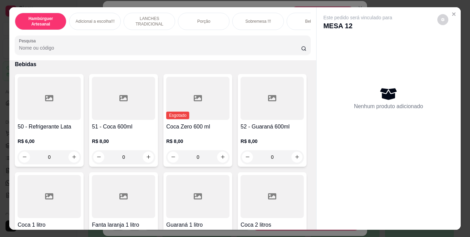
scroll to position [1446, 0]
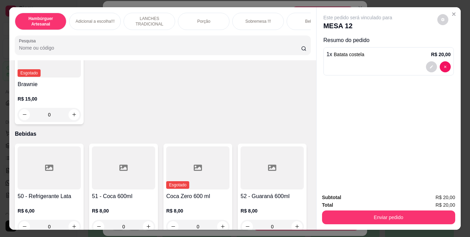
type input "1"
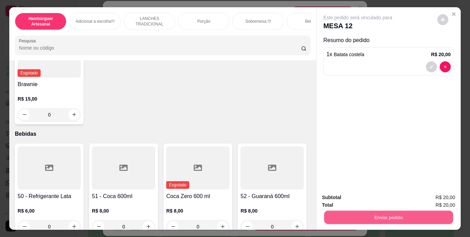
click at [337, 211] on button "Enviar pedido" at bounding box center [388, 217] width 129 height 13
click at [429, 195] on button "Enviar pedido" at bounding box center [438, 197] width 38 height 13
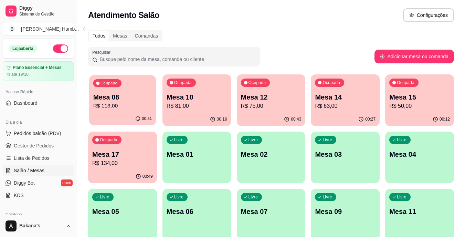
click at [119, 105] on p "R$ 113,00" at bounding box center [122, 106] width 59 height 8
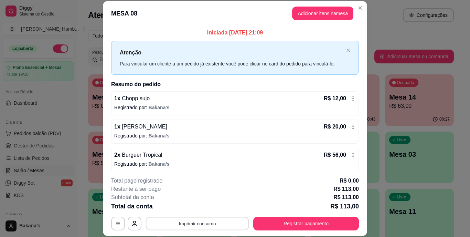
click at [220, 225] on button "Imprimir consumo" at bounding box center [197, 223] width 103 height 13
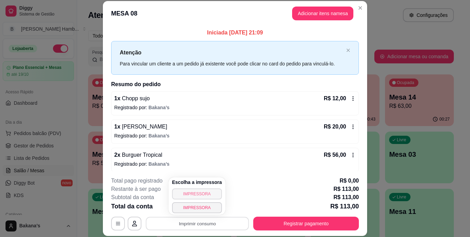
click at [207, 193] on button "IMPRESSORA" at bounding box center [197, 193] width 50 height 11
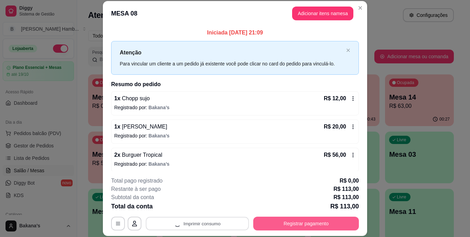
click at [285, 223] on button "Registrar pagamento" at bounding box center [306, 224] width 106 height 14
click at [277, 219] on button "Registrar pagamento" at bounding box center [306, 223] width 103 height 13
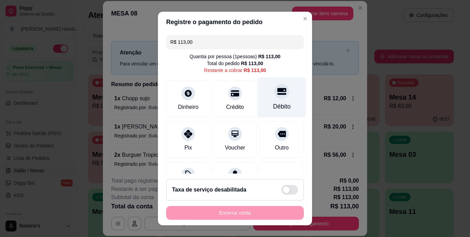
click at [273, 111] on div "Débito" at bounding box center [282, 106] width 18 height 9
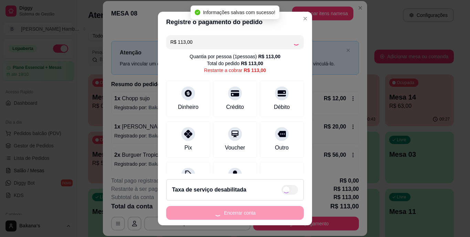
type input "R$ 0,00"
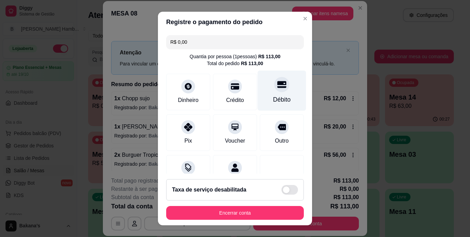
click at [274, 92] on div "Débito" at bounding box center [282, 91] width 49 height 40
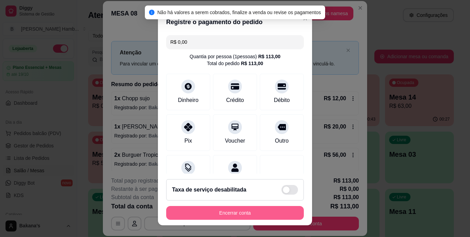
click at [232, 212] on button "Encerrar conta" at bounding box center [235, 213] width 138 height 14
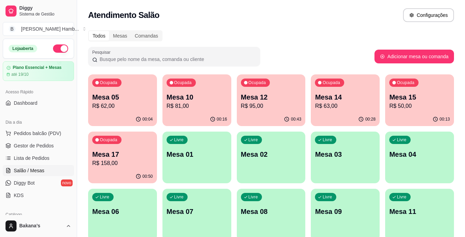
click at [272, 107] on p "R$ 95,00" at bounding box center [271, 106] width 61 height 8
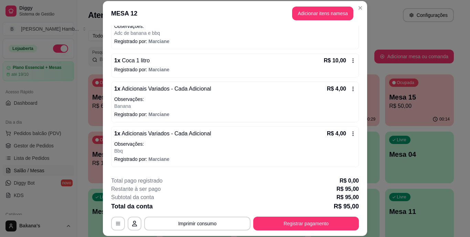
scroll to position [199, 0]
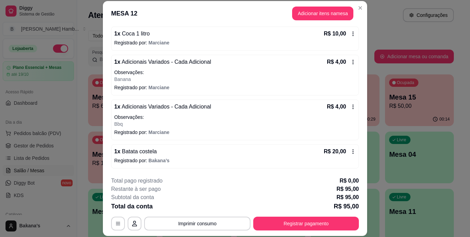
click at [351, 152] on icon at bounding box center [354, 152] width 6 height 6
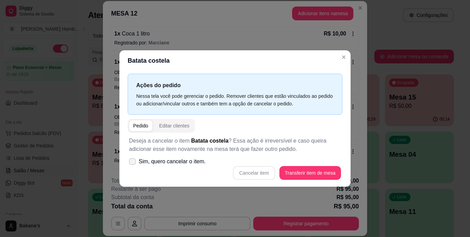
click at [136, 160] on label "Sim, quero cancelar o item." at bounding box center [167, 162] width 82 height 14
click at [133, 163] on input "Sim, quero cancelar o item." at bounding box center [131, 165] width 4 height 4
checkbox input "true"
click at [261, 170] on button "Cancelar item" at bounding box center [254, 172] width 41 height 13
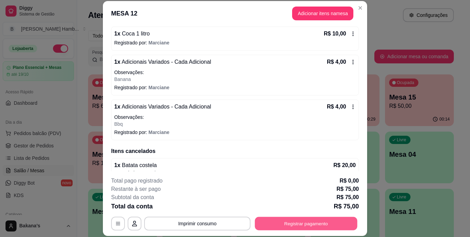
click at [309, 226] on button "Registrar pagamento" at bounding box center [306, 223] width 103 height 13
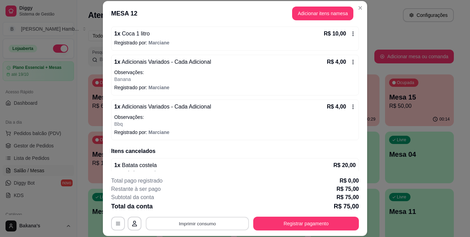
click at [211, 223] on button "Imprimir consumo" at bounding box center [197, 223] width 103 height 13
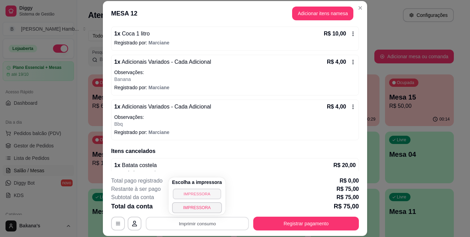
click at [200, 191] on button "IMPRESSORA" at bounding box center [197, 193] width 48 height 11
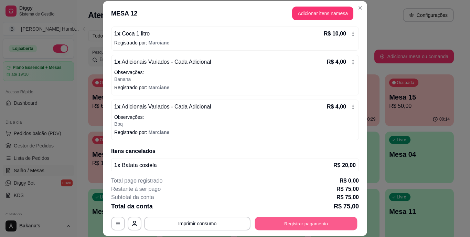
click at [299, 222] on button "Registrar pagamento" at bounding box center [306, 223] width 103 height 13
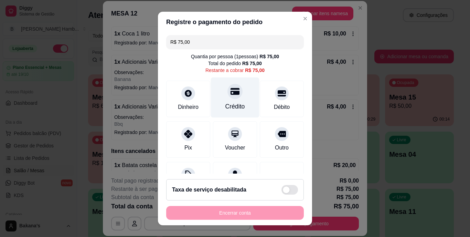
click at [227, 103] on div "Crédito" at bounding box center [236, 106] width 20 height 9
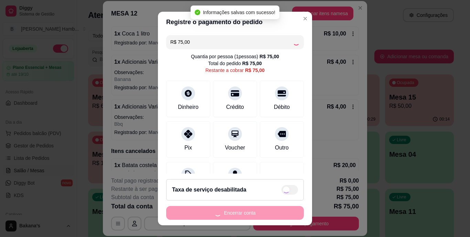
type input "R$ 0,00"
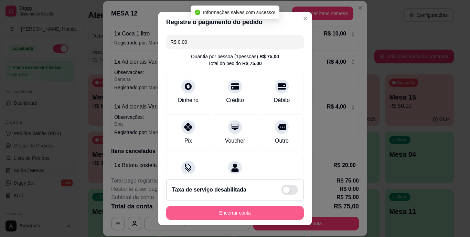
click at [274, 215] on button "Encerrar conta" at bounding box center [235, 213] width 138 height 14
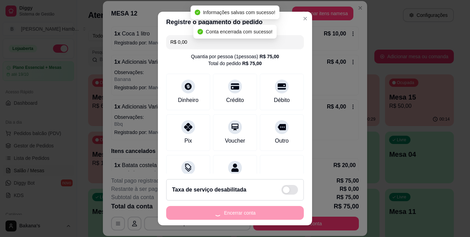
scroll to position [0, 0]
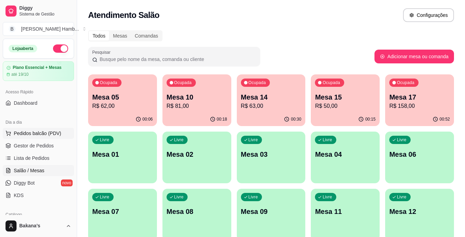
click at [51, 132] on span "Pedidos balcão (PDV)" at bounding box center [38, 133] width 48 height 7
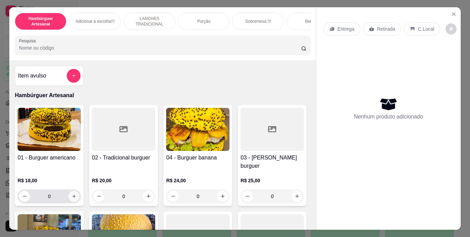
click at [72, 194] on icon "increase-product-quantity" at bounding box center [74, 196] width 5 height 5
type input "1"
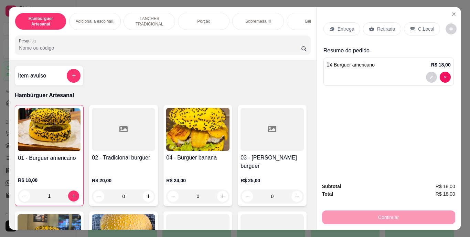
click at [383, 27] on p "Retirada" at bounding box center [386, 28] width 18 height 7
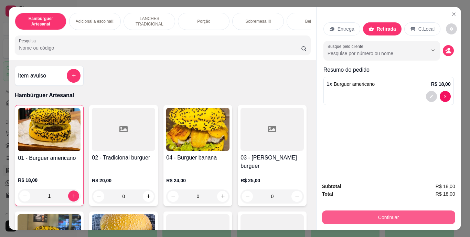
click at [399, 213] on button "Continuar" at bounding box center [388, 217] width 133 height 14
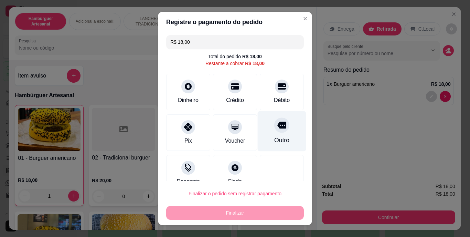
click at [274, 137] on div "Outro" at bounding box center [281, 140] width 15 height 9
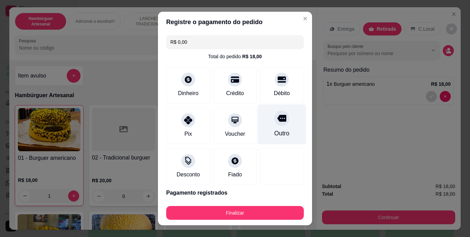
type input "R$ 0,00"
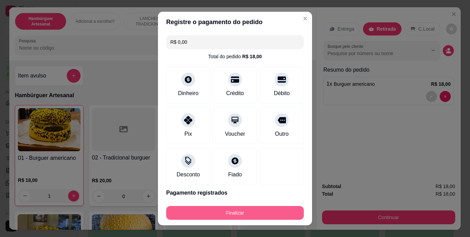
click at [229, 208] on button "Finalizar" at bounding box center [235, 213] width 138 height 14
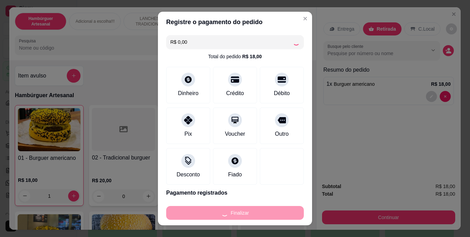
type input "0"
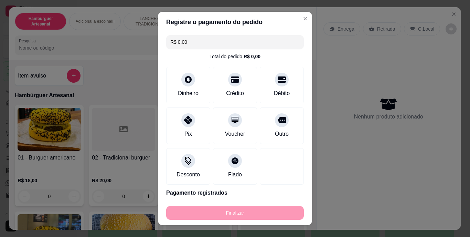
type input "-R$ 18,00"
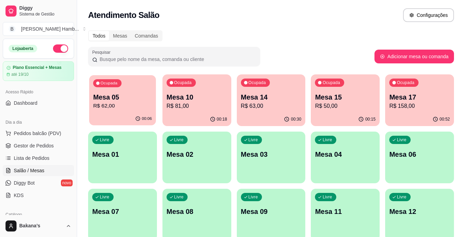
click at [123, 107] on p "R$ 62,00" at bounding box center [122, 106] width 59 height 8
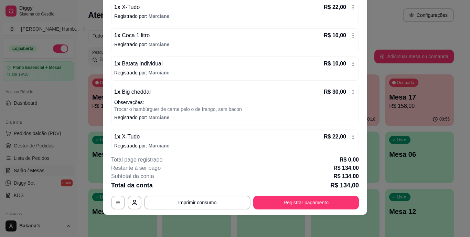
scroll to position [149, 0]
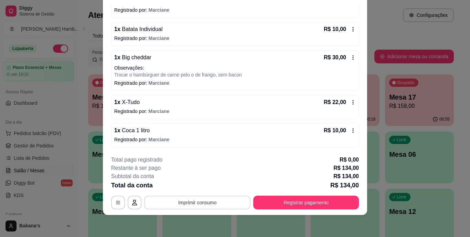
click at [203, 200] on button "Imprimir consumo" at bounding box center [197, 203] width 106 height 14
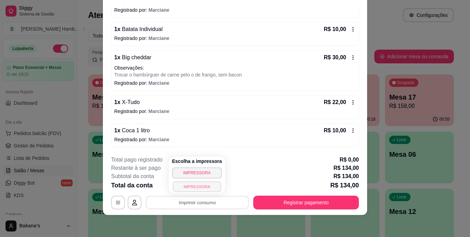
click at [204, 186] on button "IMPRESSORA" at bounding box center [197, 186] width 48 height 11
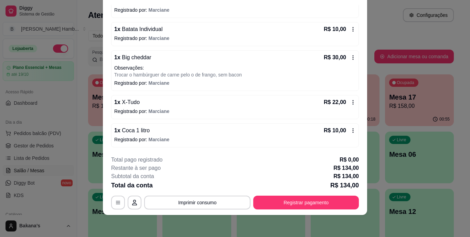
click at [351, 101] on icon at bounding box center [354, 103] width 6 height 6
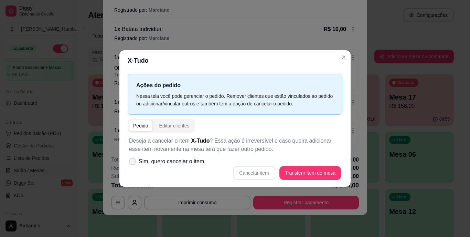
click at [158, 157] on label "Sim, quero cancelar o item." at bounding box center [167, 162] width 82 height 14
click at [133, 163] on input "Sim, quero cancelar o item." at bounding box center [131, 165] width 4 height 4
checkbox input "true"
click at [251, 173] on button "Cancelar item" at bounding box center [254, 172] width 41 height 13
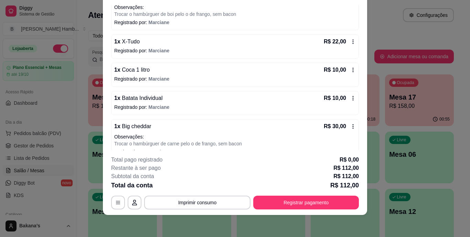
scroll to position [160, 0]
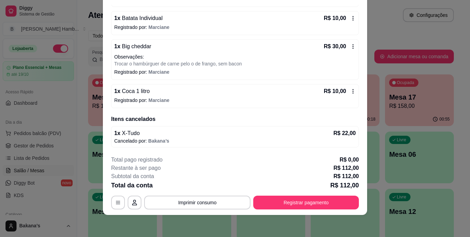
click at [260, 104] on div "1 x Coca 1 litro R$ 10,00 Registrado por: [PERSON_NAME]" at bounding box center [235, 96] width 248 height 24
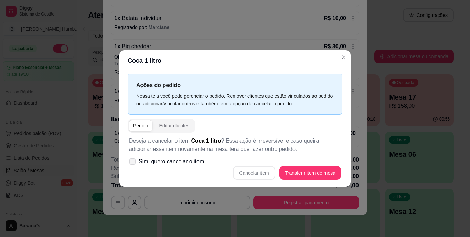
click at [150, 163] on span "Sim, quero cancelar o item." at bounding box center [172, 161] width 67 height 8
click at [133, 163] on input "Sim, quero cancelar o item." at bounding box center [131, 165] width 4 height 4
checkbox input "true"
click at [265, 169] on button "Cancelar item" at bounding box center [254, 173] width 42 height 14
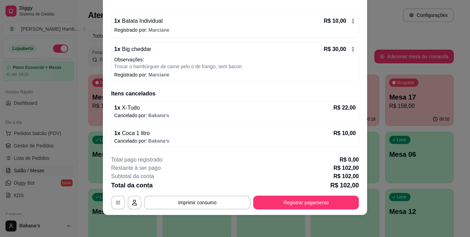
scroll to position [123, 0]
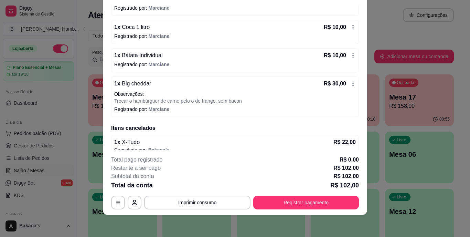
click at [353, 84] on icon at bounding box center [353, 83] width 1 height 4
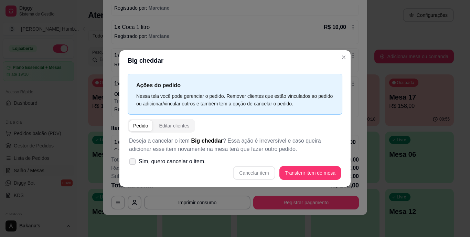
click at [151, 159] on span "Sim, quero cancelar o item." at bounding box center [172, 161] width 67 height 8
click at [133, 163] on input "Sim, quero cancelar o item." at bounding box center [131, 165] width 4 height 4
checkbox input "true"
click at [245, 171] on button "Cancelar item" at bounding box center [254, 172] width 41 height 13
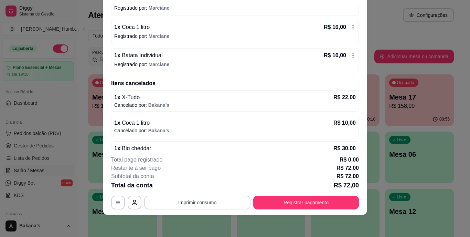
click at [209, 202] on button "Imprimir consumo" at bounding box center [197, 203] width 106 height 14
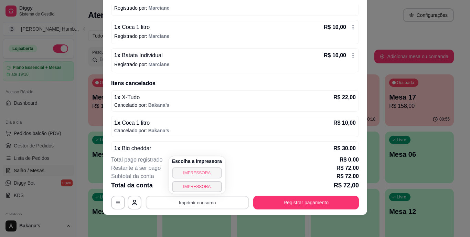
click at [197, 170] on button "IMPRESSORA" at bounding box center [197, 172] width 50 height 11
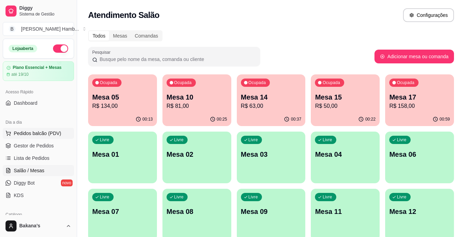
click at [27, 133] on span "Pedidos balcão (PDV)" at bounding box center [38, 133] width 48 height 7
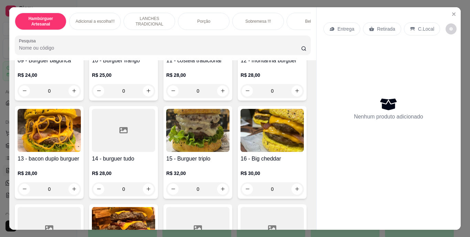
scroll to position [448, 0]
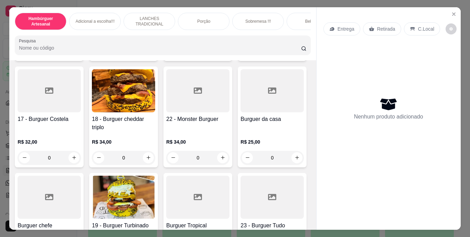
click at [72, 54] on icon "increase-product-quantity" at bounding box center [74, 51] width 5 height 5
type input "1"
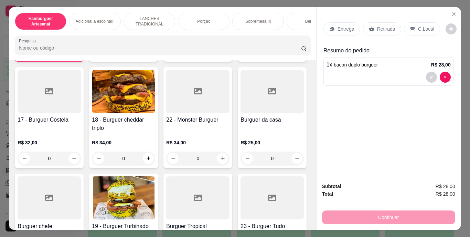
scroll to position [448, 0]
click at [338, 25] on p "Entrega" at bounding box center [346, 28] width 17 height 7
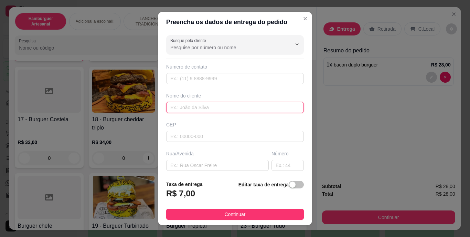
click at [253, 110] on input "text" at bounding box center [235, 107] width 138 height 11
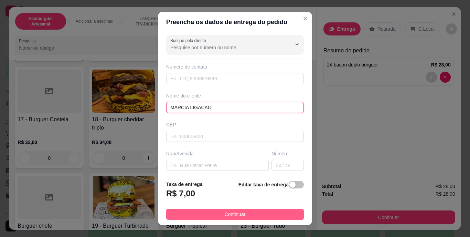
type input "MARCIA LIGACAO"
click at [214, 210] on button "Continuar" at bounding box center [235, 214] width 138 height 11
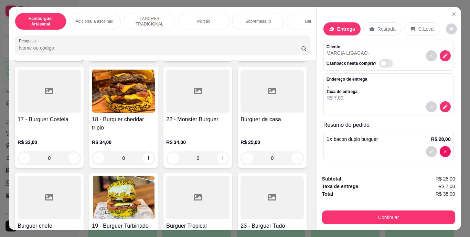
scroll to position [18, 0]
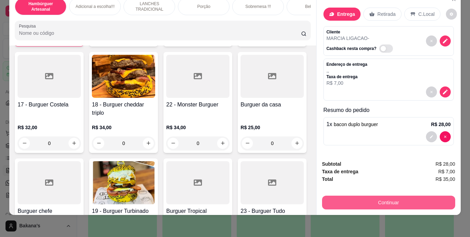
click at [437, 198] on button "Continuar" at bounding box center [388, 203] width 133 height 14
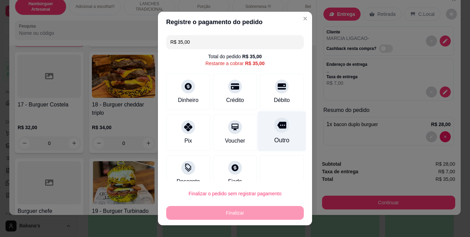
click at [275, 135] on div "Outro" at bounding box center [282, 131] width 49 height 40
type input "R$ 0,00"
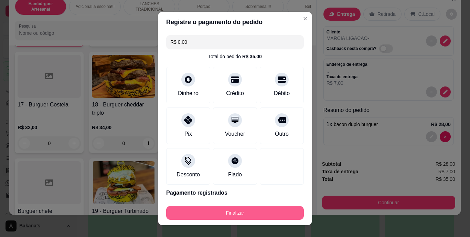
click at [254, 208] on button "Finalizar" at bounding box center [235, 213] width 138 height 14
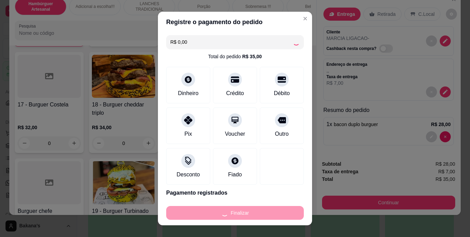
type input "0"
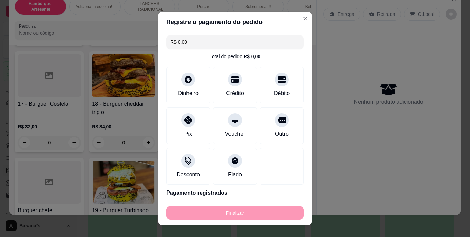
type input "-R$ 35,00"
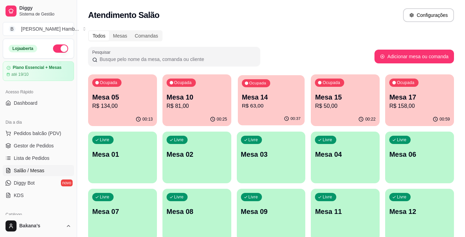
click at [255, 107] on p "R$ 63,00" at bounding box center [271, 106] width 59 height 8
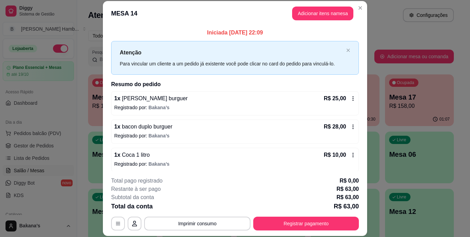
scroll to position [3, 0]
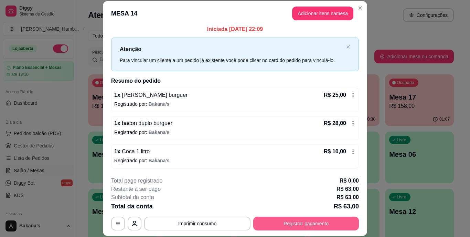
click at [304, 221] on button "Registrar pagamento" at bounding box center [306, 224] width 106 height 14
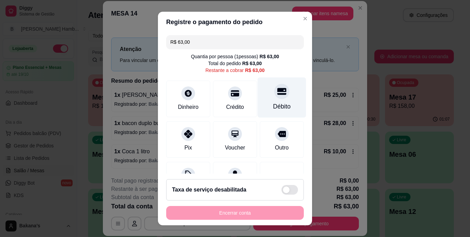
click at [273, 108] on div "Débito" at bounding box center [282, 106] width 18 height 9
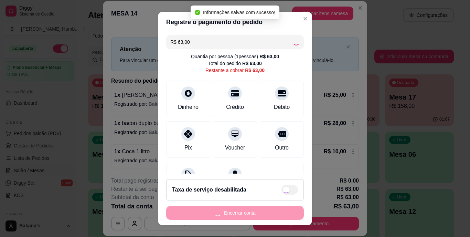
type input "R$ 0,00"
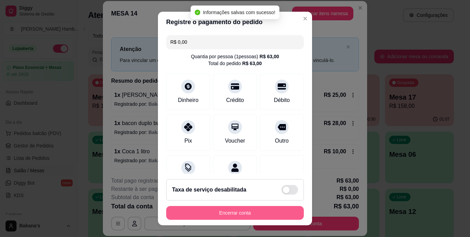
click at [217, 217] on button "Encerrar conta" at bounding box center [235, 213] width 138 height 14
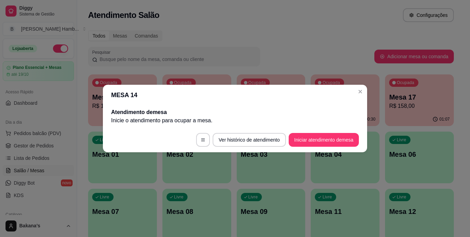
scroll to position [0, 0]
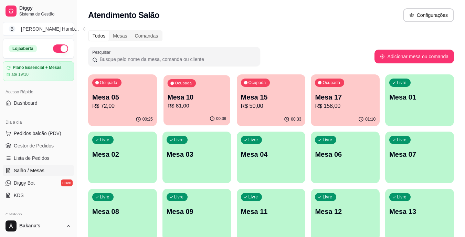
click at [193, 108] on p "R$ 81,00" at bounding box center [196, 106] width 59 height 8
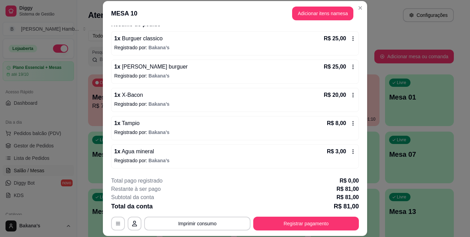
scroll to position [21, 0]
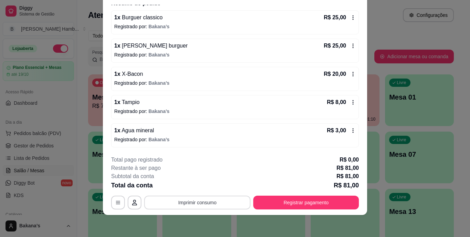
click at [222, 207] on button "Imprimir consumo" at bounding box center [197, 203] width 106 height 14
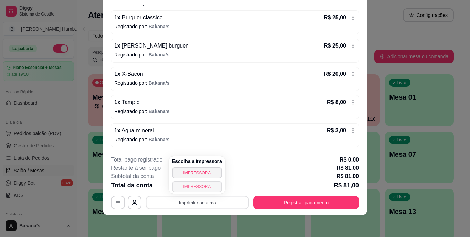
click at [208, 186] on button "IMPRESSORA" at bounding box center [197, 186] width 50 height 11
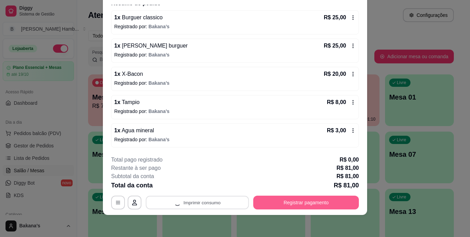
click at [296, 200] on button "Registrar pagamento" at bounding box center [306, 203] width 106 height 14
click at [283, 205] on button "Registrar pagamento" at bounding box center [306, 202] width 103 height 13
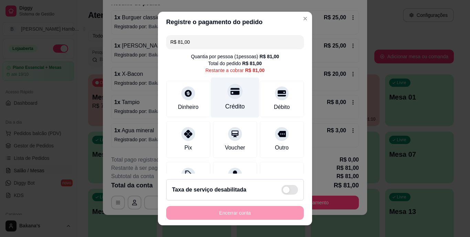
drag, startPoint x: 223, startPoint y: 97, endPoint x: 227, endPoint y: 98, distance: 4.3
click at [228, 98] on div at bounding box center [235, 91] width 15 height 15
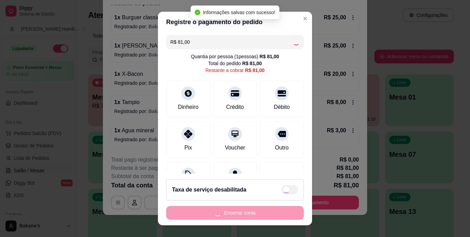
type input "R$ 0,00"
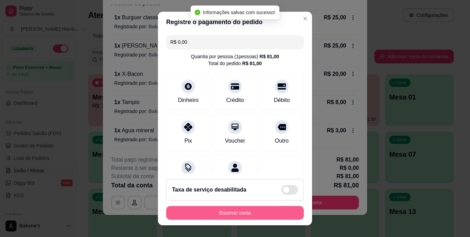
click at [250, 210] on button "Encerrar conta" at bounding box center [235, 213] width 138 height 14
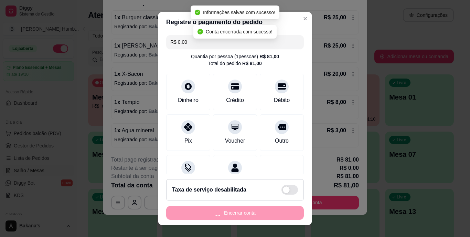
scroll to position [0, 0]
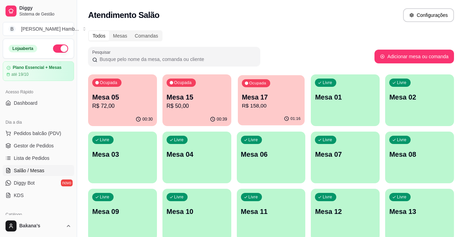
click at [265, 105] on p "R$ 158,00" at bounding box center [271, 106] width 59 height 8
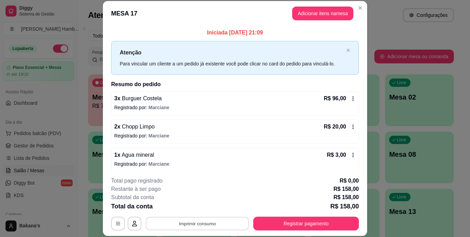
click at [175, 221] on button "Imprimir consumo" at bounding box center [197, 223] width 103 height 13
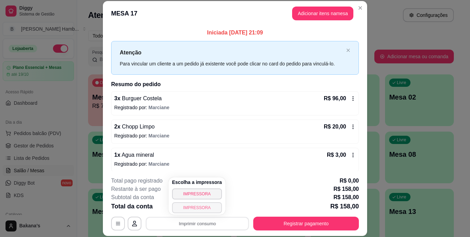
click at [186, 204] on button "IMPRESSORA" at bounding box center [197, 207] width 50 height 11
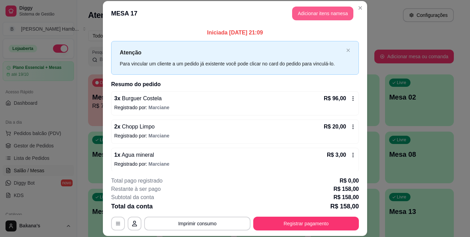
click at [298, 13] on button "Adicionar itens na mesa" at bounding box center [322, 14] width 61 height 14
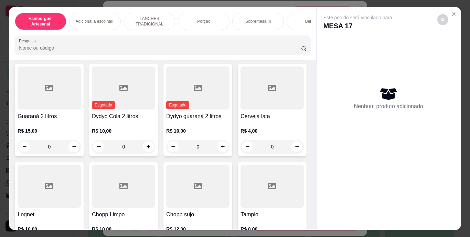
scroll to position [1859, 0]
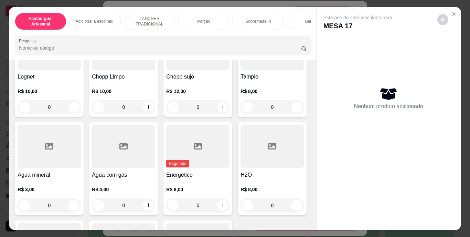
type input "1"
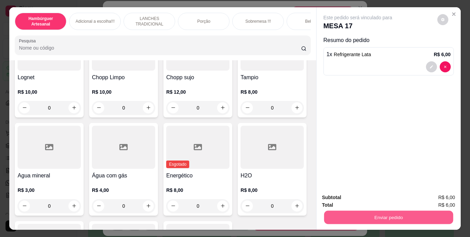
click at [345, 214] on button "Enviar pedido" at bounding box center [388, 217] width 129 height 13
click at [425, 194] on button "Enviar pedido" at bounding box center [438, 197] width 38 height 13
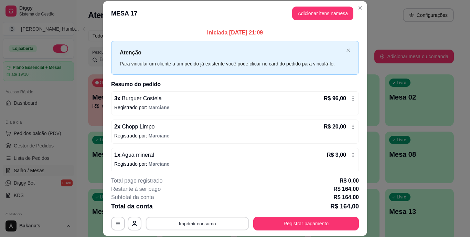
click at [207, 224] on button "Imprimir consumo" at bounding box center [197, 223] width 103 height 13
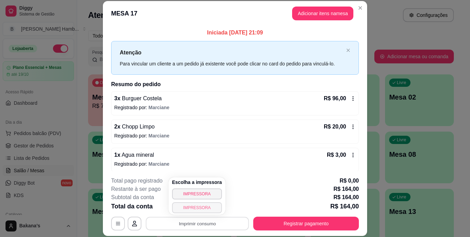
click at [192, 208] on button "IMPRESSORA" at bounding box center [197, 207] width 50 height 11
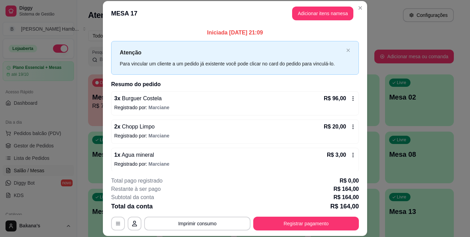
click at [279, 216] on div "**********" at bounding box center [235, 204] width 248 height 54
click at [281, 219] on button "Registrar pagamento" at bounding box center [306, 224] width 106 height 14
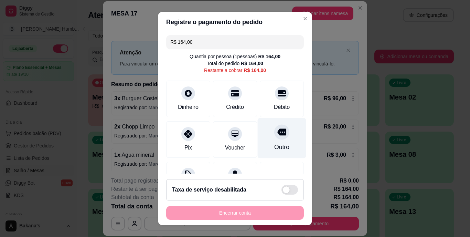
click at [278, 132] on icon at bounding box center [282, 132] width 9 height 9
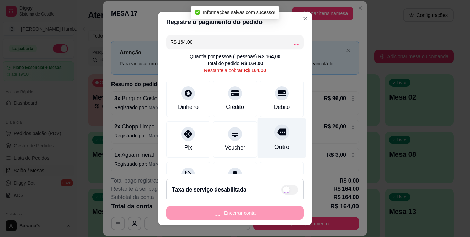
type input "R$ 0,00"
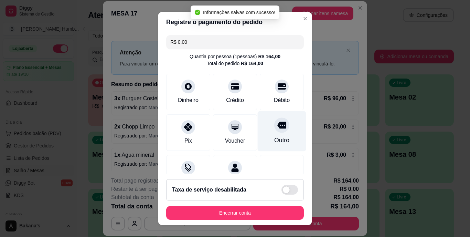
click at [277, 144] on div "Outro" at bounding box center [281, 140] width 15 height 9
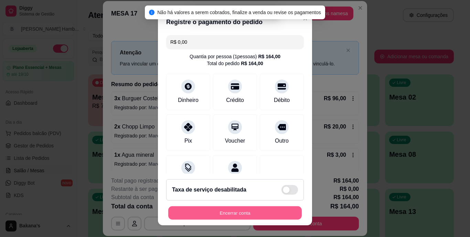
click at [273, 210] on button "Encerrar conta" at bounding box center [235, 212] width 134 height 13
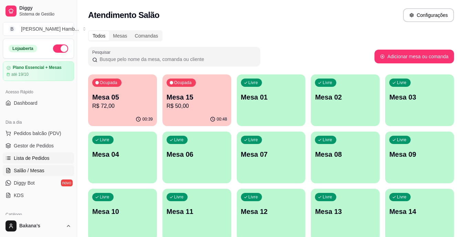
click at [51, 154] on link "Lista de Pedidos" at bounding box center [38, 158] width 71 height 11
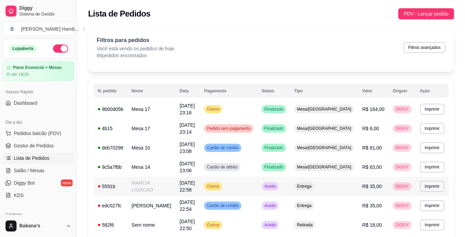
click at [164, 177] on td "MARCIA LIGACAO" at bounding box center [151, 186] width 48 height 19
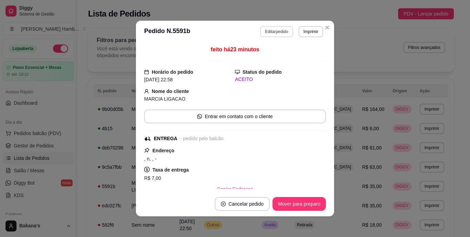
click at [278, 33] on button "Editar pedido" at bounding box center [276, 31] width 33 height 11
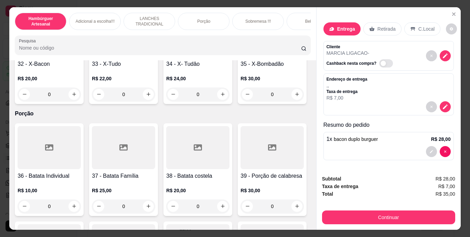
scroll to position [1033, 0]
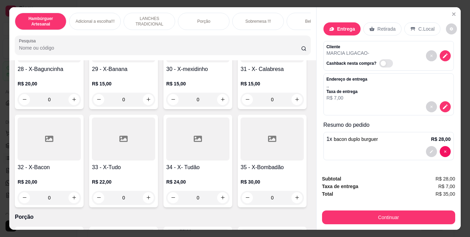
click at [73, 4] on icon "increase-product-quantity" at bounding box center [74, 1] width 5 height 5
click at [73, 7] on button "increase-product-quantity" at bounding box center [74, 1] width 11 height 11
type input "2"
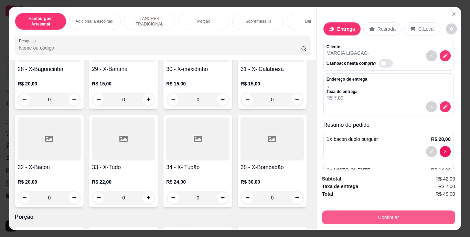
click at [419, 217] on button "Continuar" at bounding box center [388, 217] width 133 height 14
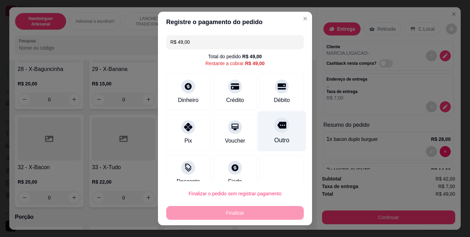
click at [281, 132] on div "Outro" at bounding box center [282, 131] width 49 height 40
type input "R$ 0,00"
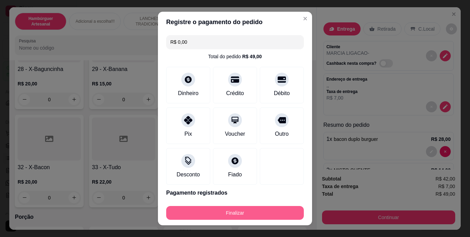
click at [248, 210] on button "Finalizar" at bounding box center [235, 213] width 138 height 14
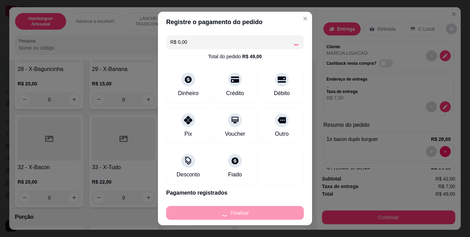
type input "0"
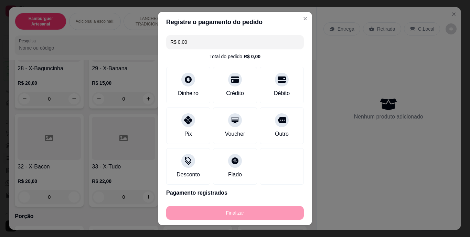
type input "-R$ 49,00"
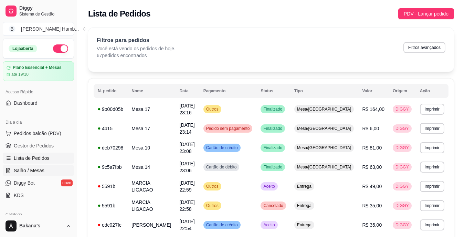
click at [39, 168] on span "Salão / Mesas" at bounding box center [29, 170] width 31 height 7
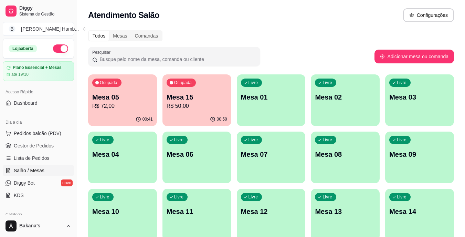
click at [110, 91] on div "Ocupada Mesa 05 R$ 72,00" at bounding box center [122, 93] width 69 height 38
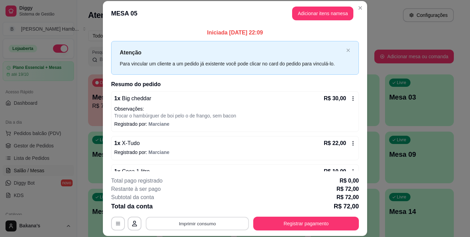
click at [214, 221] on button "Imprimir consumo" at bounding box center [197, 223] width 103 height 13
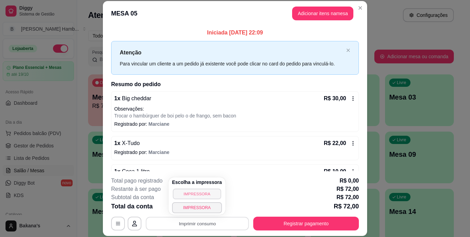
click at [198, 196] on button "IMPRESSORA" at bounding box center [197, 193] width 48 height 11
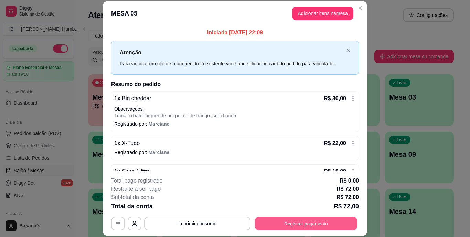
click at [275, 226] on button "Registrar pagamento" at bounding box center [306, 223] width 103 height 13
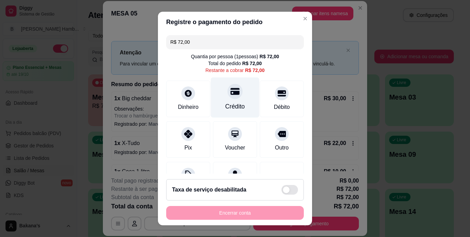
click at [234, 103] on div "Crédito" at bounding box center [236, 106] width 20 height 9
type input "R$ 0,00"
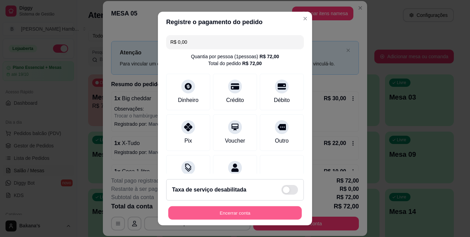
click at [221, 212] on button "Encerrar conta" at bounding box center [235, 212] width 134 height 13
